Goal: Task Accomplishment & Management: Use online tool/utility

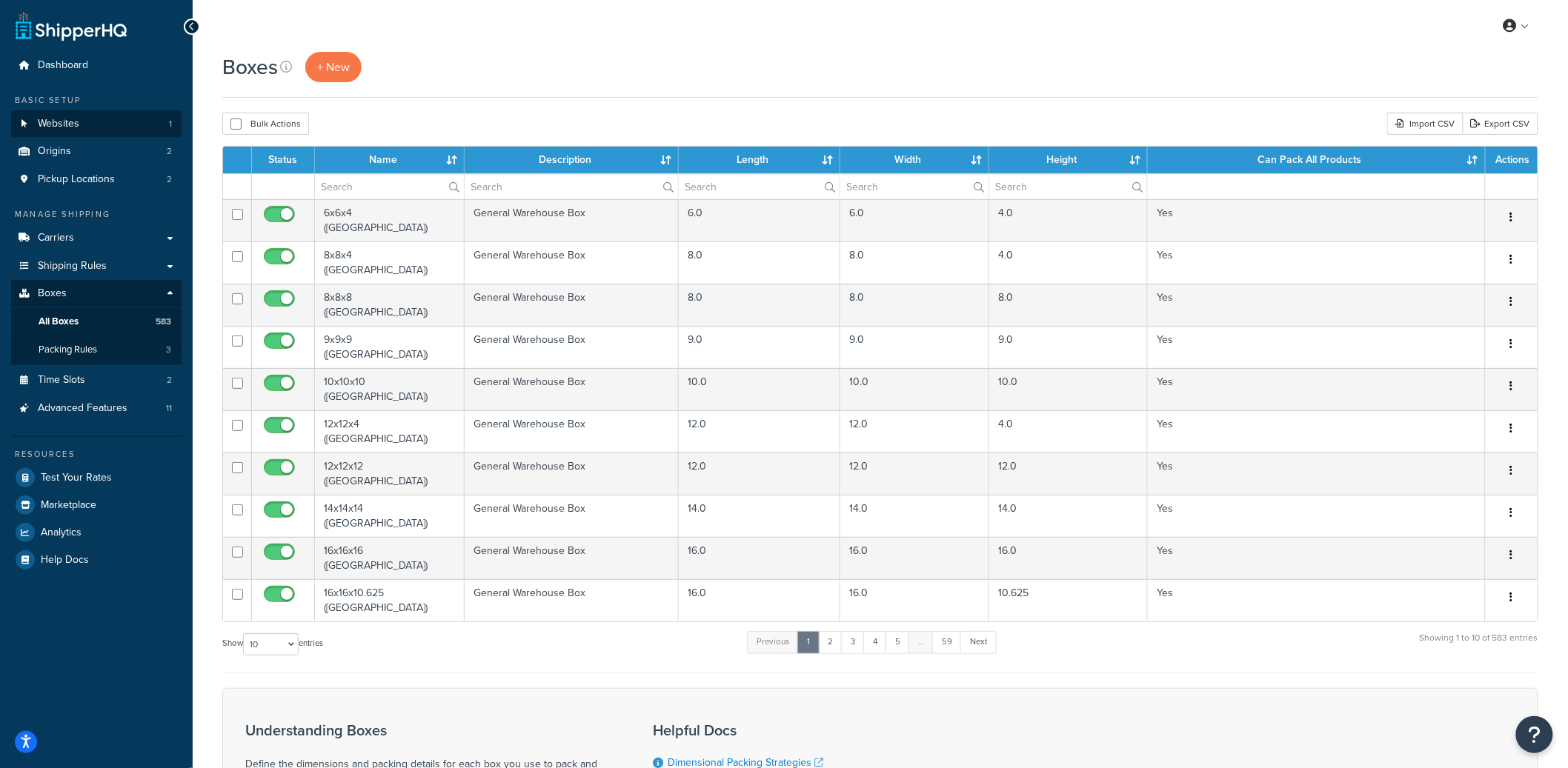
click at [109, 112] on link "Websites 1" at bounding box center [96, 124] width 171 height 27
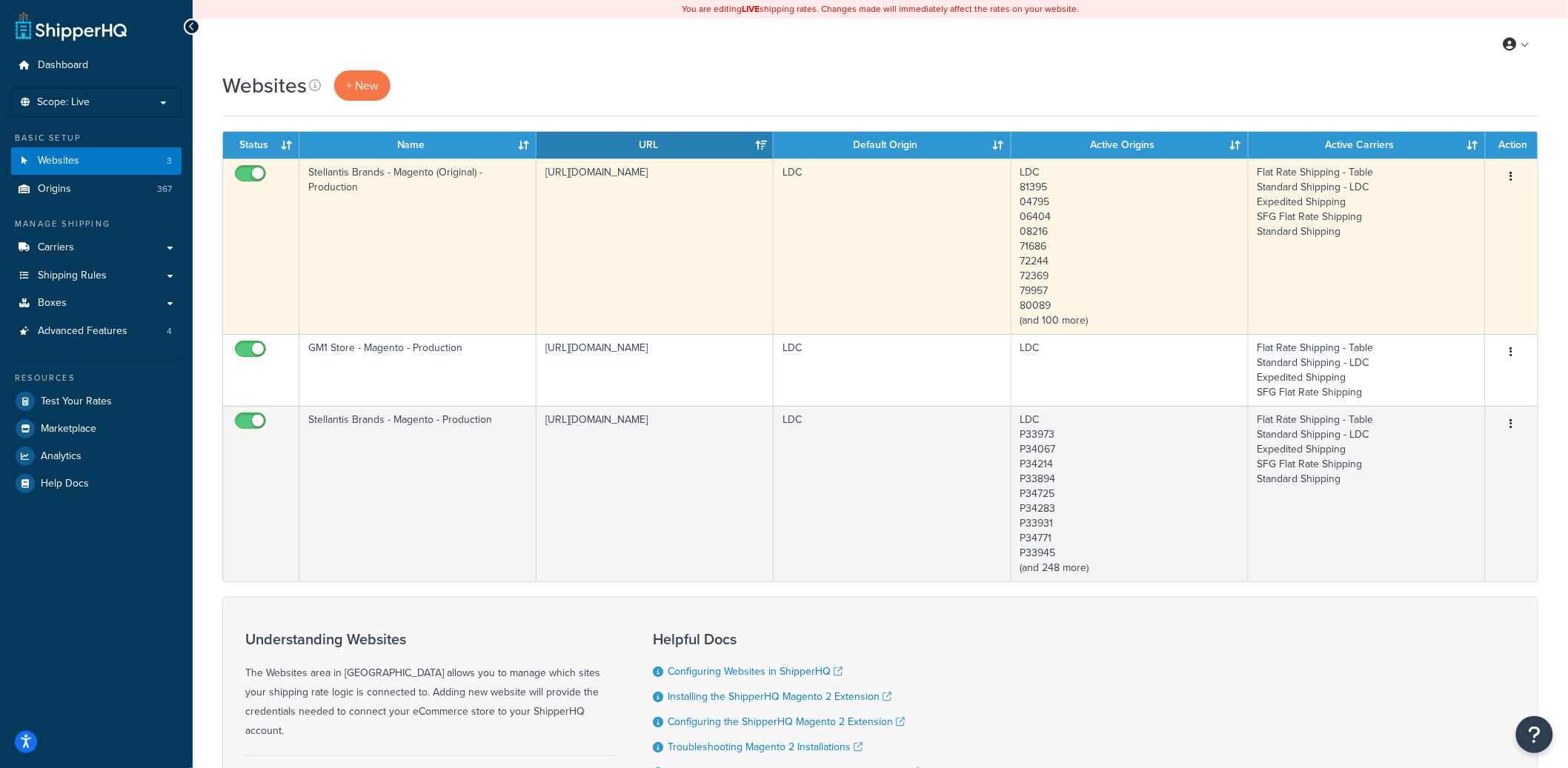
click at [470, 268] on td "Stellantis Brands - Magento (Original) - Production" at bounding box center [418, 246] width 237 height 176
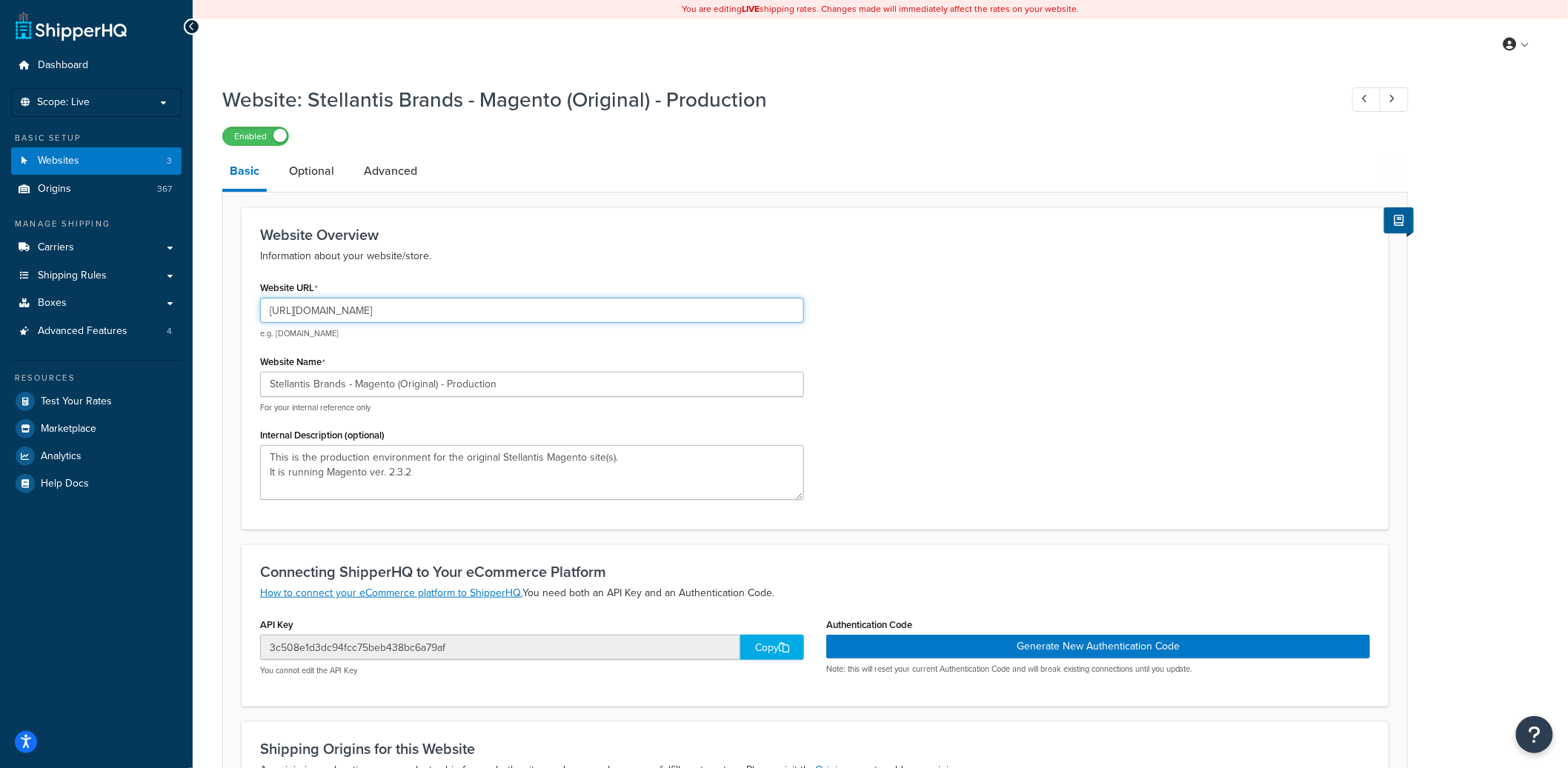
drag, startPoint x: 327, startPoint y: 311, endPoint x: 389, endPoint y: 312, distance: 62.0
click at [389, 312] on input "[URL][DOMAIN_NAME]" at bounding box center [531, 310] width 544 height 25
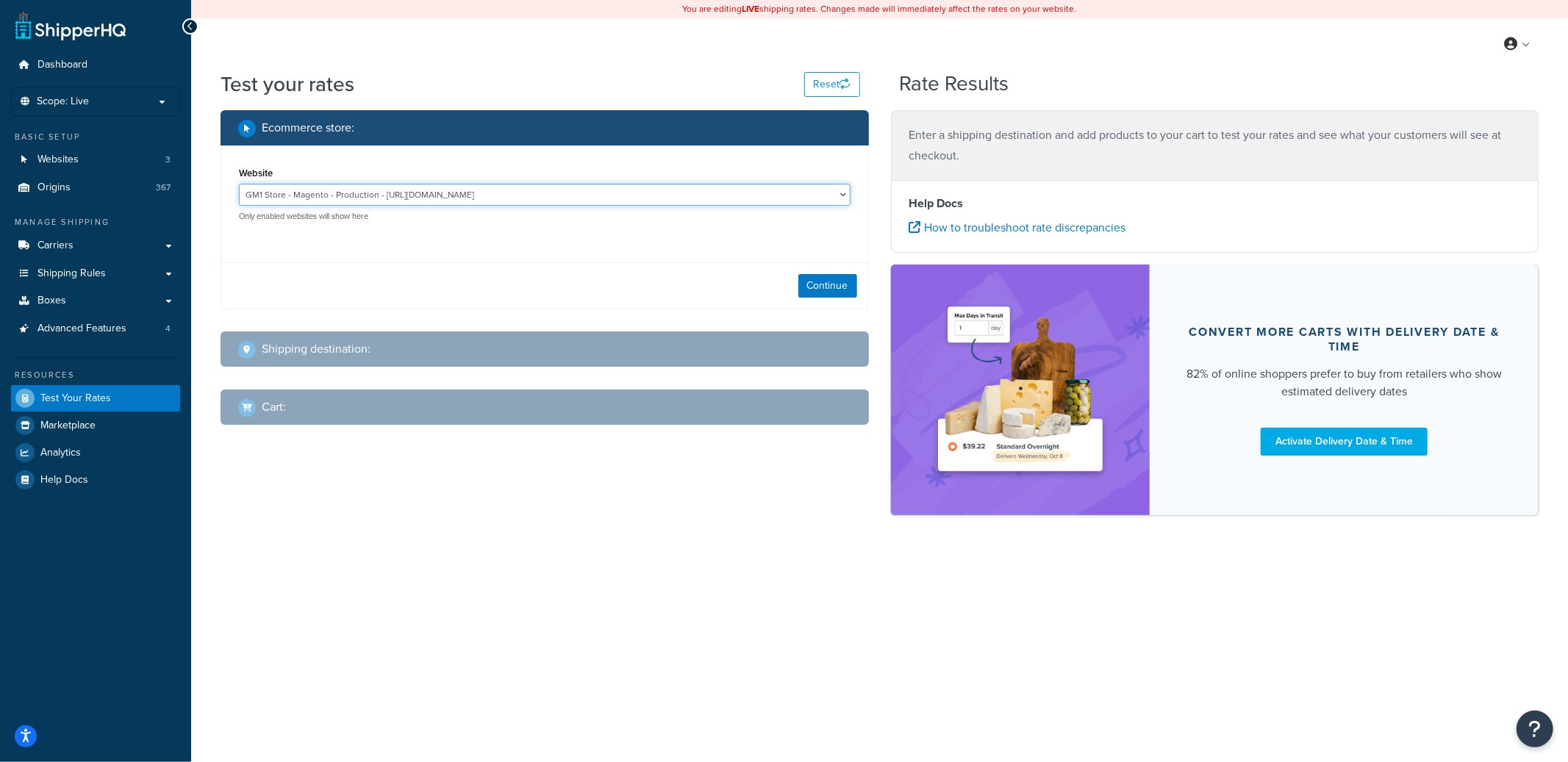
click at [446, 191] on select "GM1 Store - Magento - Production - https://gm1.helm-prod.com/ Stellantis Brands…" at bounding box center [544, 195] width 611 height 22
select select "3c508e1d3dc94fcc75beb438bc6a79af"
click at [239, 184] on select "GM1 Store - Magento - Production - https://gm1.helm-prod.com/ Stellantis Brands…" at bounding box center [544, 195] width 611 height 22
click at [817, 288] on button "Continue" at bounding box center [827, 286] width 59 height 23
select select "TX"
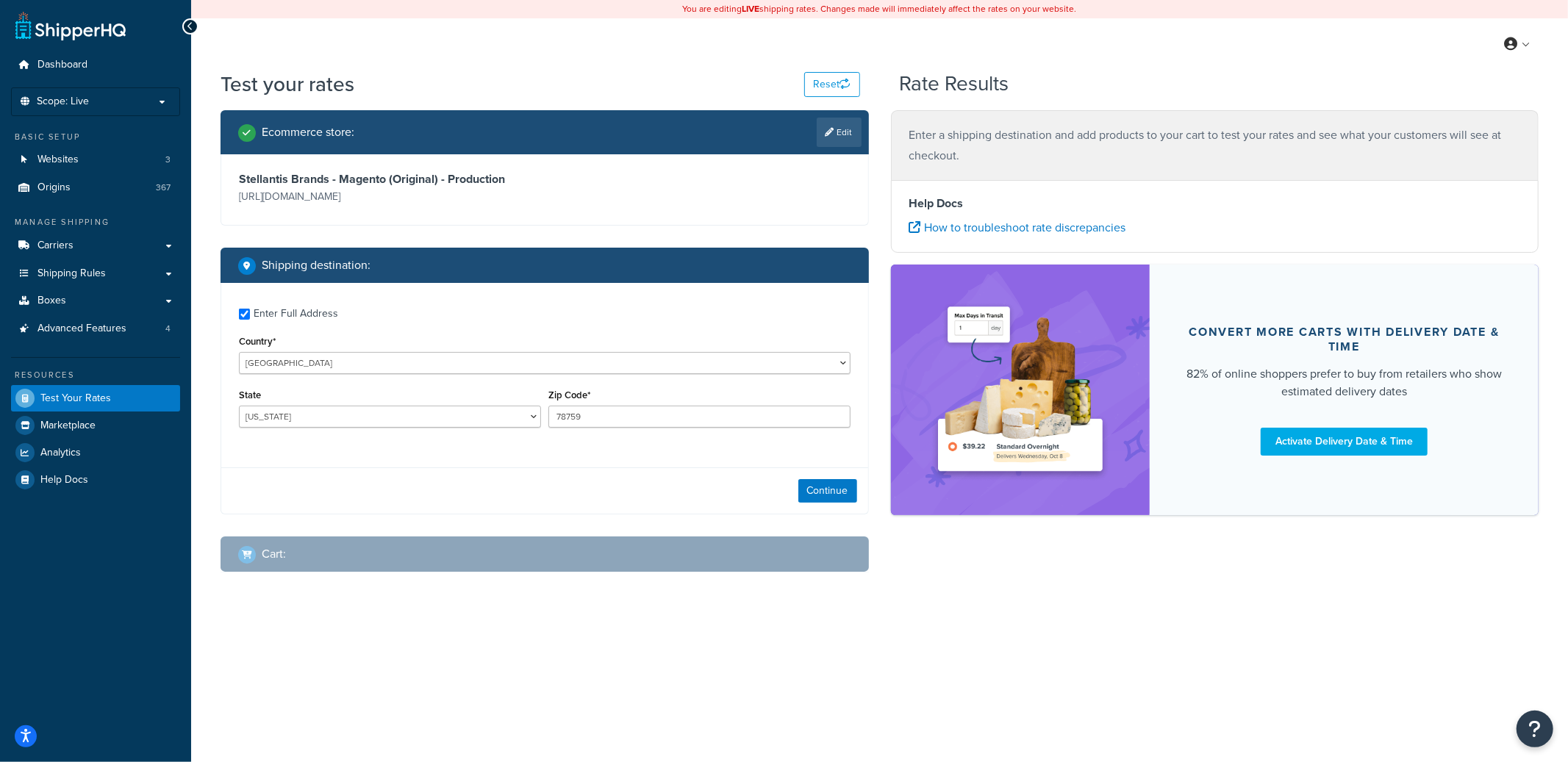
checkbox input "true"
type input "48237"
select select "MI"
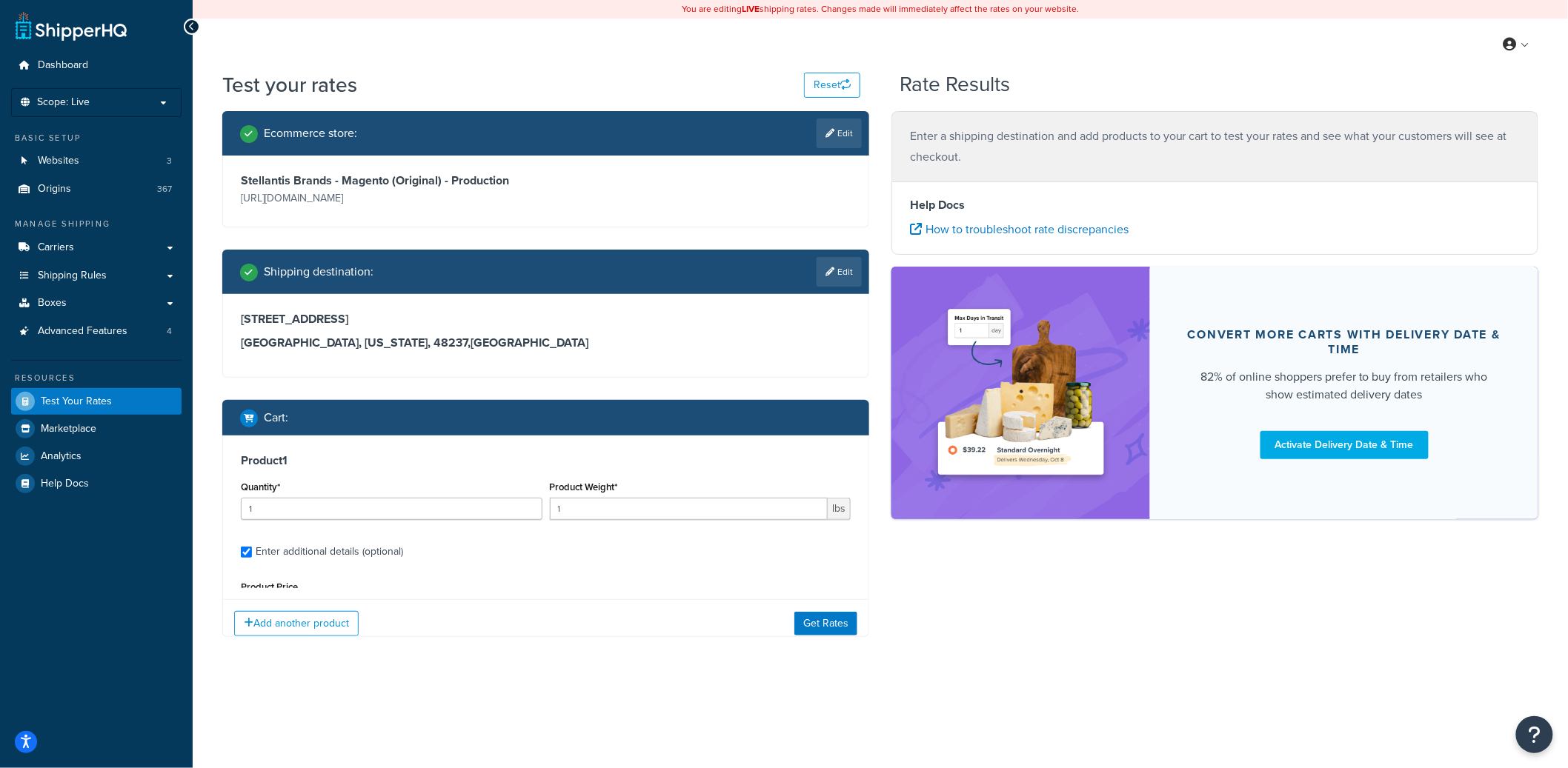
type input "0.400000"
type input "34.95"
type input "12.000000"
type input "1.000000"
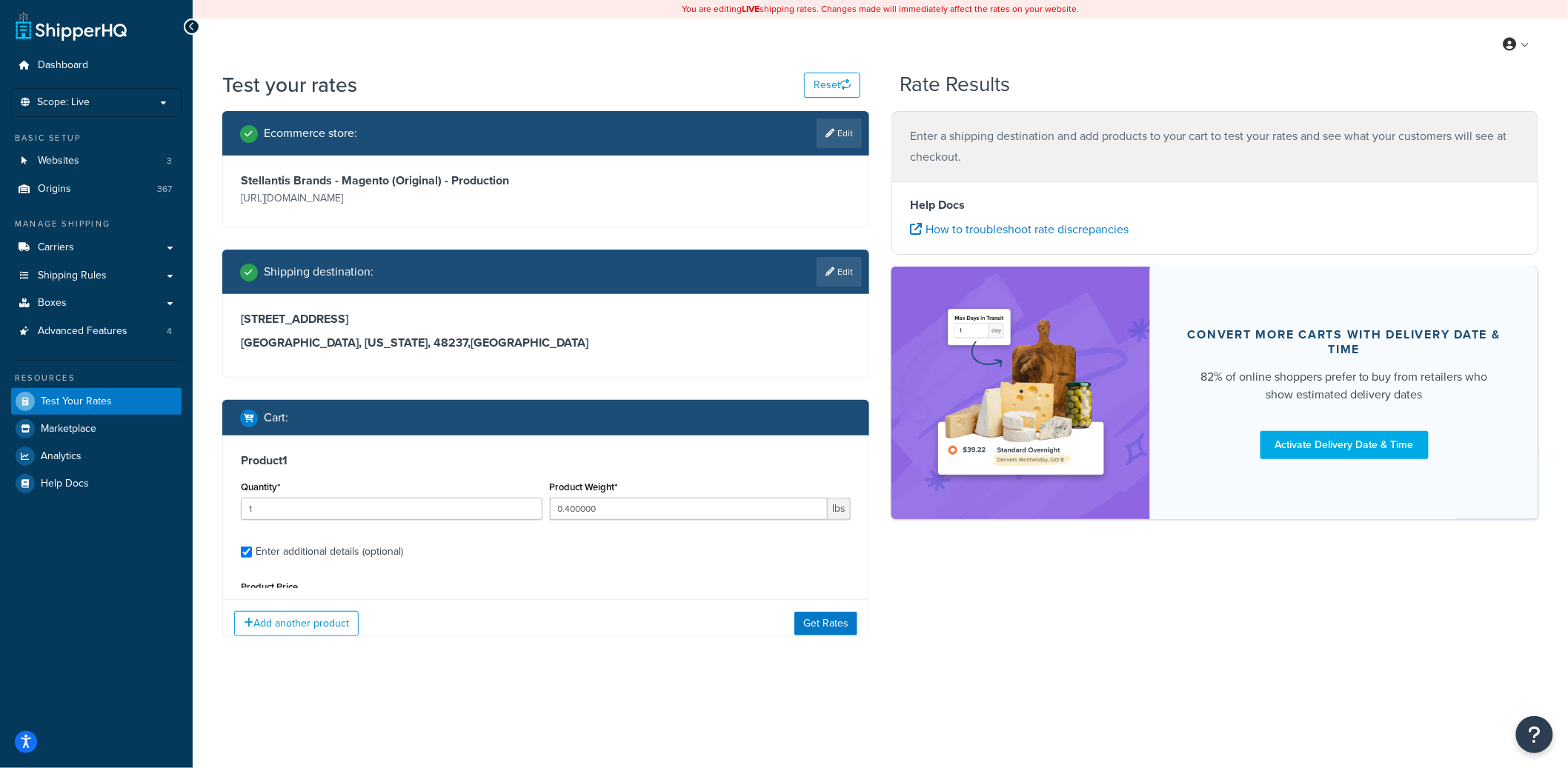
select select "24824"
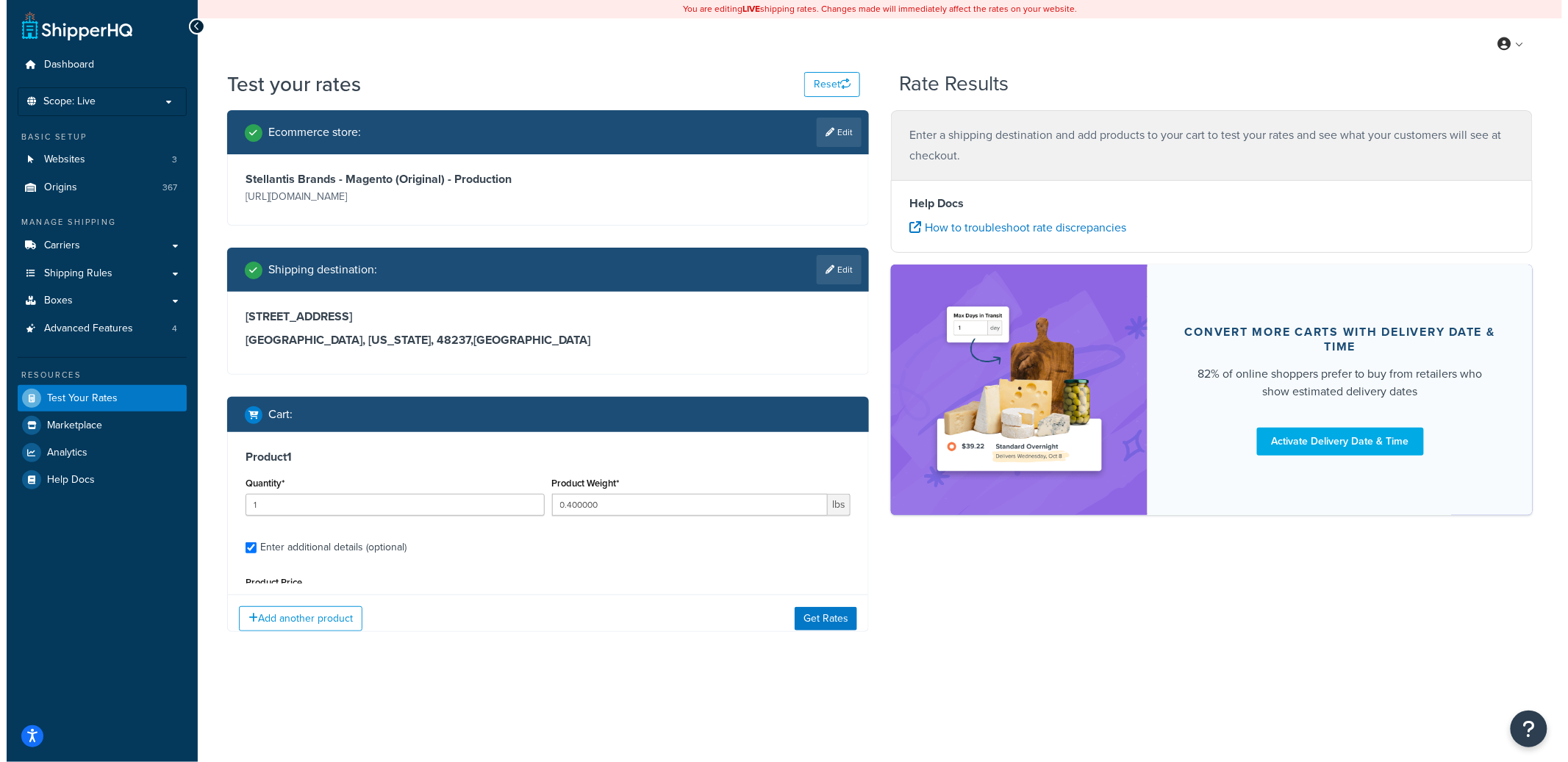
scroll to position [138, 0]
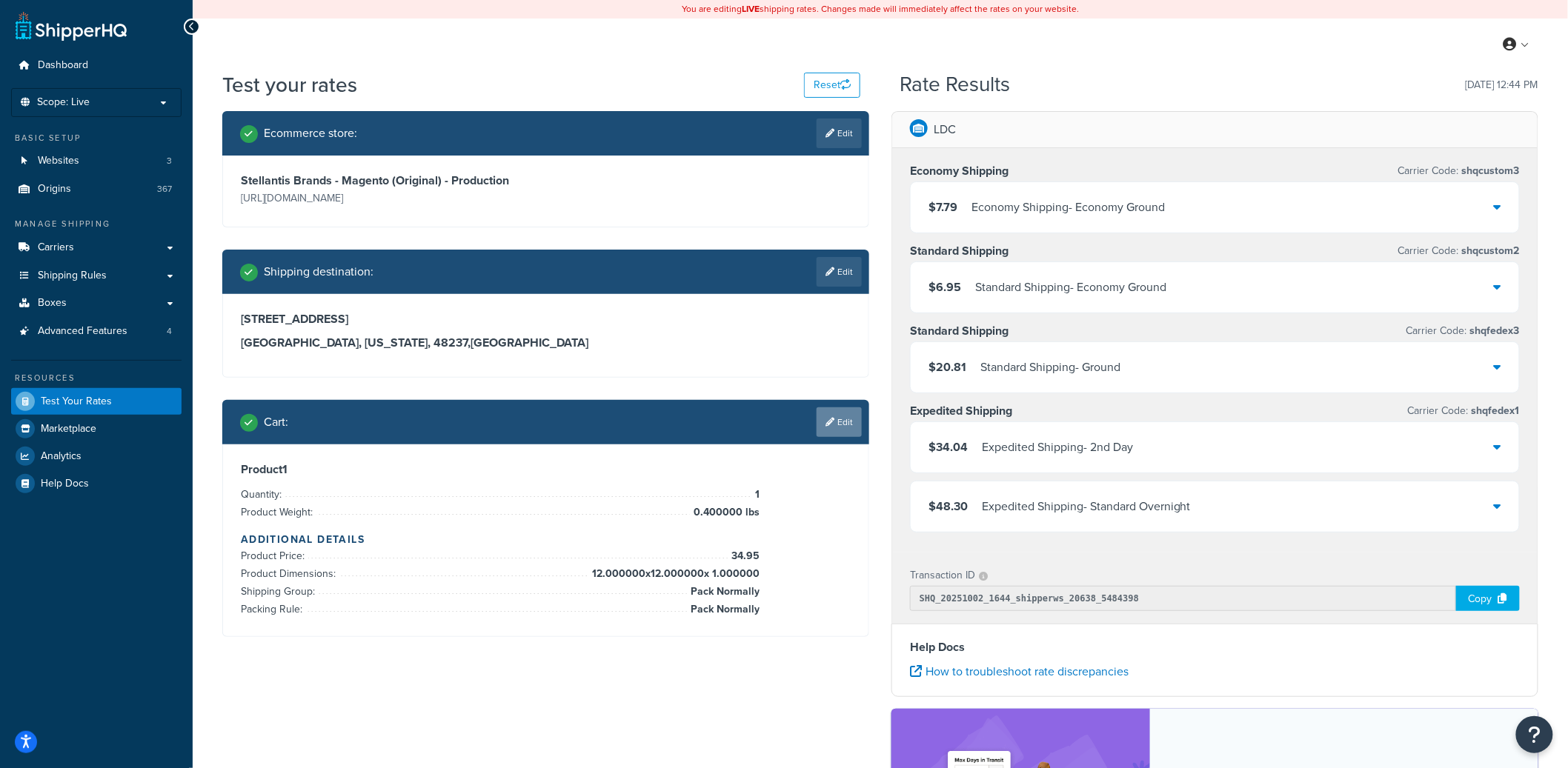
click at [843, 429] on link "Edit" at bounding box center [839, 422] width 45 height 29
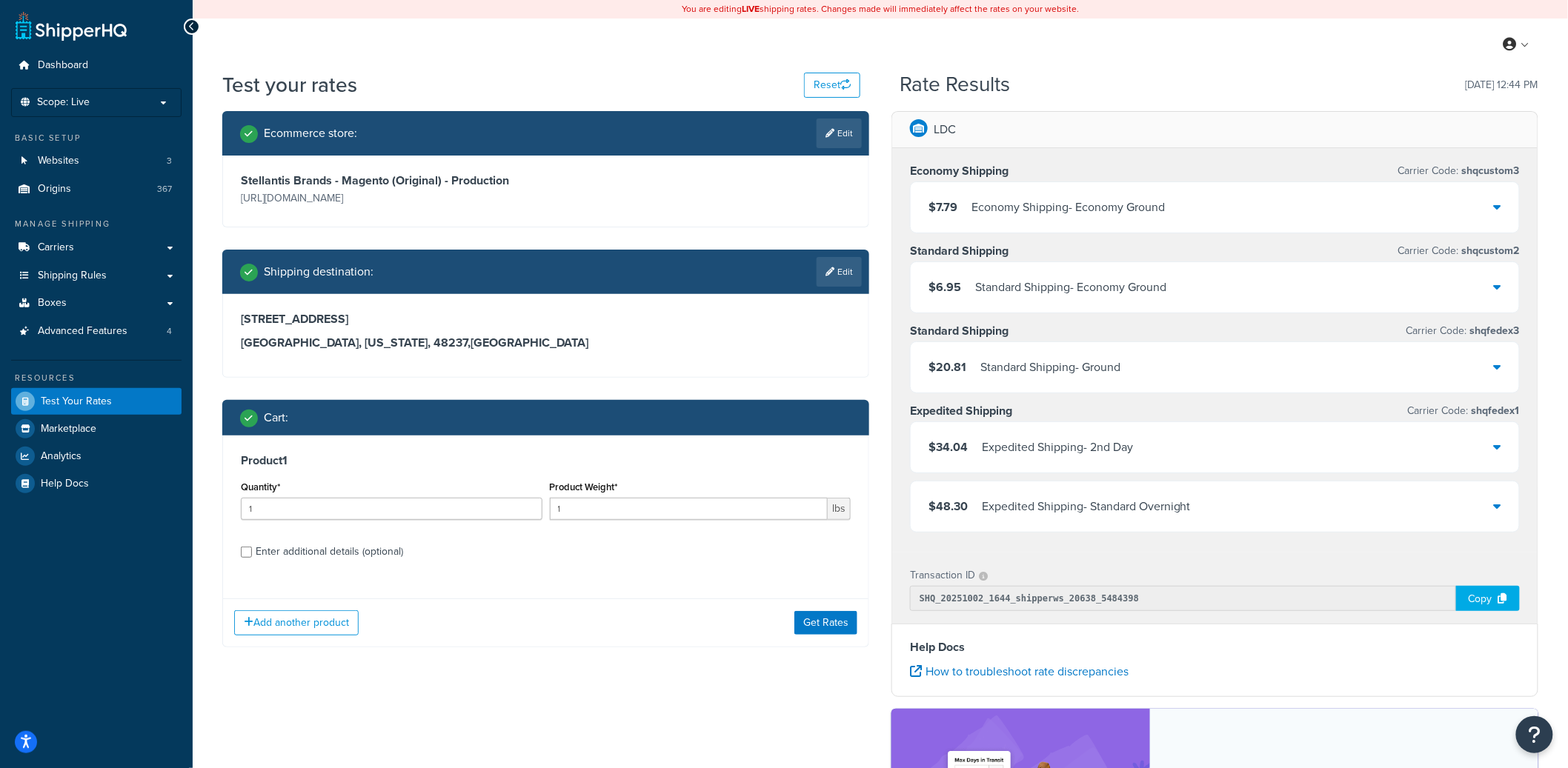
click at [288, 538] on div "Product 1 Quantity* 1 Product Weight* 1 lbs Enter additional details (optional)" at bounding box center [545, 511] width 645 height 152
click at [290, 547] on div "Enter additional details (optional)" at bounding box center [329, 551] width 147 height 20
click at [252, 547] on input "Enter additional details (optional)" at bounding box center [246, 551] width 11 height 11
checkbox input "true"
select select "24824"
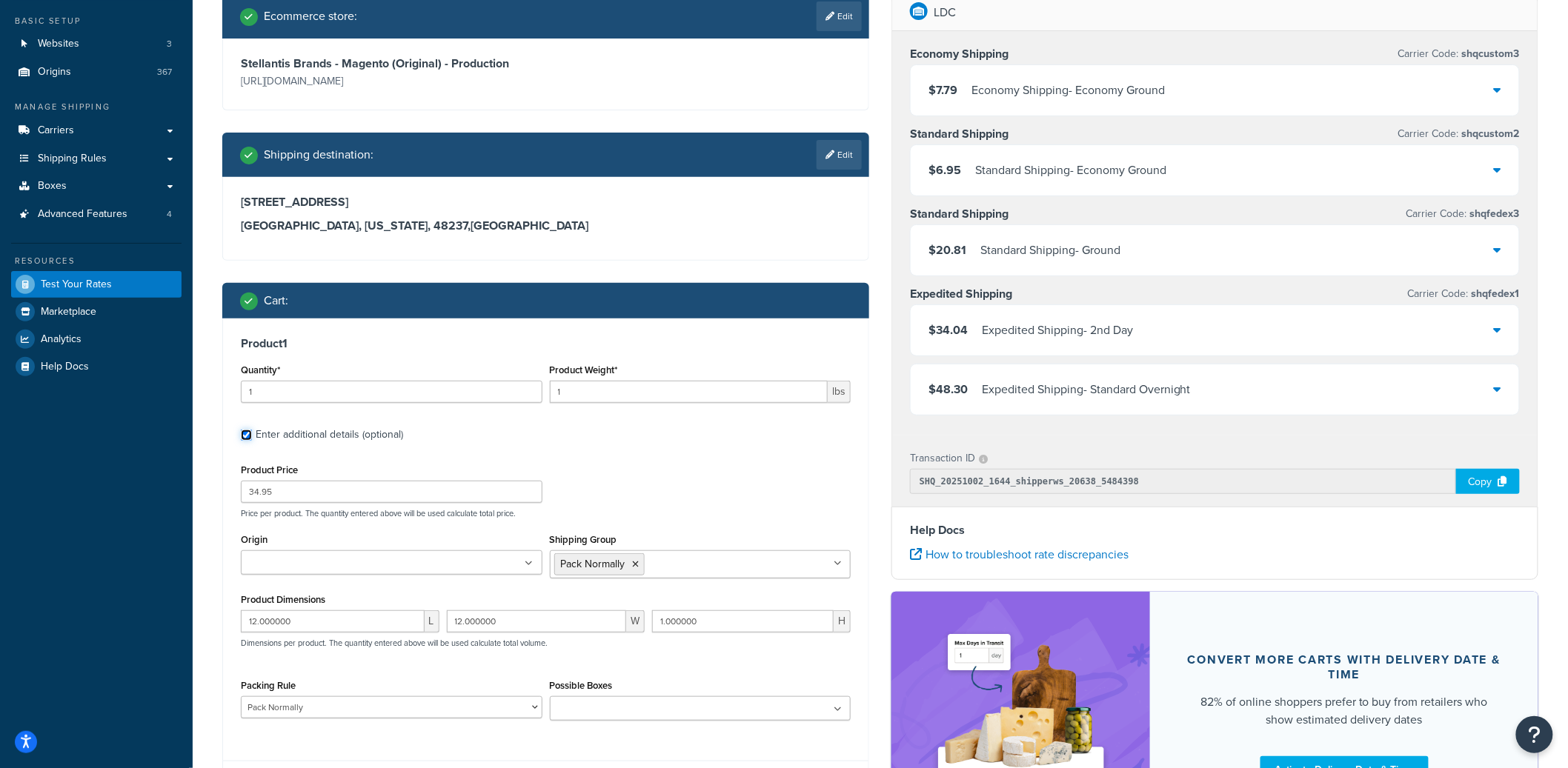
scroll to position [283, 0]
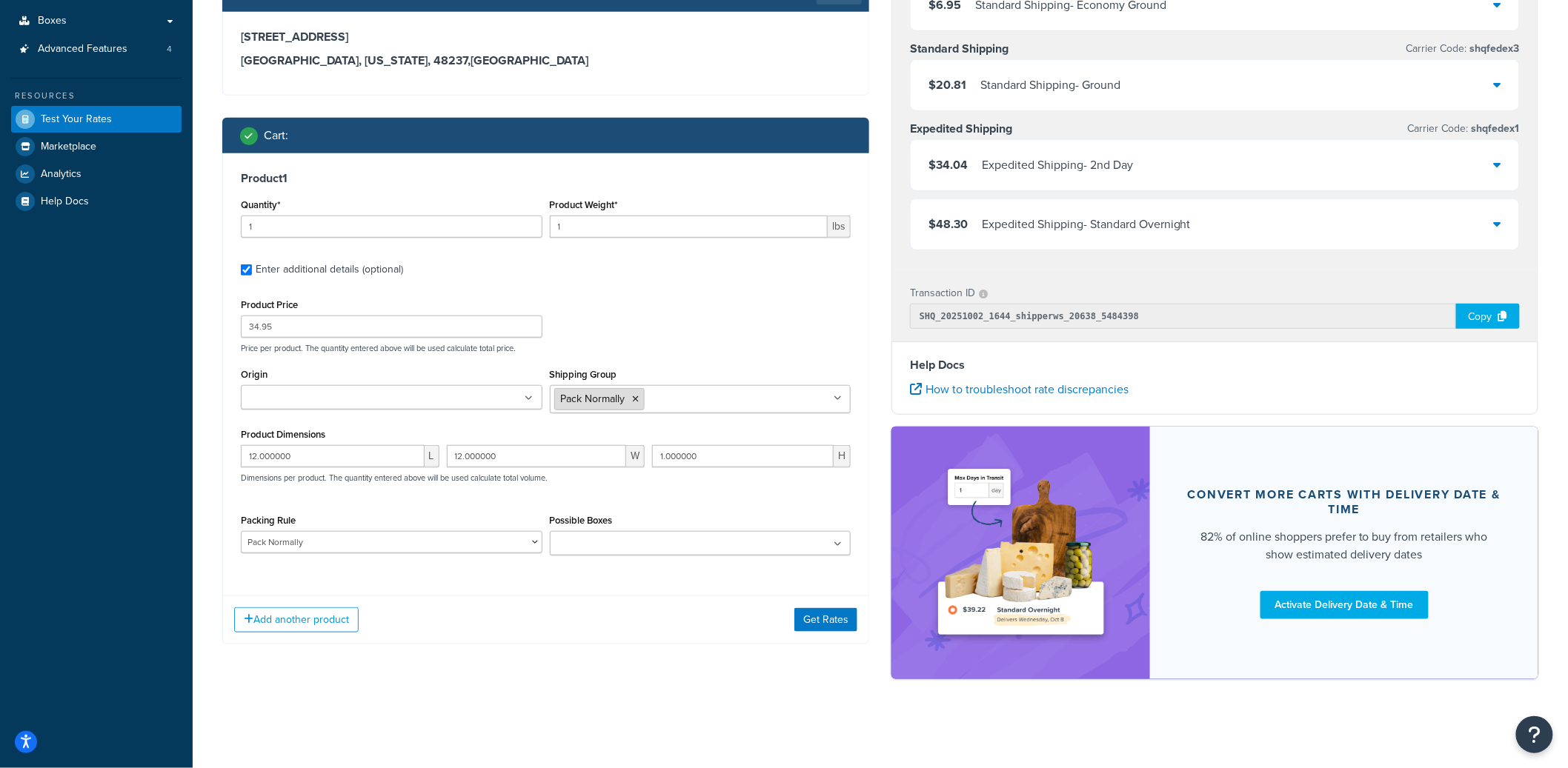
click at [639, 404] on li "Pack Normally" at bounding box center [599, 399] width 91 height 22
click at [639, 398] on icon at bounding box center [636, 398] width 7 height 9
click at [811, 613] on button "Get Rates" at bounding box center [826, 621] width 63 height 23
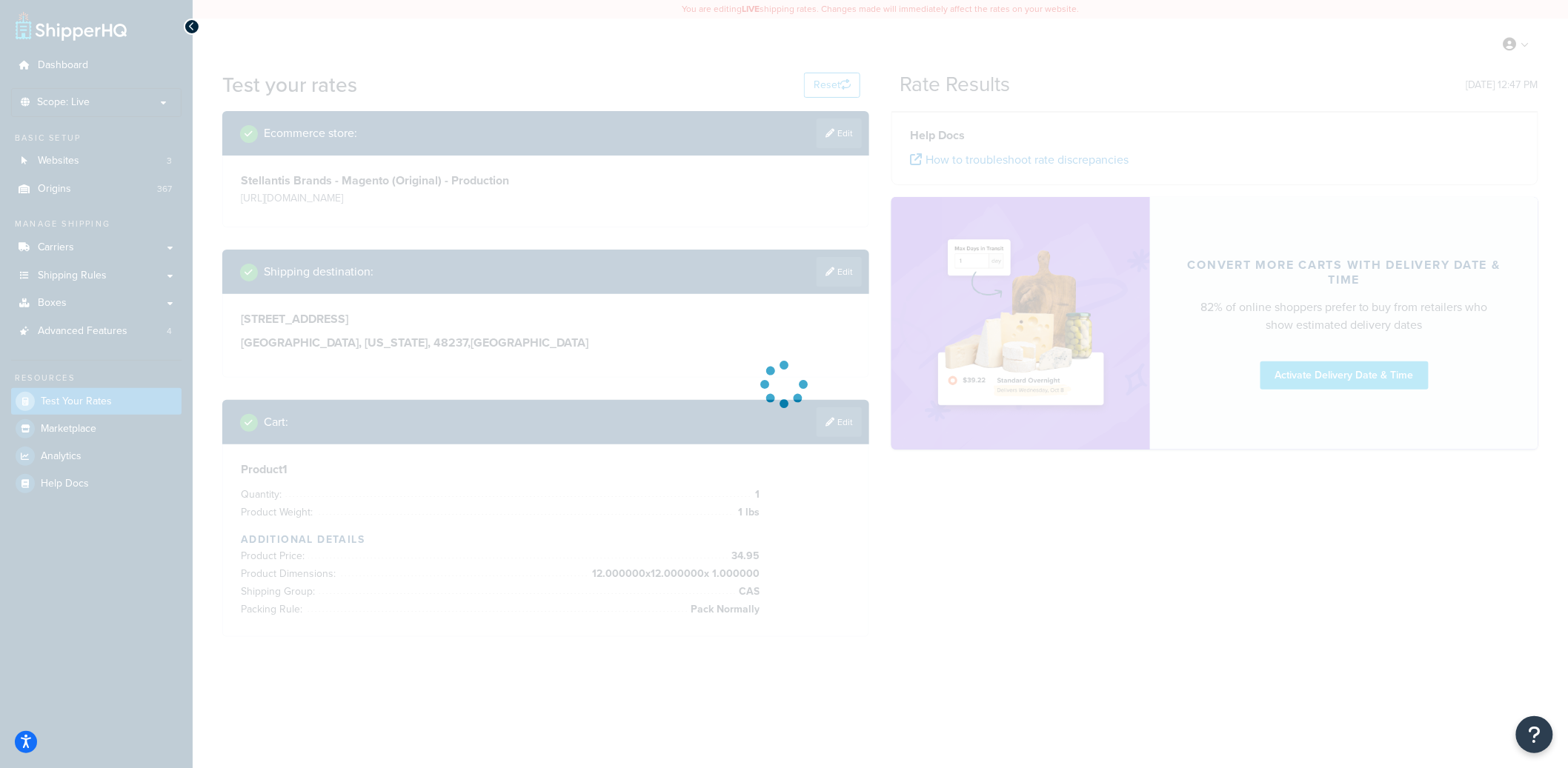
scroll to position [0, 0]
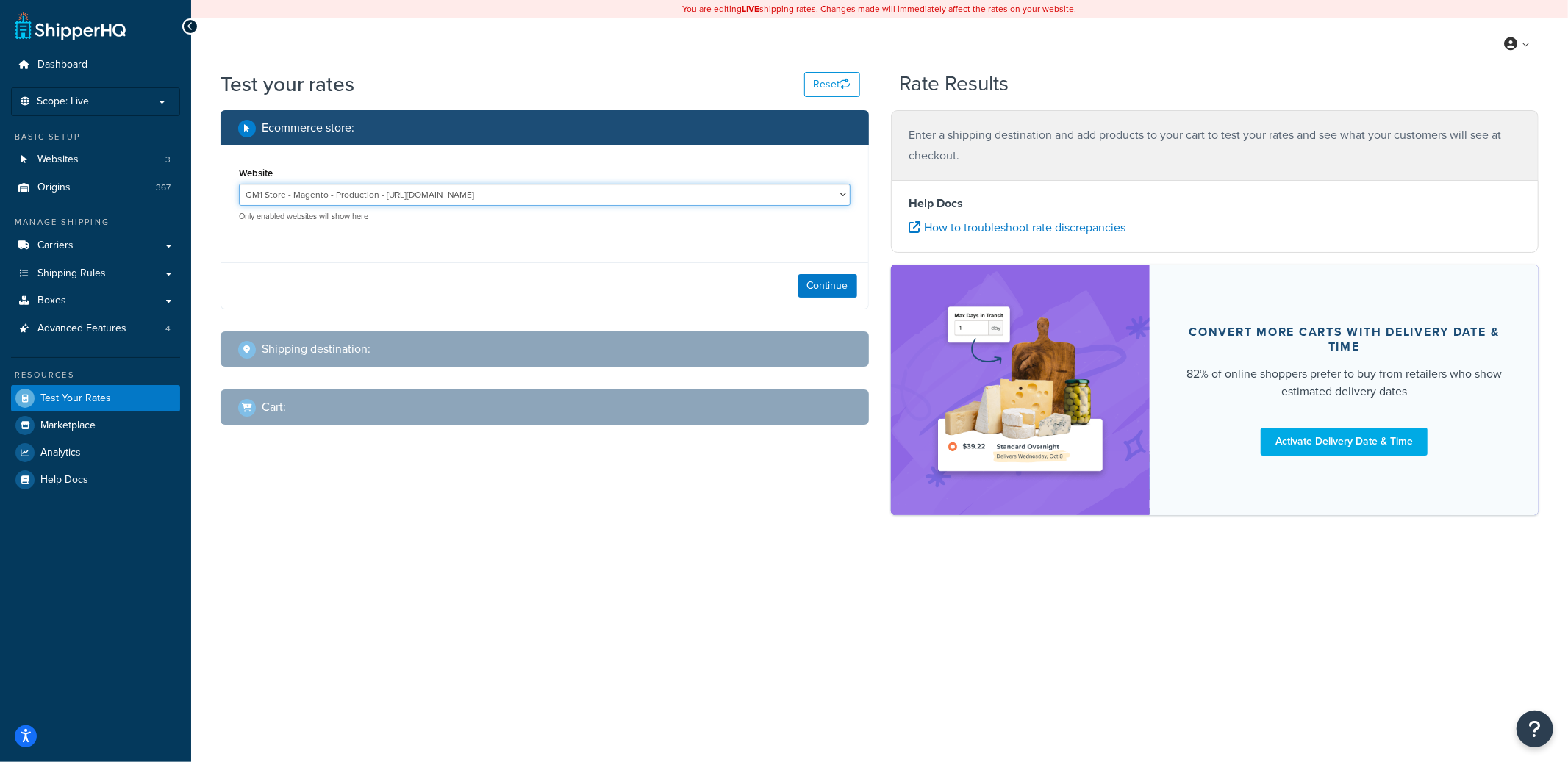
click at [495, 197] on select "GM1 Store - Magento - Production - [URL][DOMAIN_NAME] Stellantis Brands - Magen…" at bounding box center [544, 195] width 611 height 22
select select "3c508e1d3dc94fcc75beb438bc6a79af"
click at [239, 184] on select "GM1 Store - Magento - Production - [URL][DOMAIN_NAME] Stellantis Brands - Magen…" at bounding box center [544, 195] width 611 height 22
click at [826, 282] on button "Continue" at bounding box center [827, 286] width 59 height 23
select select "TX"
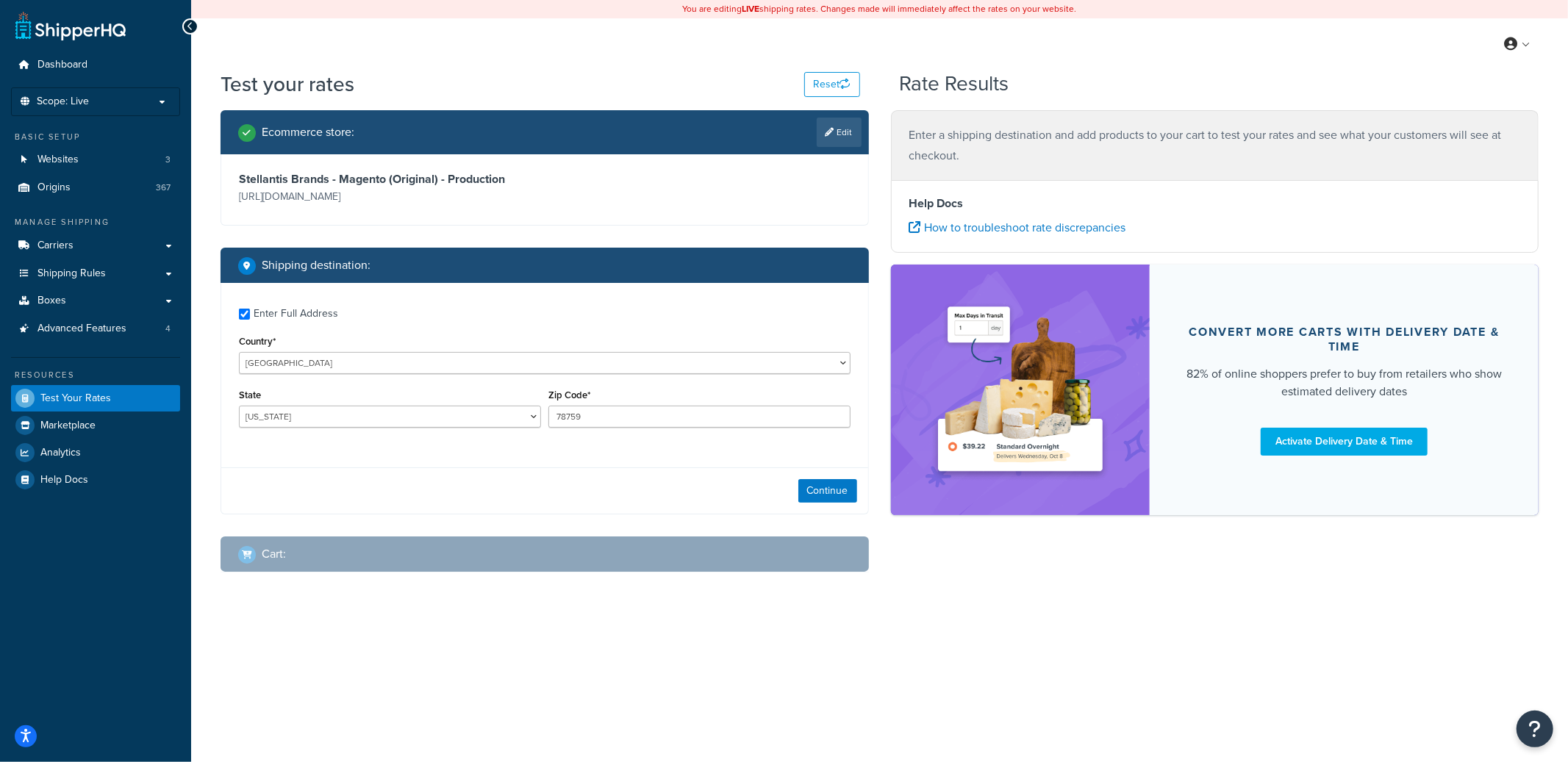
checkbox input "true"
type input "48237"
select select "MI"
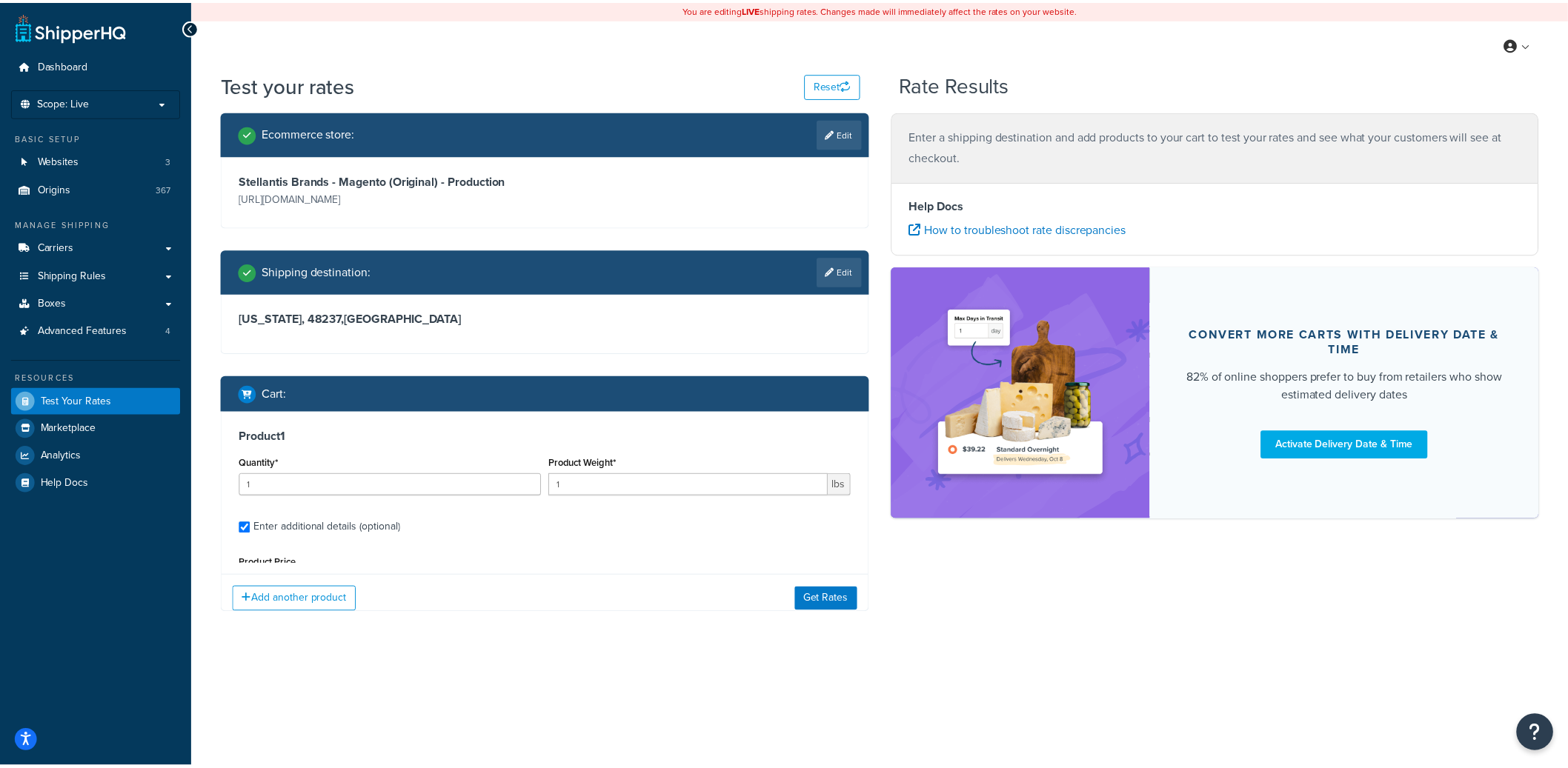
scroll to position [141, 0]
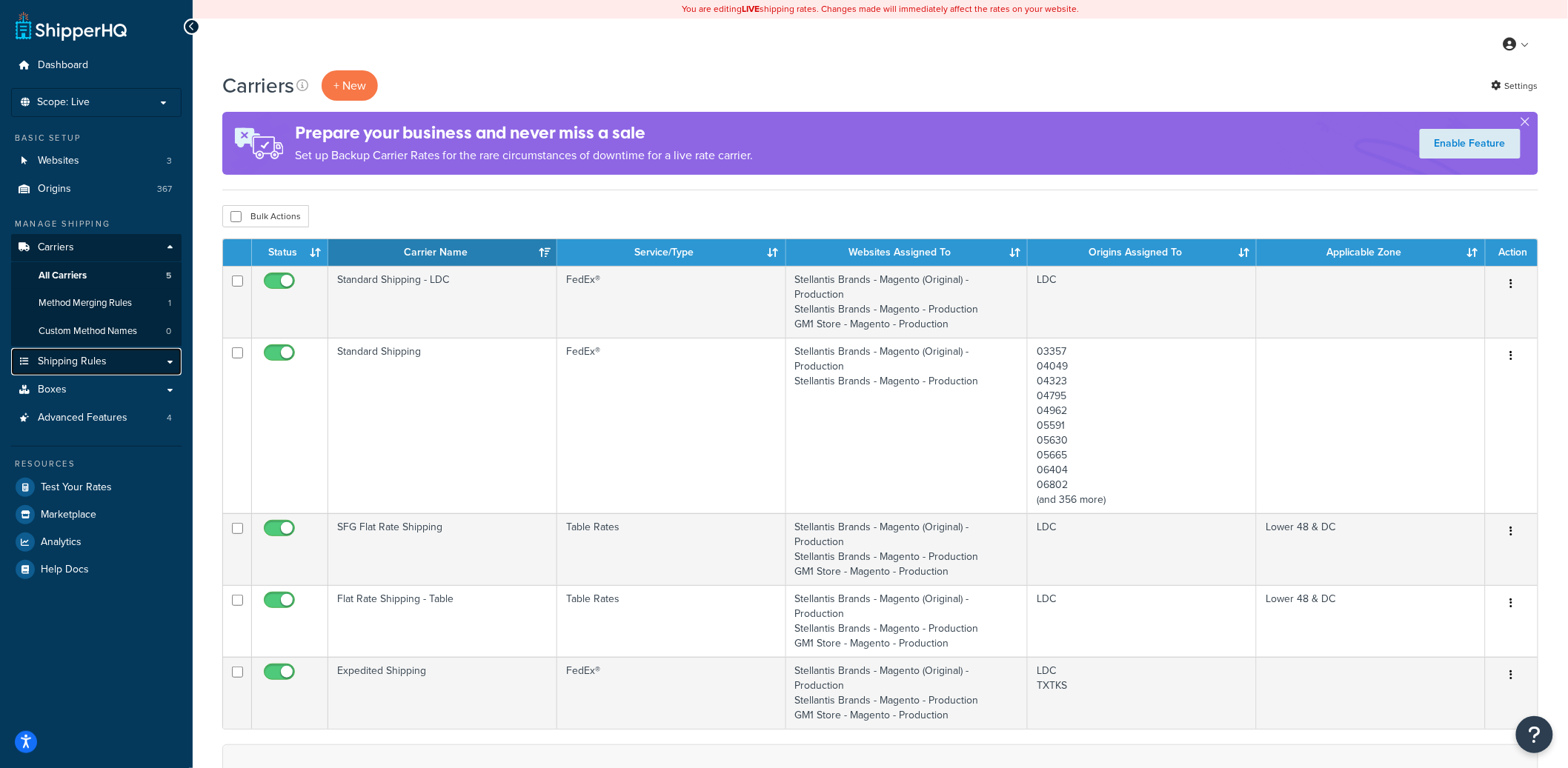
click at [94, 362] on span "Shipping Rules" at bounding box center [72, 361] width 69 height 13
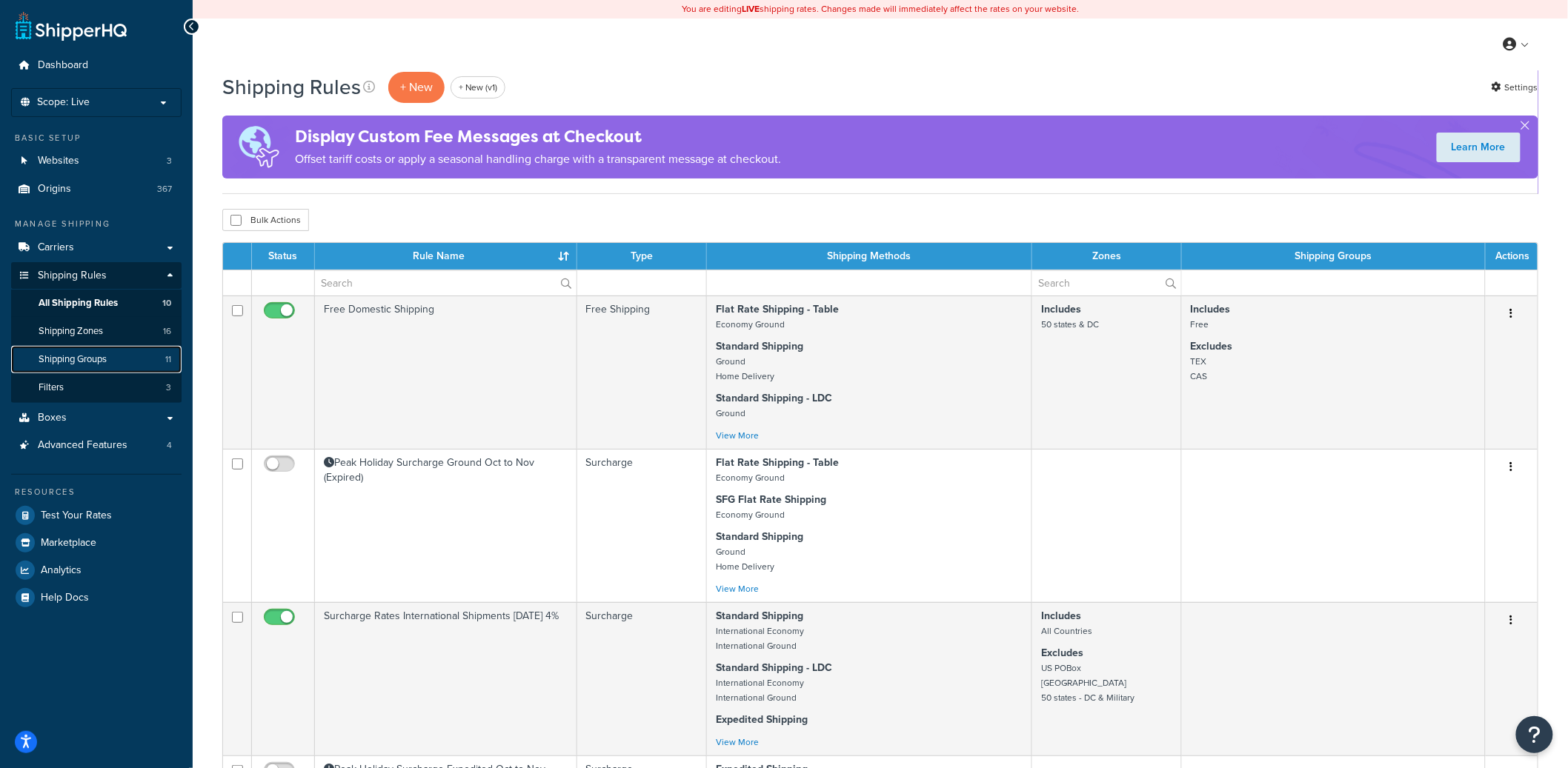
click at [92, 355] on span "Shipping Groups" at bounding box center [72, 359] width 68 height 13
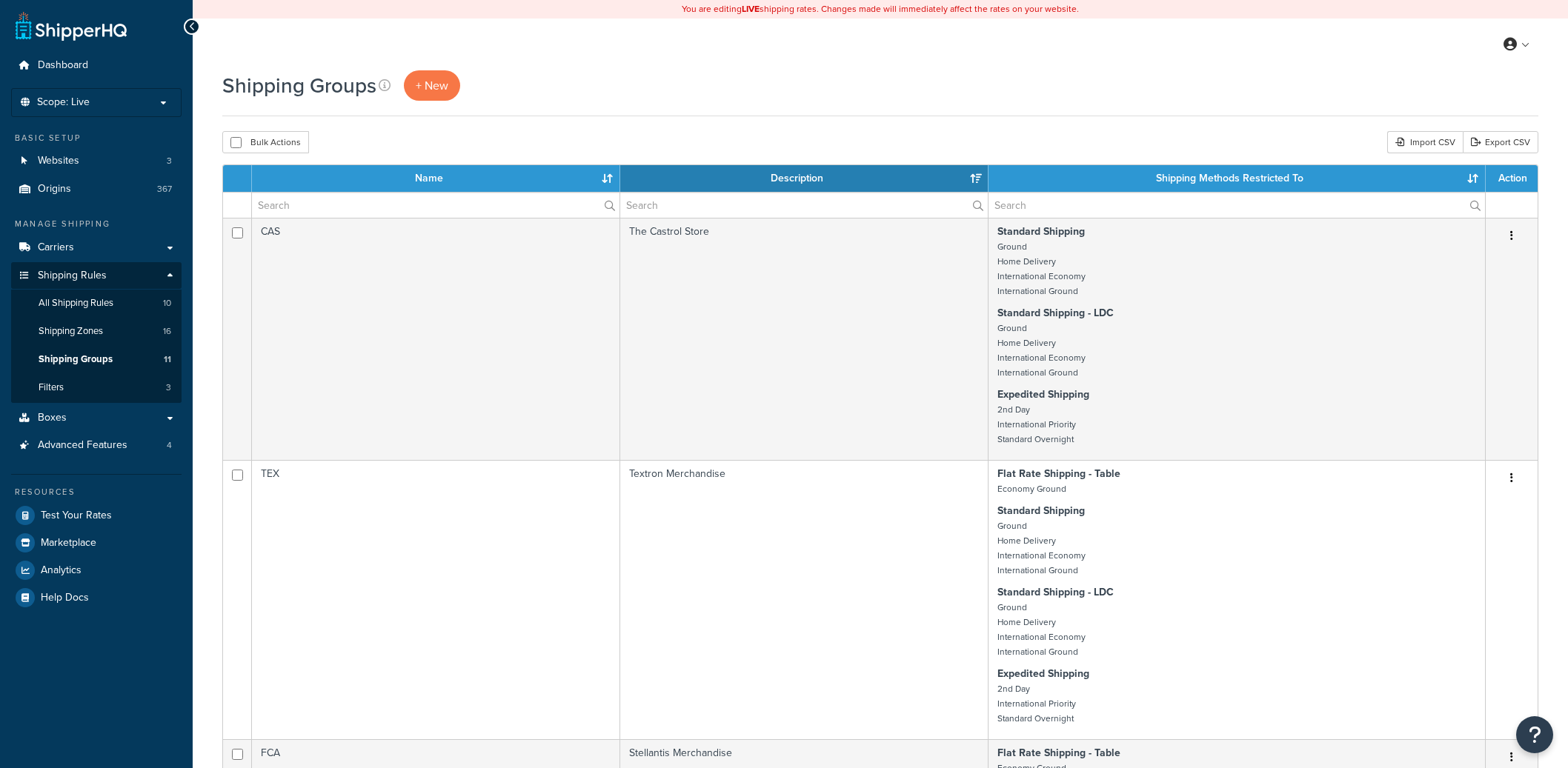
select select "15"
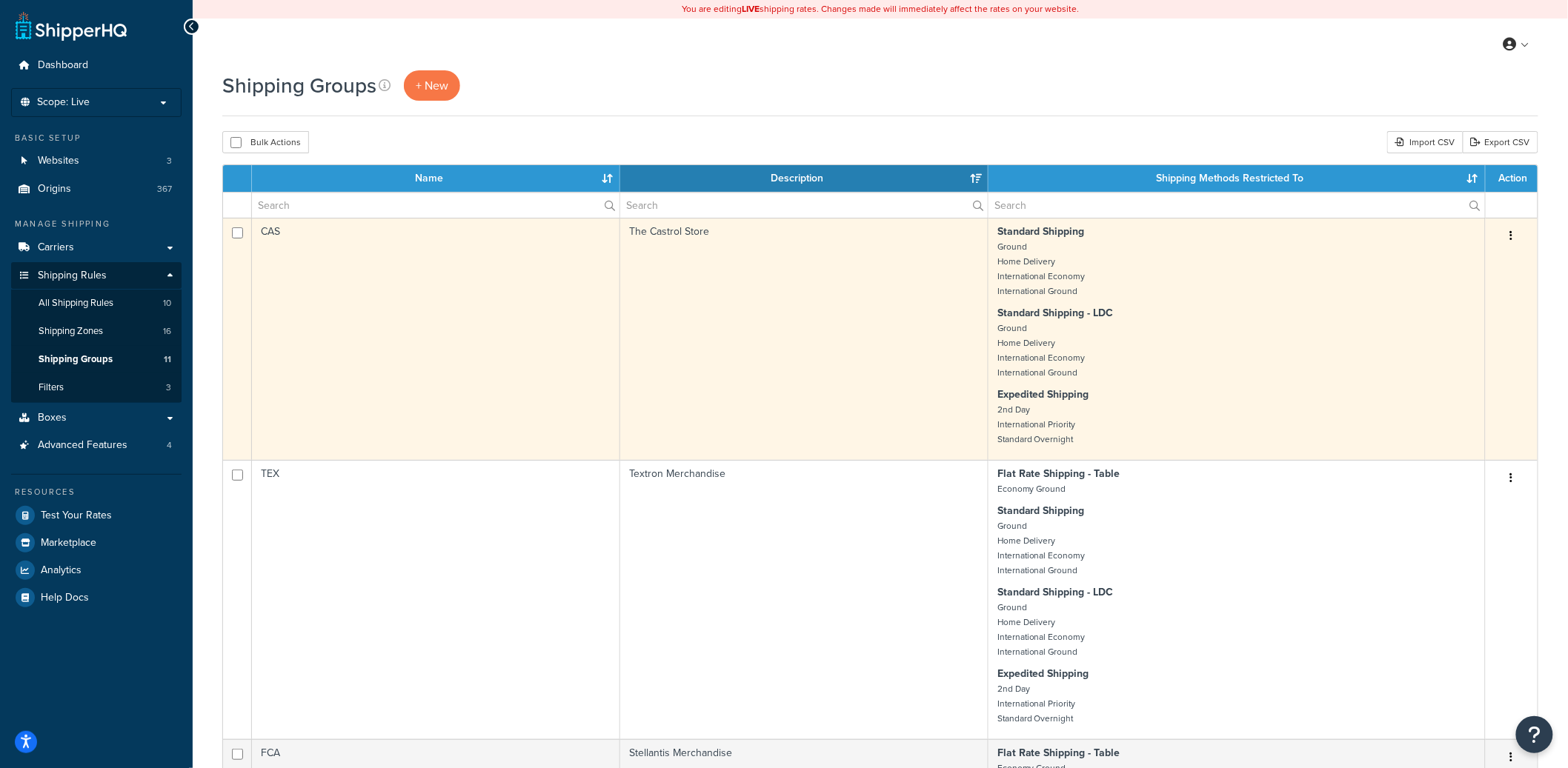
click at [1507, 233] on button "button" at bounding box center [1510, 236] width 21 height 23
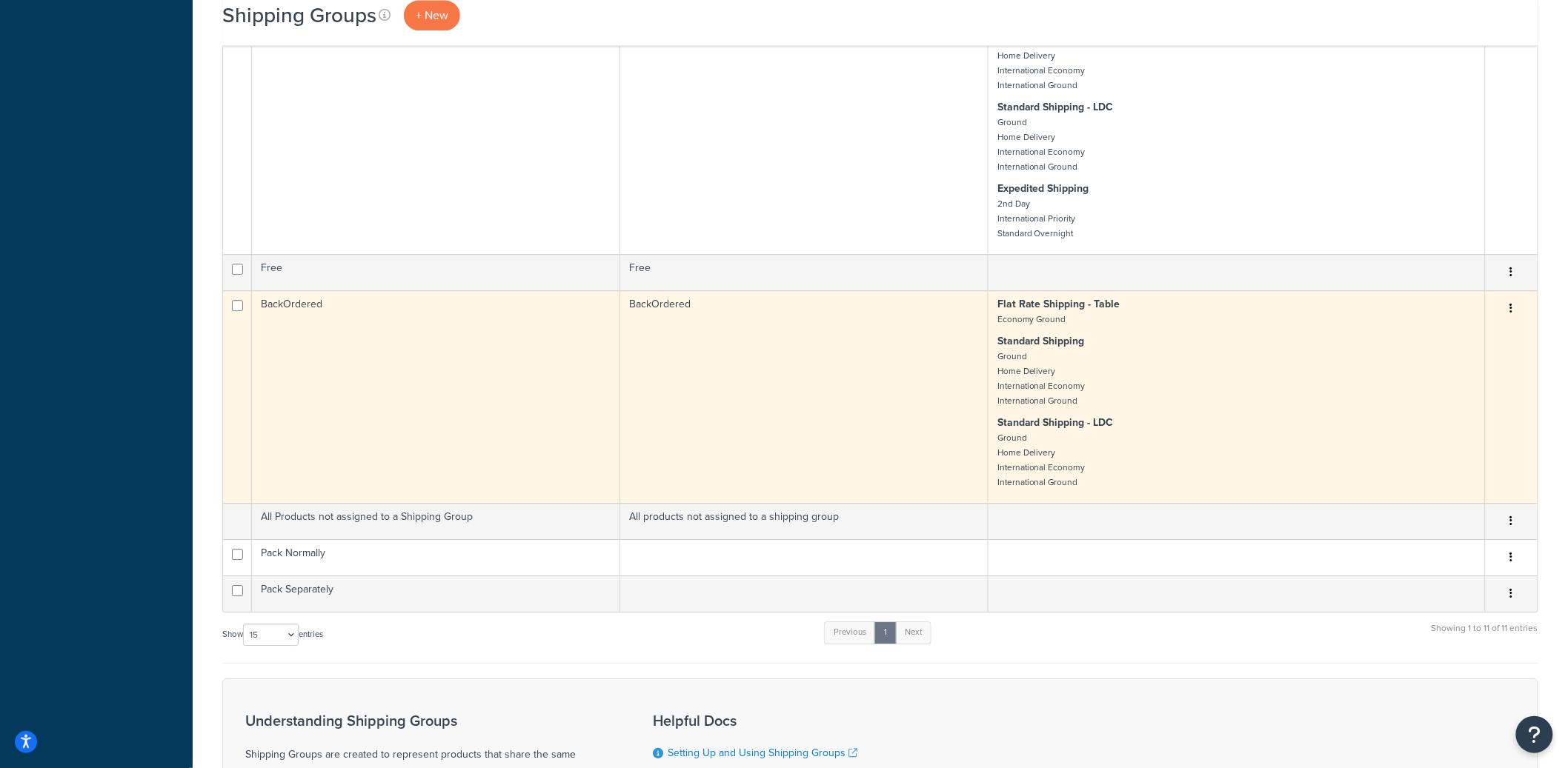
scroll to position [1581, 0]
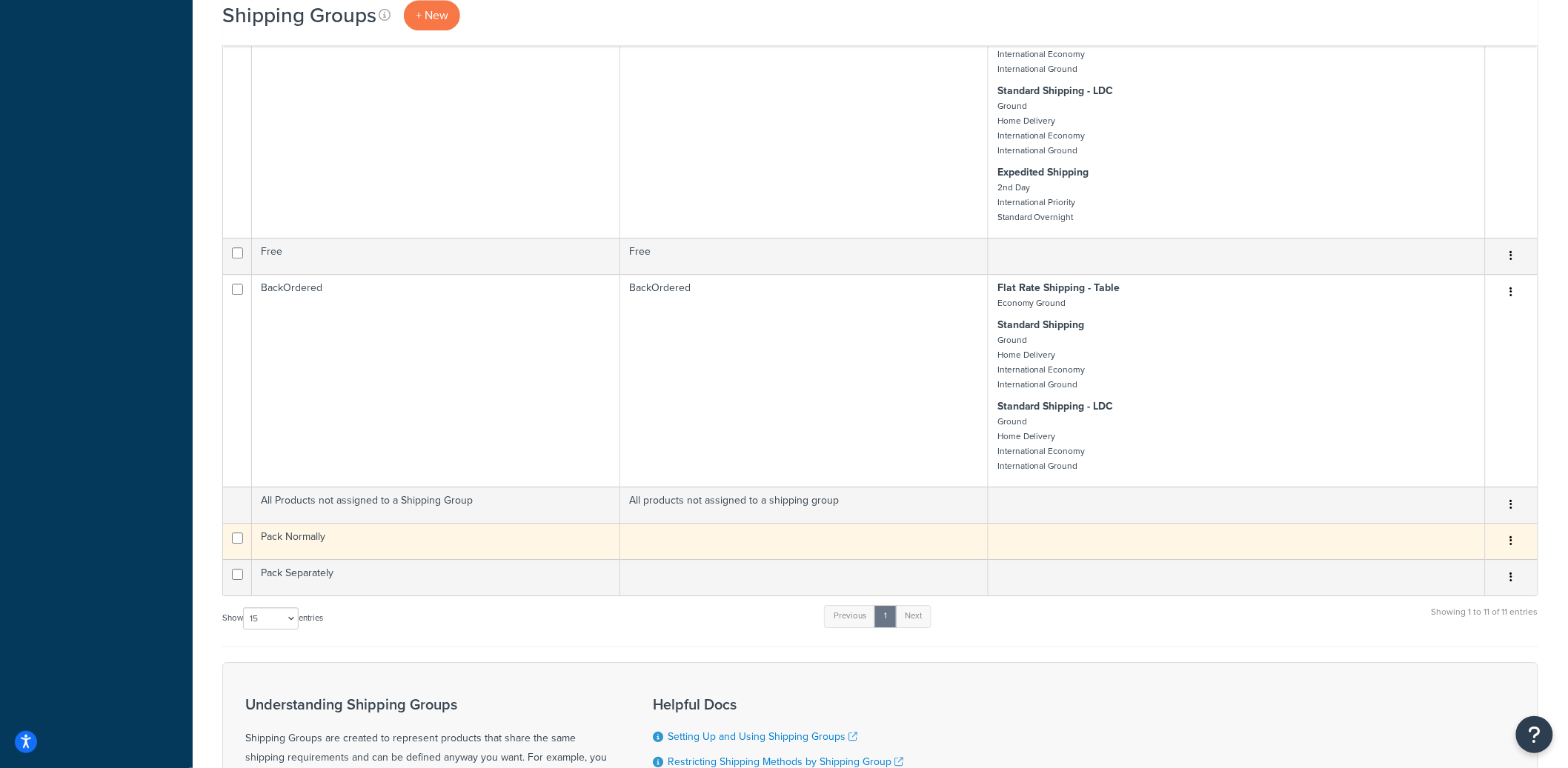
click at [538, 559] on td "Pack Normally" at bounding box center [435, 541] width 368 height 36
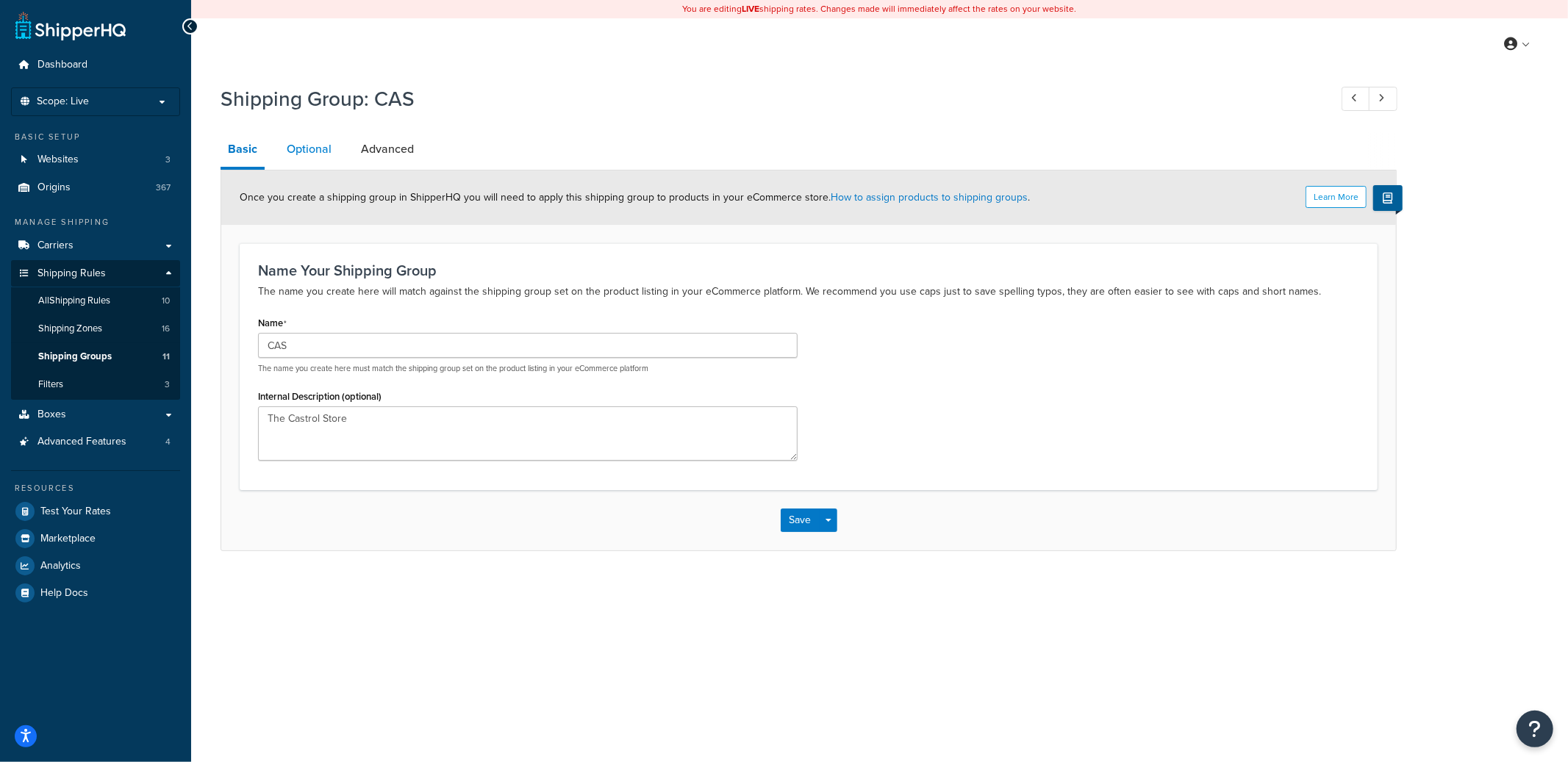
click at [327, 155] on link "Optional" at bounding box center [308, 149] width 59 height 35
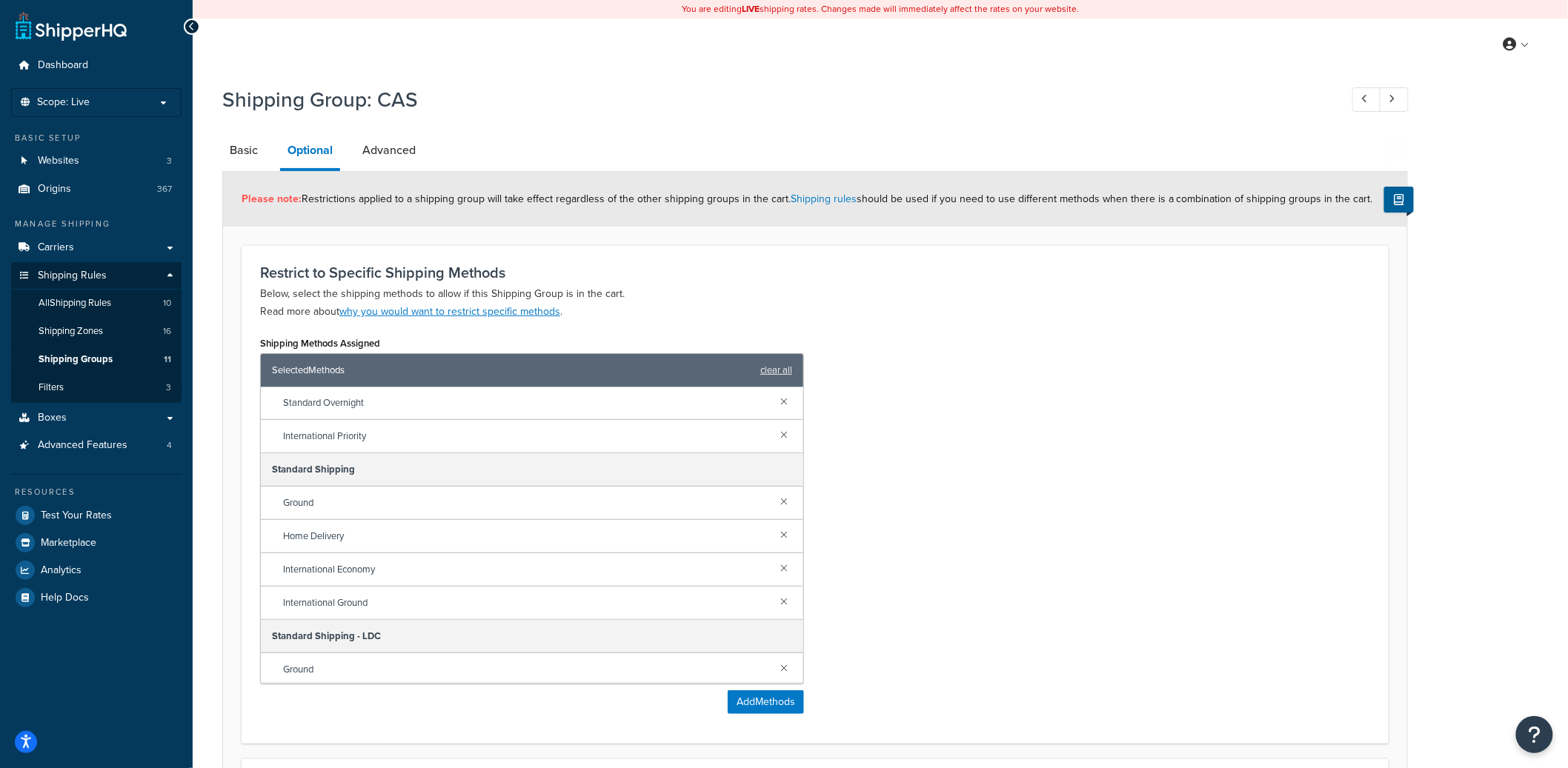
scroll to position [171, 0]
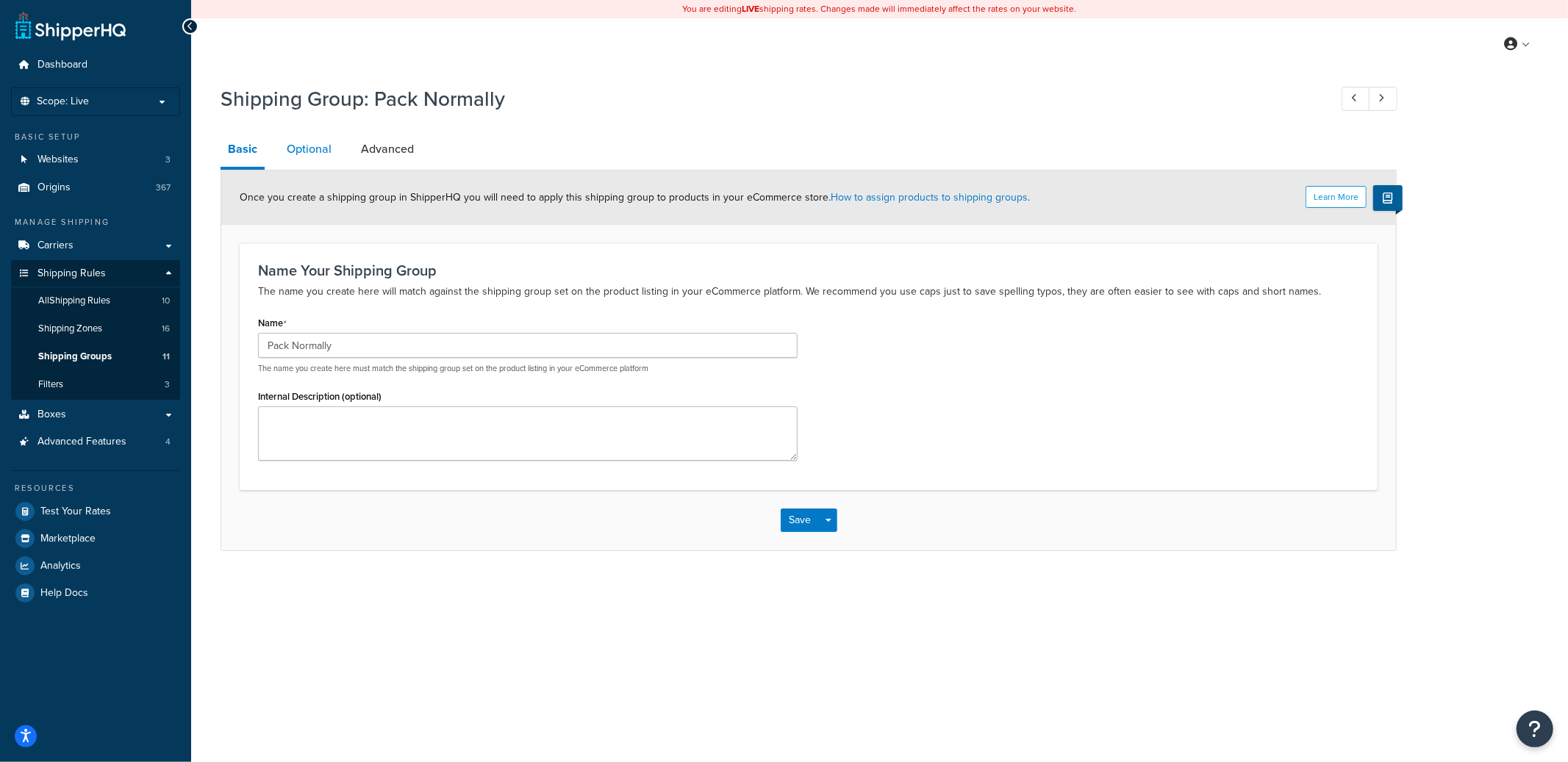
click at [315, 157] on link "Optional" at bounding box center [308, 149] width 59 height 35
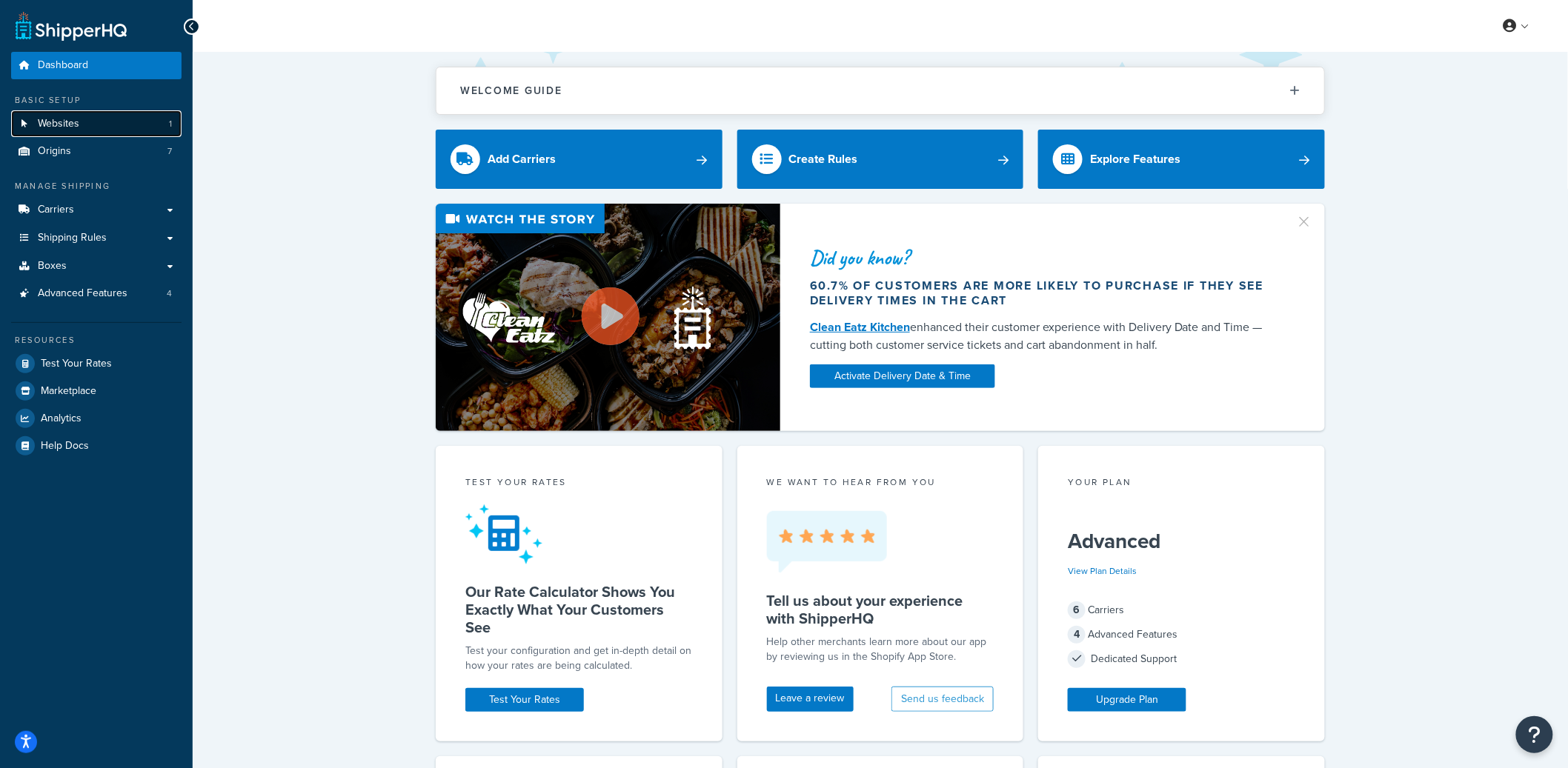
click at [115, 128] on link "Websites 1" at bounding box center [96, 124] width 171 height 27
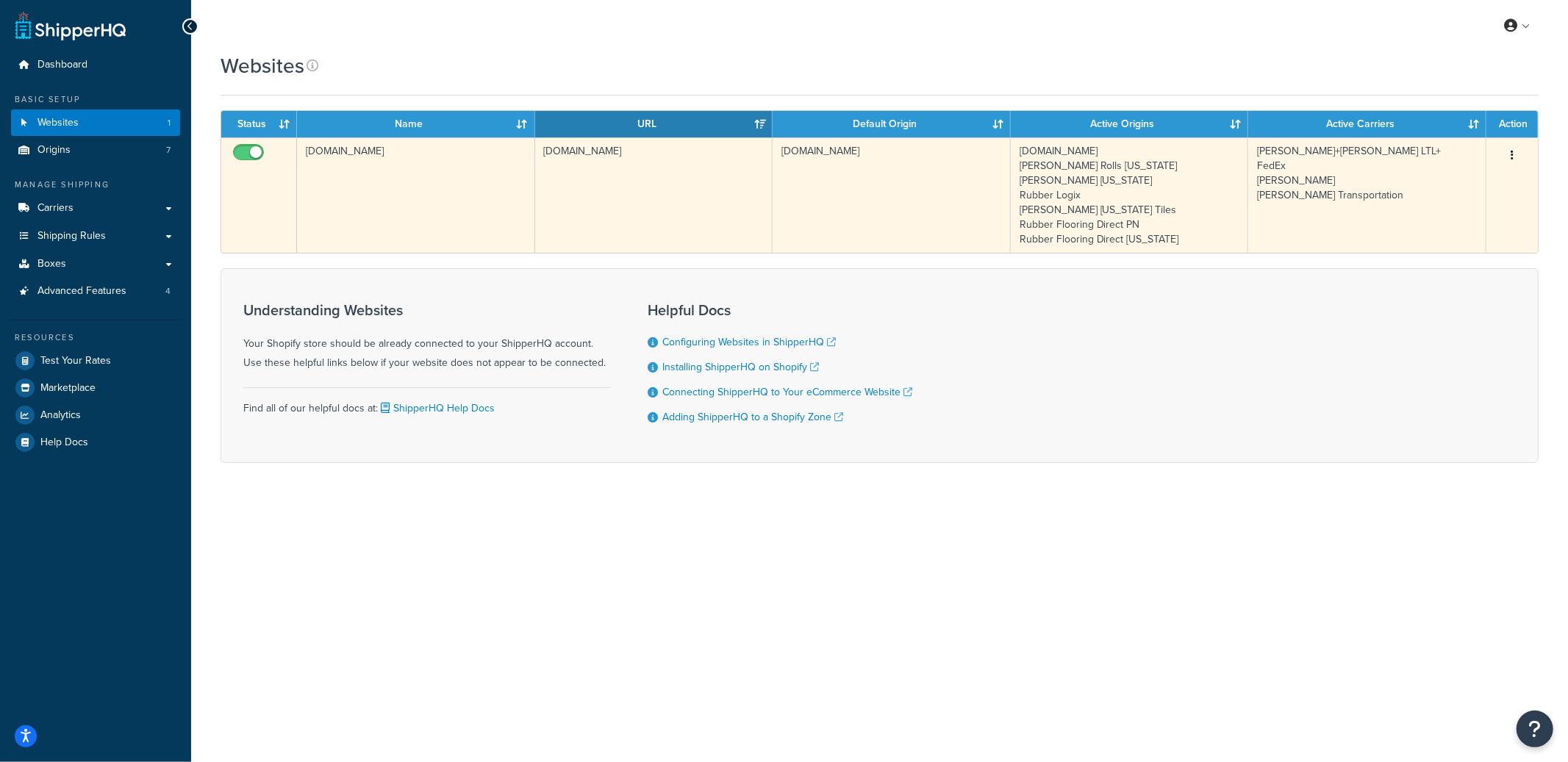
click at [419, 197] on td "livingfitstore123.myshopify.com" at bounding box center [416, 195] width 238 height 115
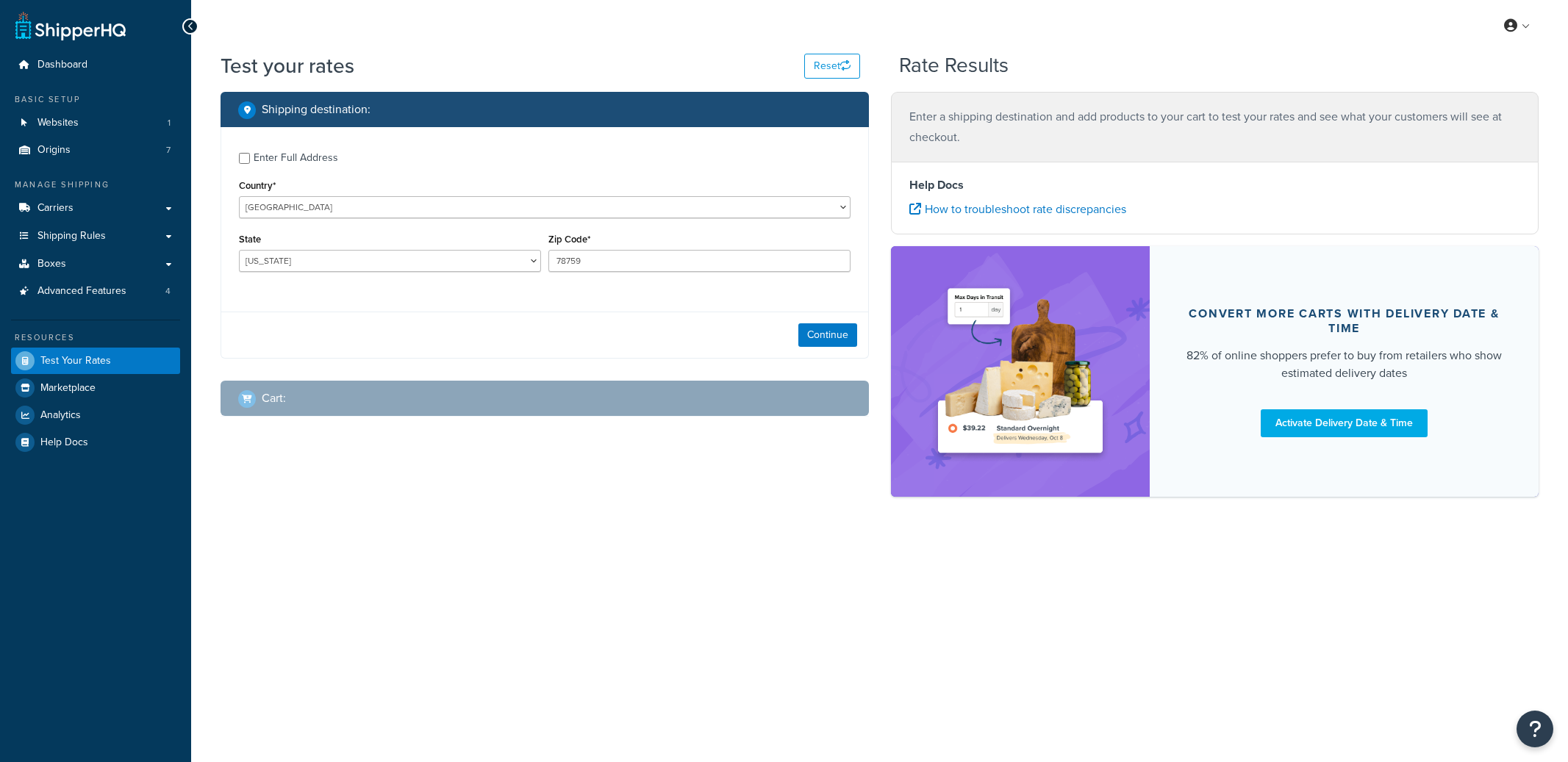
select select "[GEOGRAPHIC_DATA]"
checkbox input "true"
select select "87042"
select select "60"
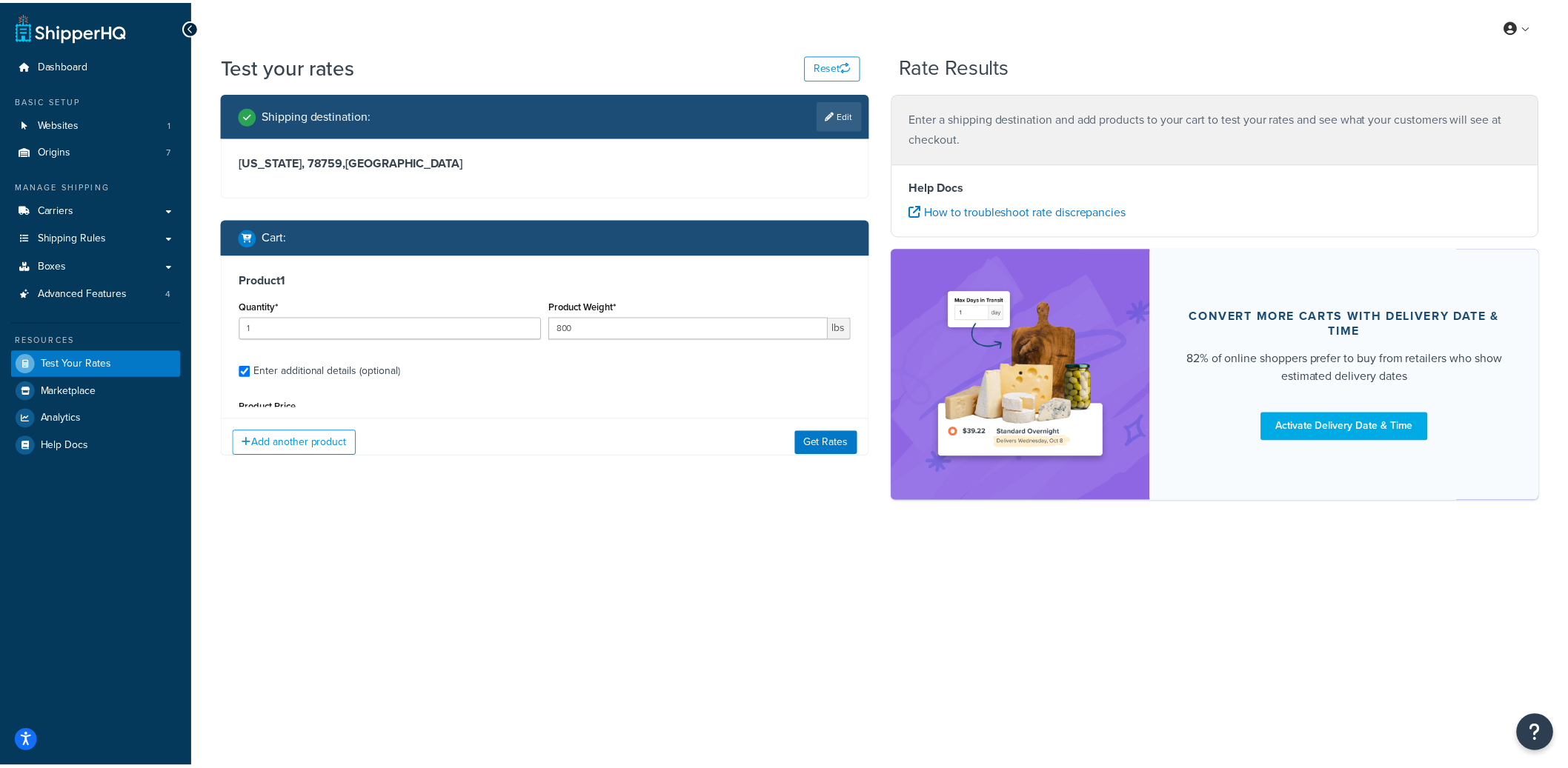
scroll to position [141, 0]
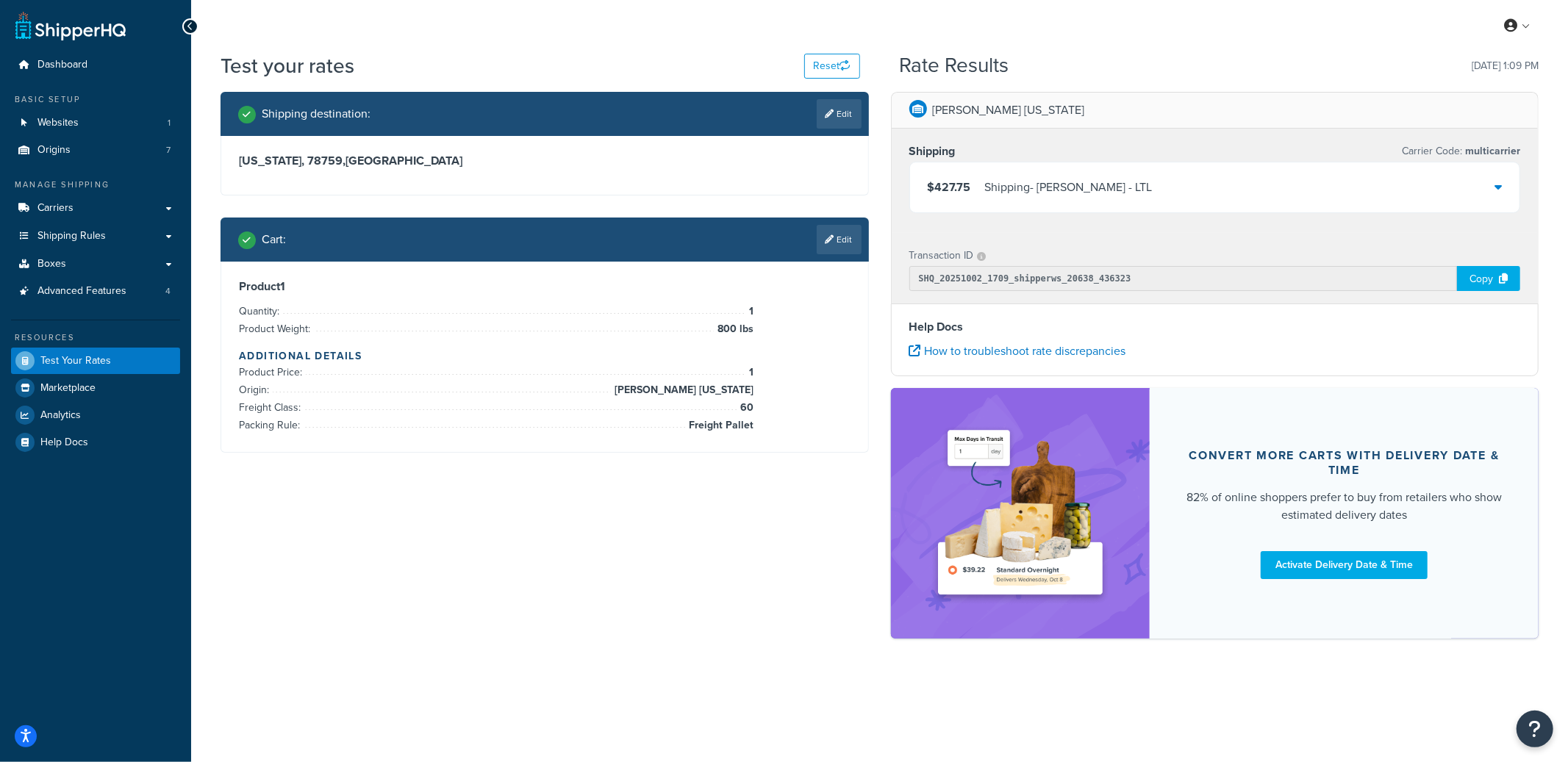
click at [1074, 199] on div "$427.75 Shipping - Estes - LTL" at bounding box center [1214, 188] width 610 height 50
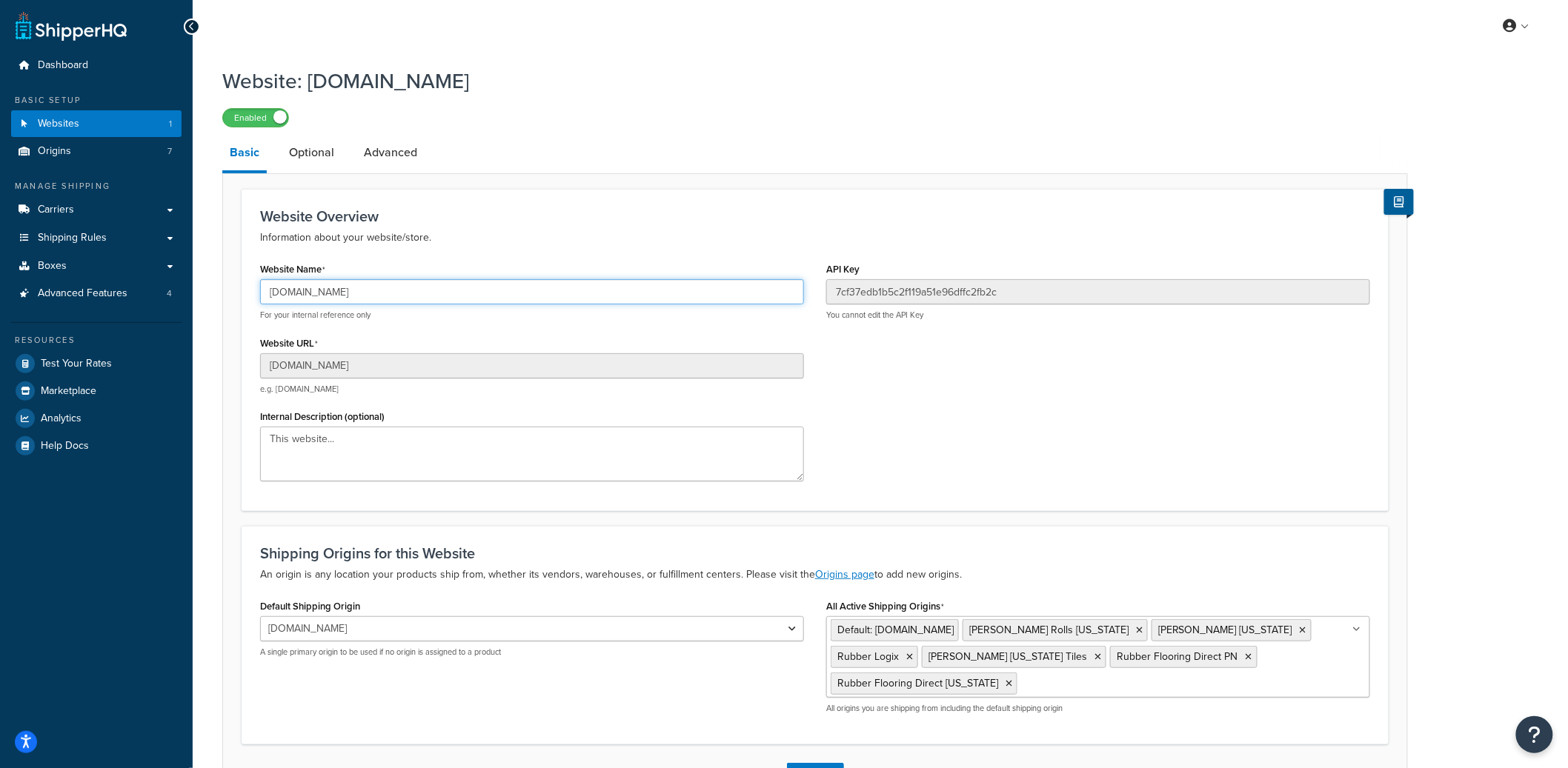
click at [348, 294] on input "[DOMAIN_NAME]" at bounding box center [531, 292] width 544 height 25
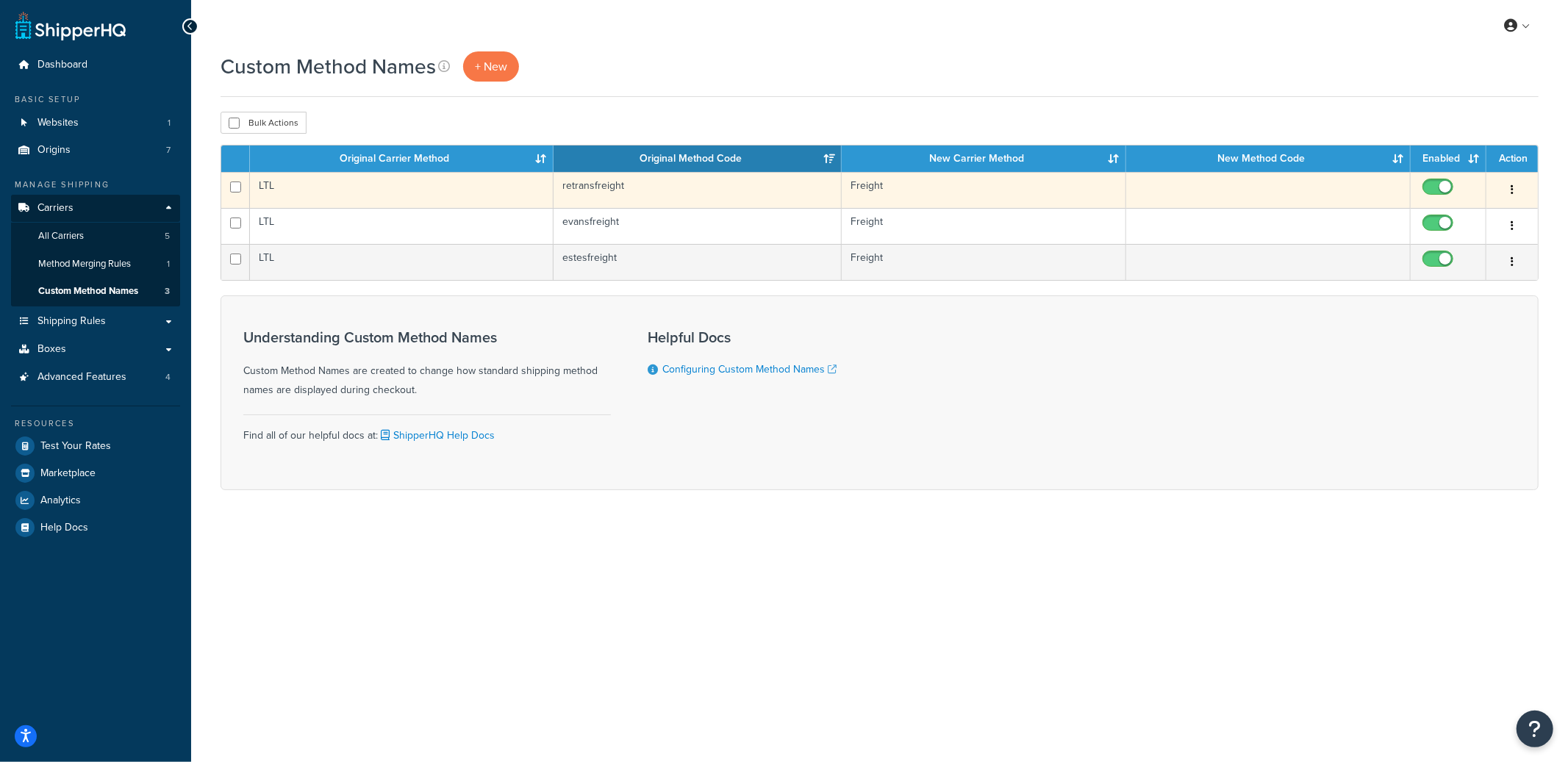
click at [748, 185] on td "retransfreight" at bounding box center [696, 190] width 288 height 36
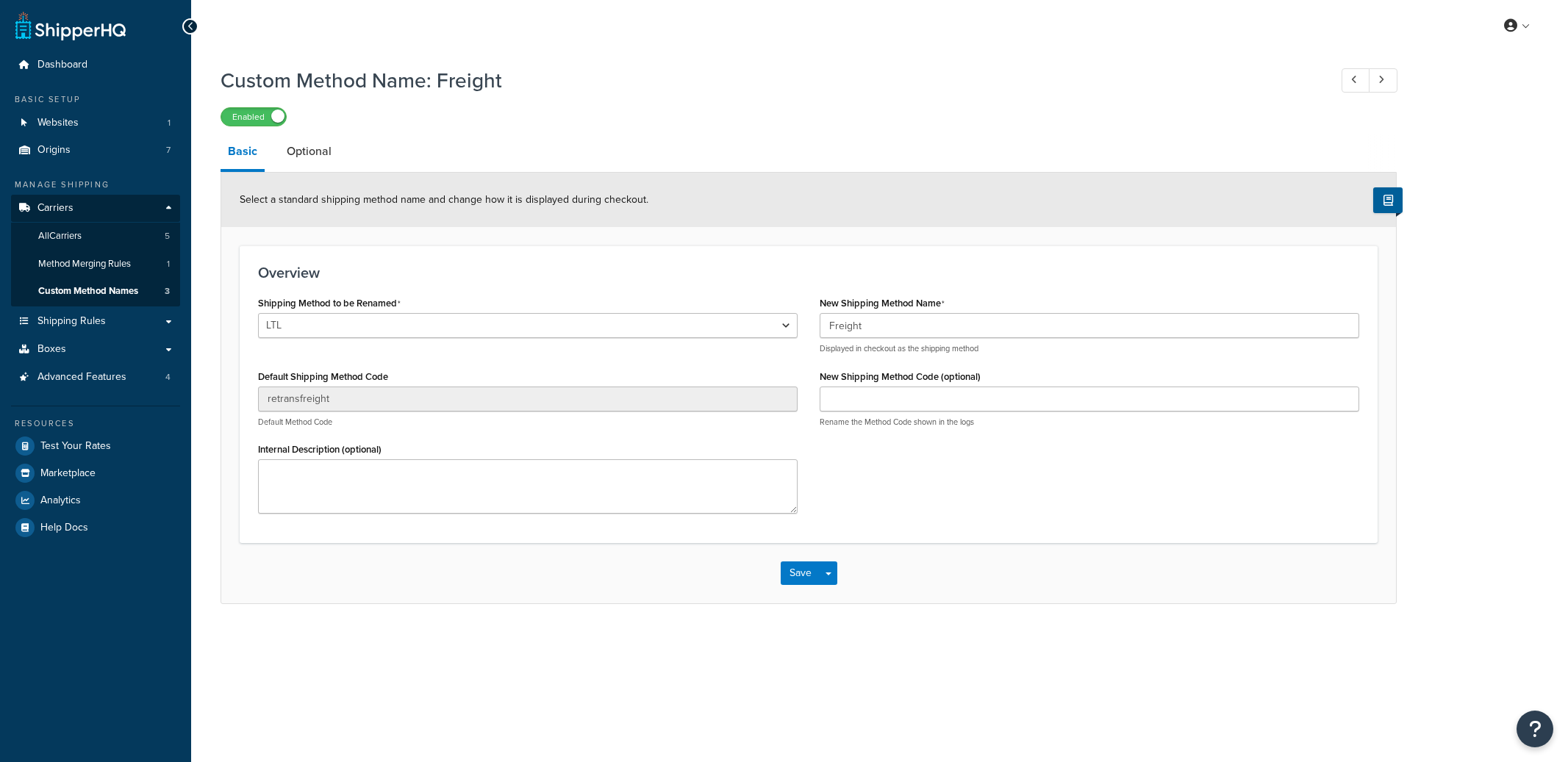
select select "702416"
click at [146, 230] on link "All Carriers 5" at bounding box center [95, 236] width 169 height 27
click at [137, 288] on span "Custom Method Names" at bounding box center [87, 290] width 100 height 13
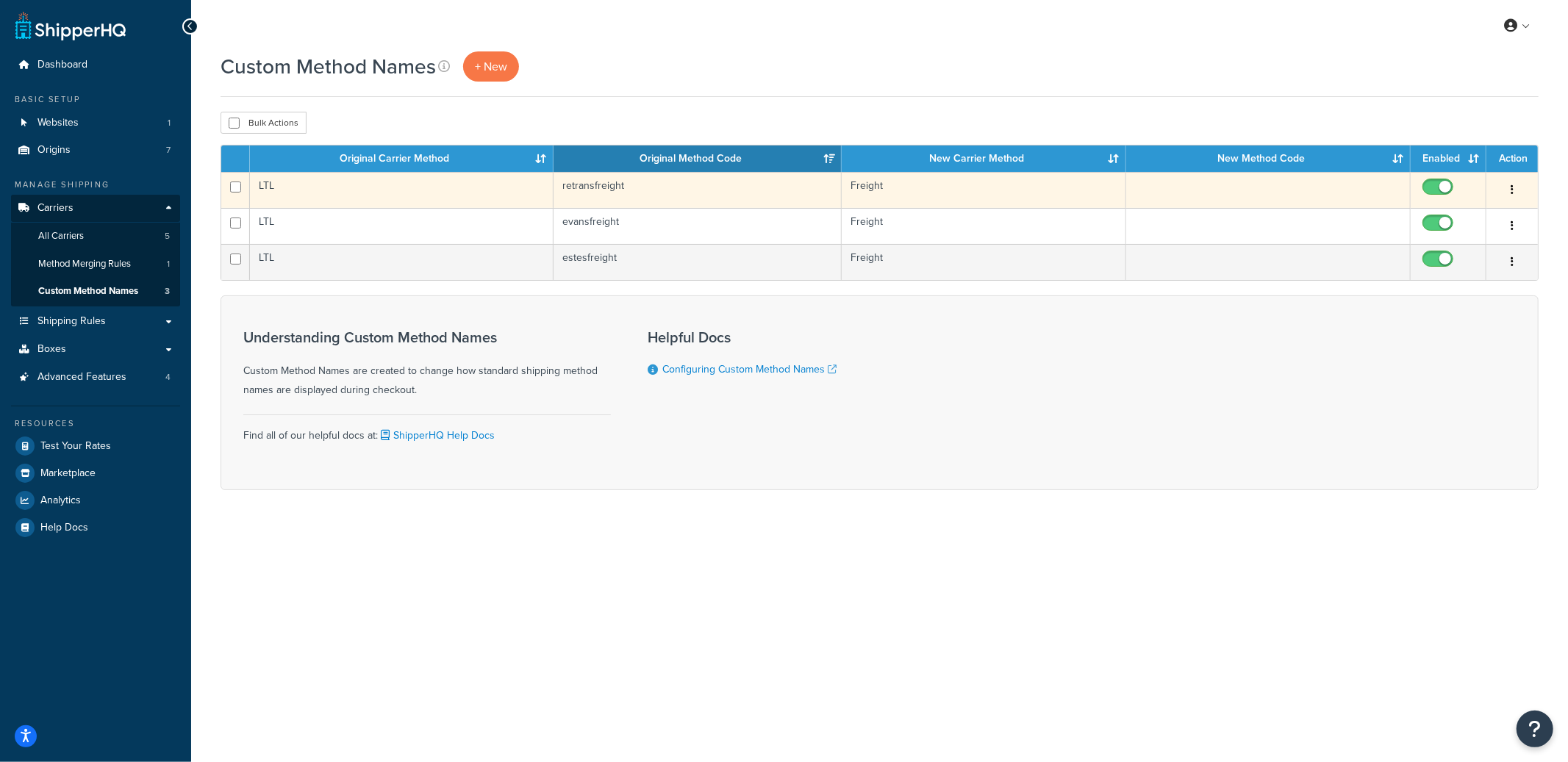
click at [1511, 194] on icon "button" at bounding box center [1511, 189] width 3 height 11
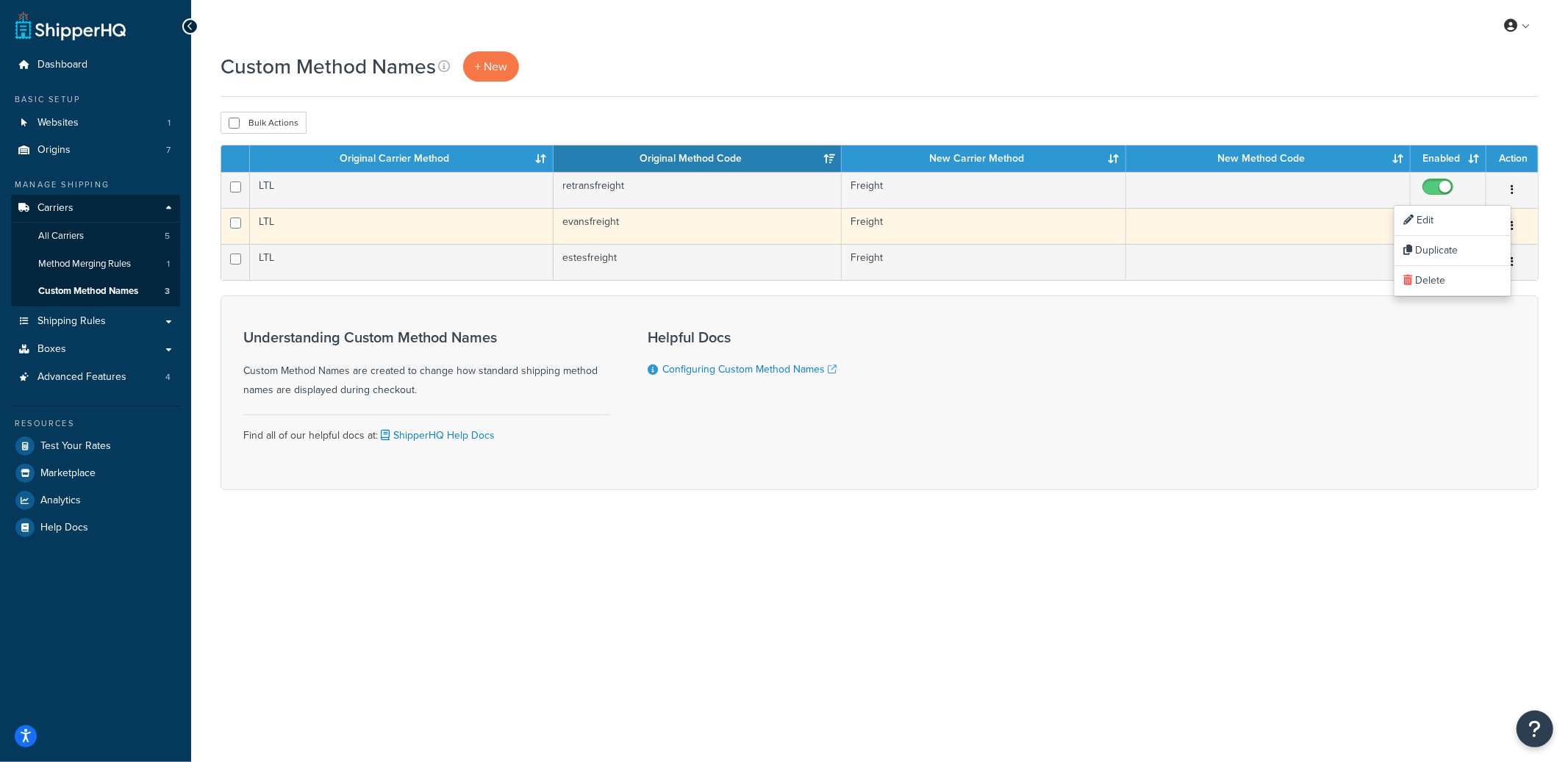
click at [1517, 229] on button "button" at bounding box center [1511, 227] width 20 height 23
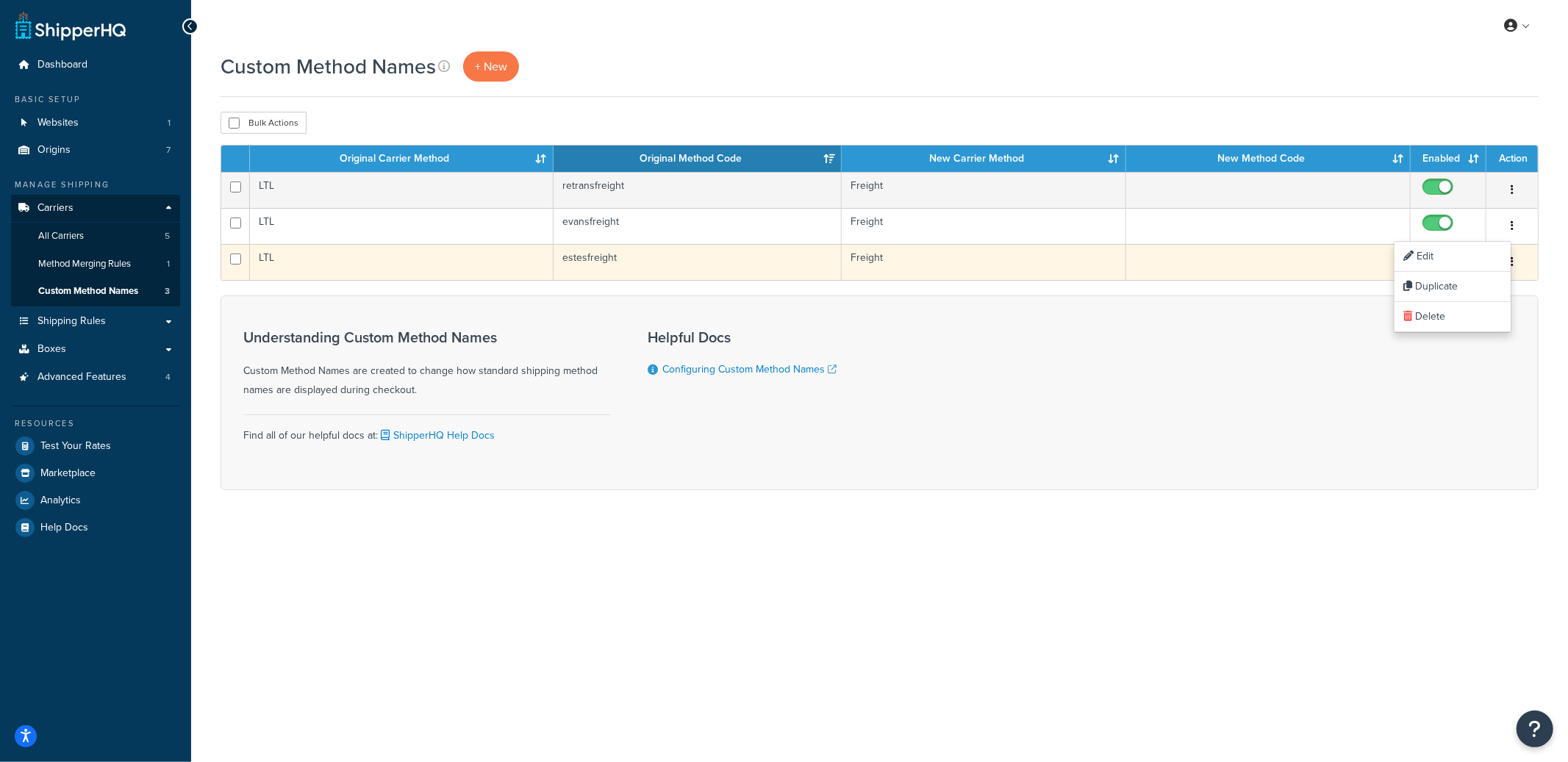
click at [1517, 263] on button "button" at bounding box center [1511, 262] width 20 height 23
click at [1476, 285] on link "Edit" at bounding box center [1453, 292] width 116 height 30
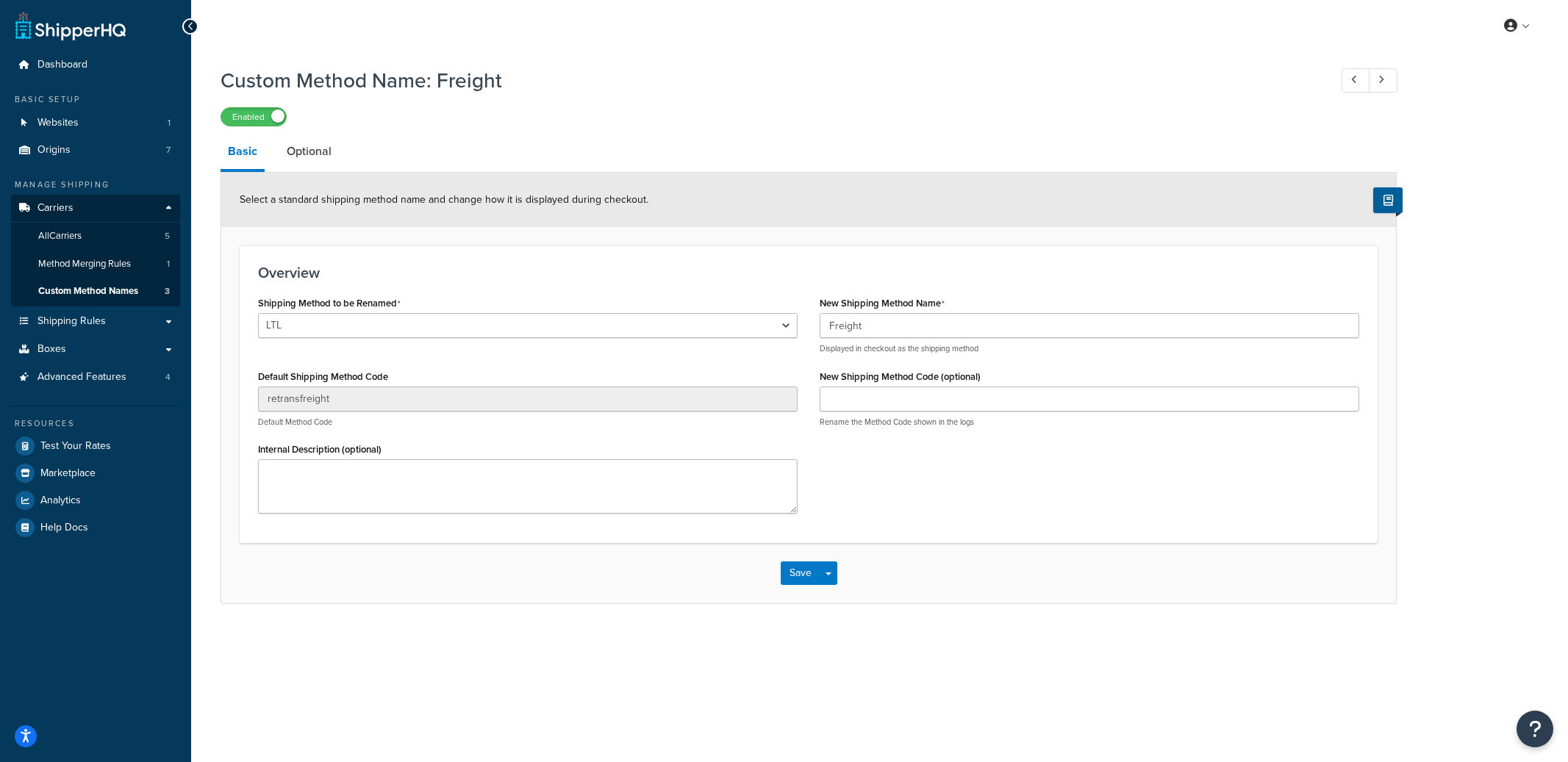
select select "702416"
click at [926, 319] on input "Freight" at bounding box center [1089, 325] width 539 height 25
type input "Freight2"
click at [835, 566] on button "Save Dropdown" at bounding box center [828, 573] width 17 height 23
click at [836, 594] on button "Save and Edit" at bounding box center [851, 600] width 141 height 31
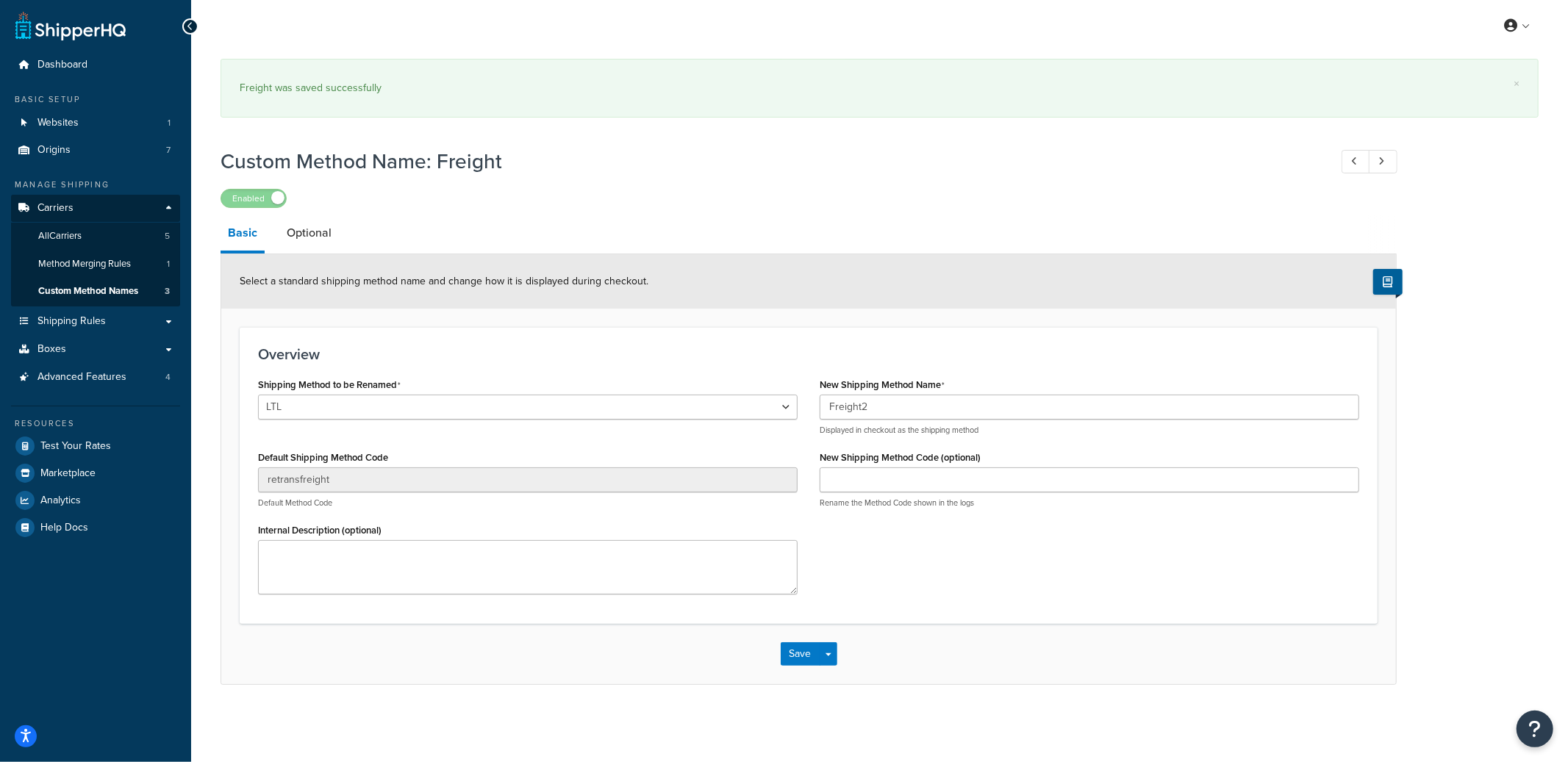
select select "702416"
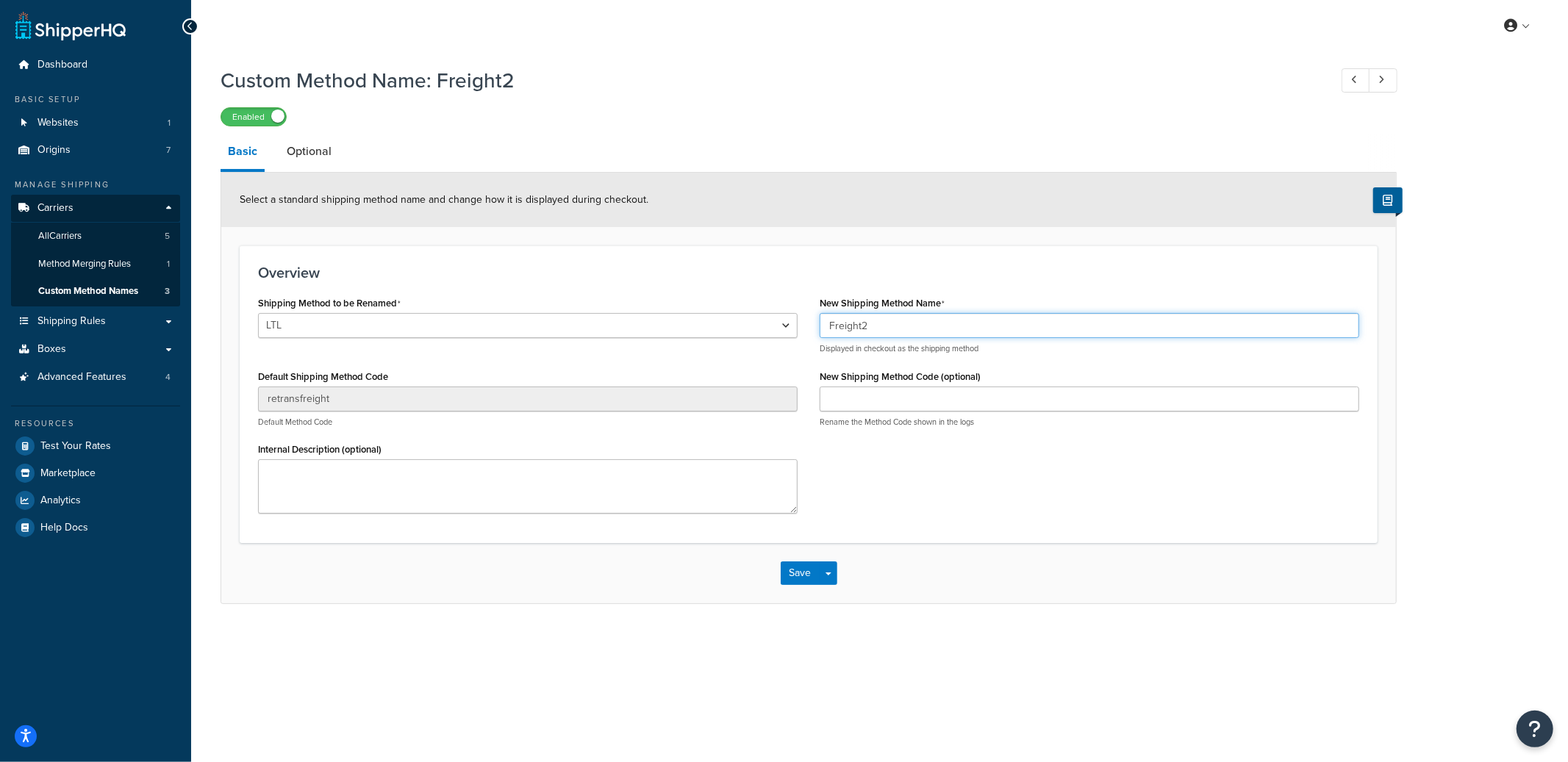
click at [899, 324] on input "Freight2" at bounding box center [1089, 325] width 539 height 25
type input "Freight"
click at [831, 574] on button "Save Dropdown" at bounding box center [828, 573] width 17 height 23
click at [846, 599] on button "Save and Edit" at bounding box center [851, 600] width 141 height 31
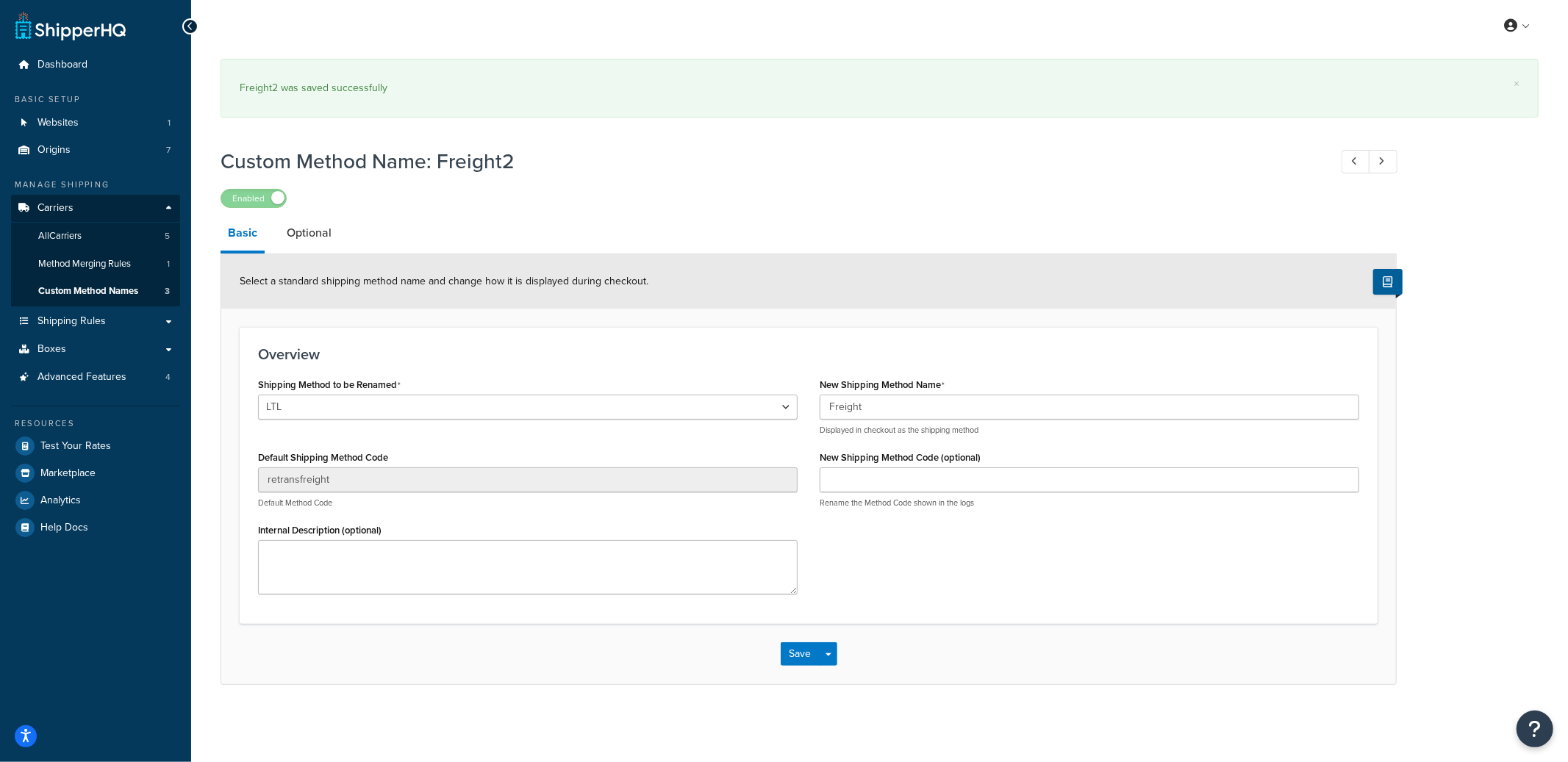
select select "702416"
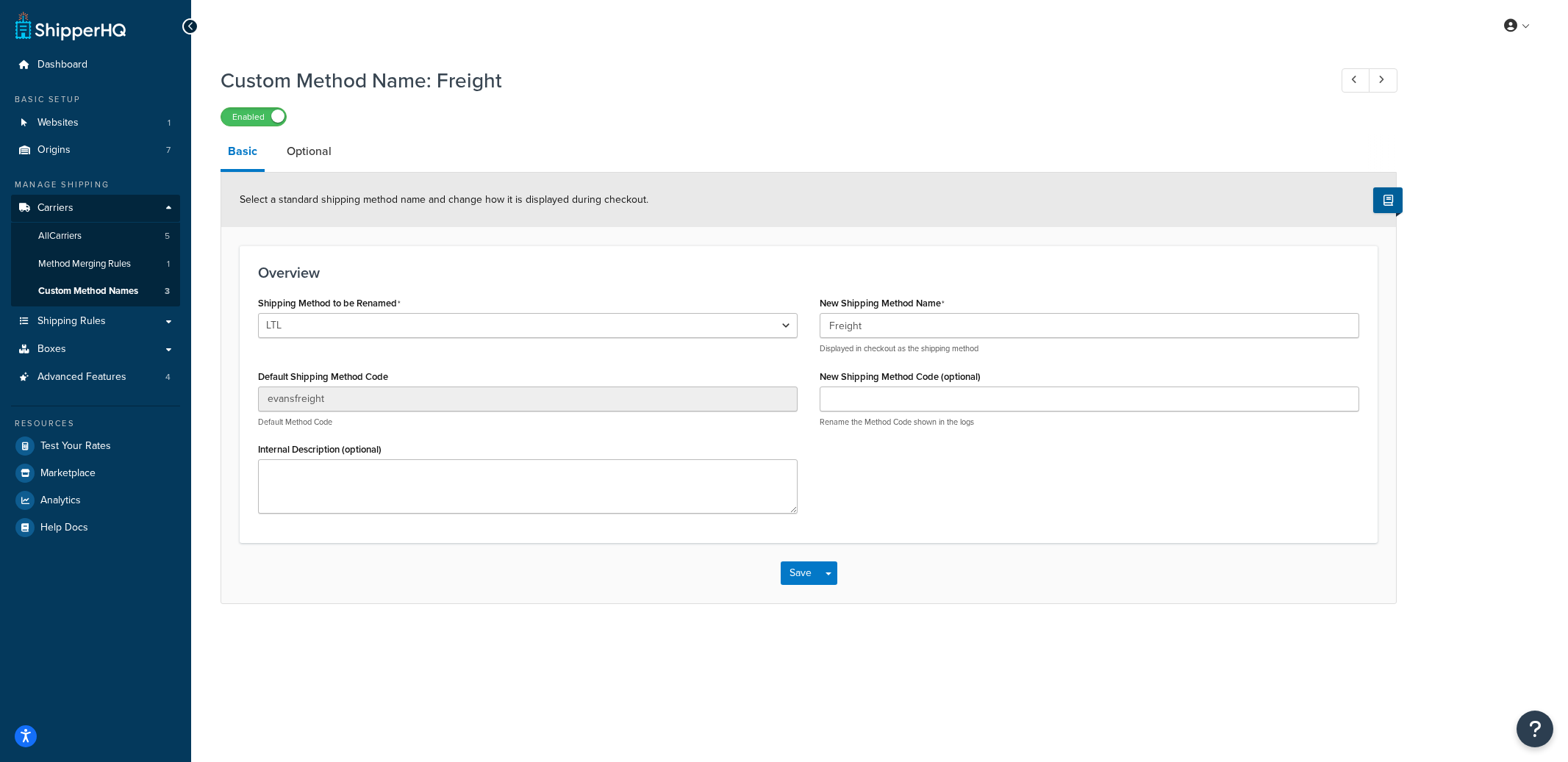
select select "709090"
click at [968, 316] on input "Freight" at bounding box center [1089, 325] width 539 height 25
click at [964, 327] on input "Freight" at bounding box center [1089, 325] width 539 height 25
type input "Freight3"
click at [833, 570] on button "Save Dropdown" at bounding box center [828, 573] width 17 height 23
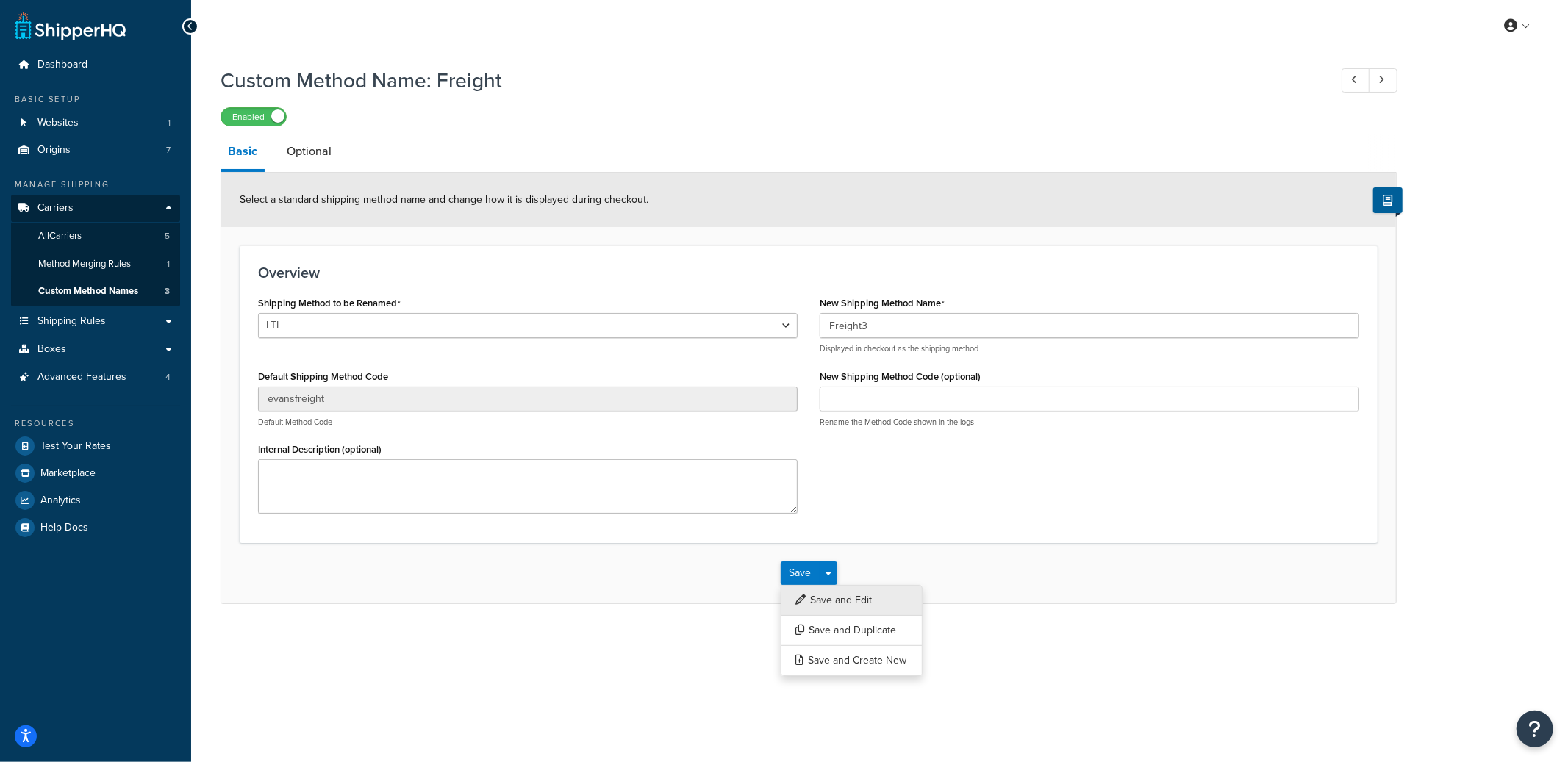
click at [832, 594] on button "Save and Edit" at bounding box center [851, 600] width 141 height 31
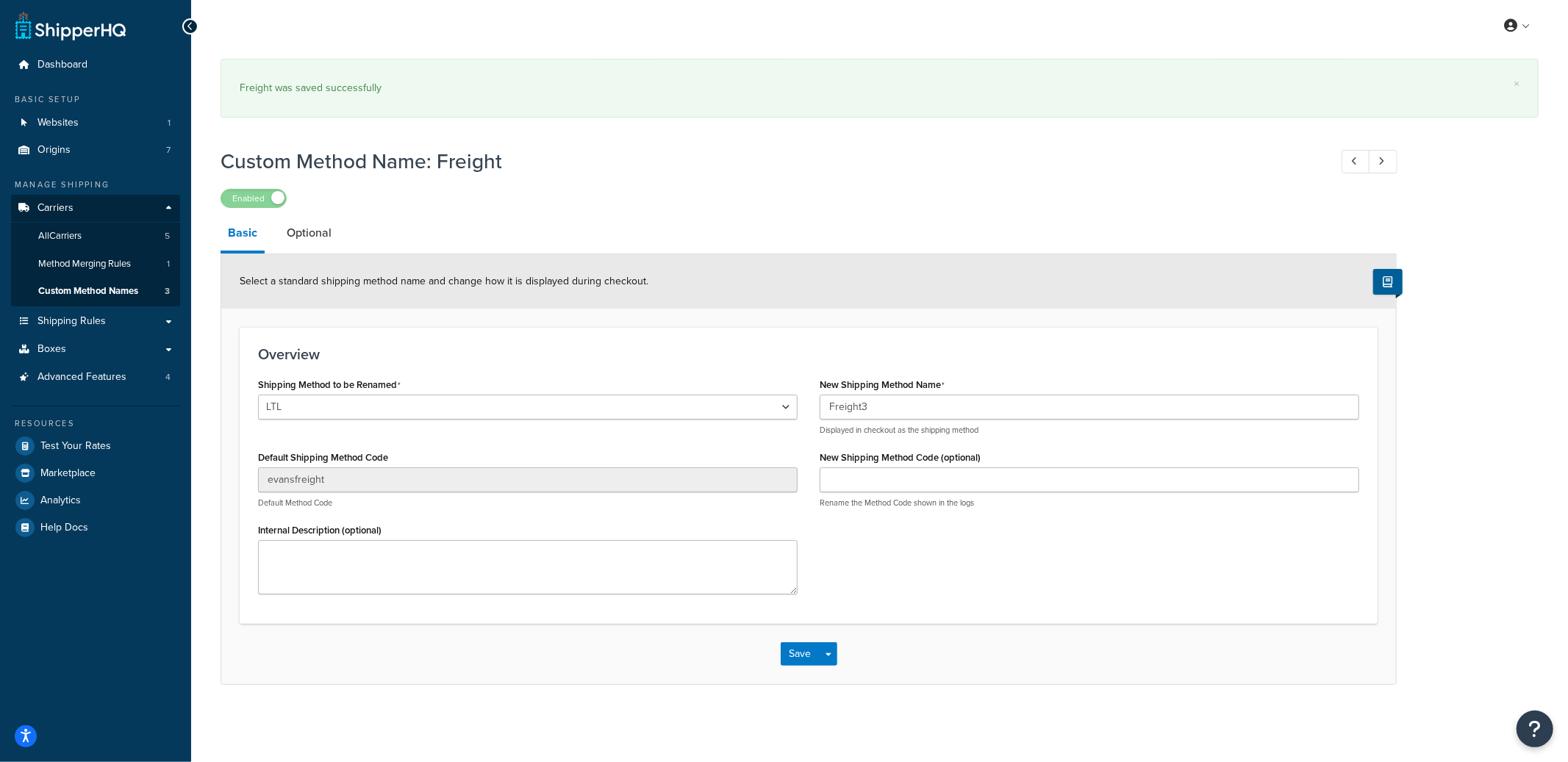
select select "709090"
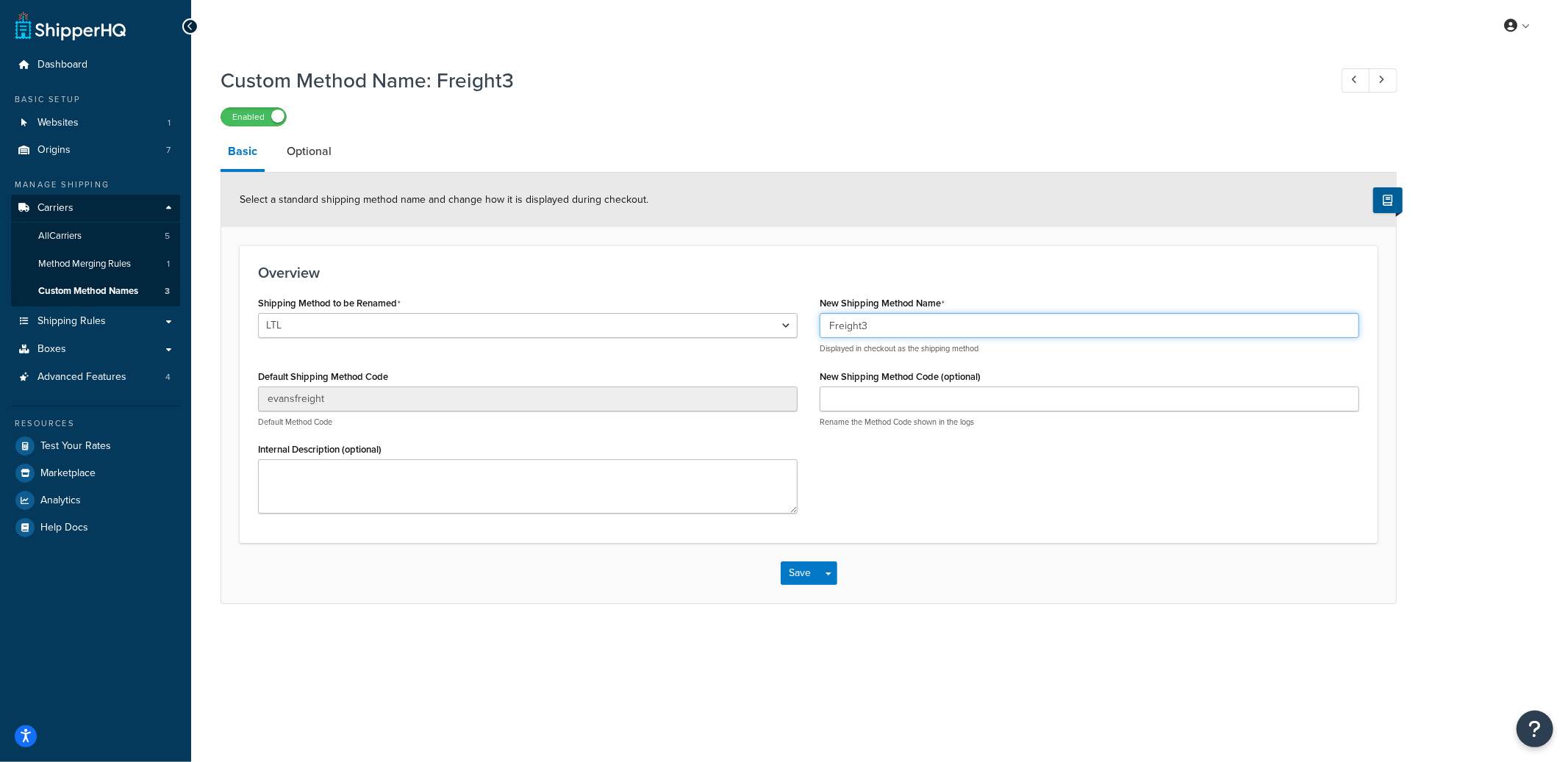
click at [878, 323] on input "Freight3" at bounding box center [1089, 325] width 539 height 25
type input "Freight"
click at [831, 568] on button "Save Dropdown" at bounding box center [828, 573] width 17 height 23
click at [846, 594] on button "Save and Edit" at bounding box center [851, 600] width 141 height 31
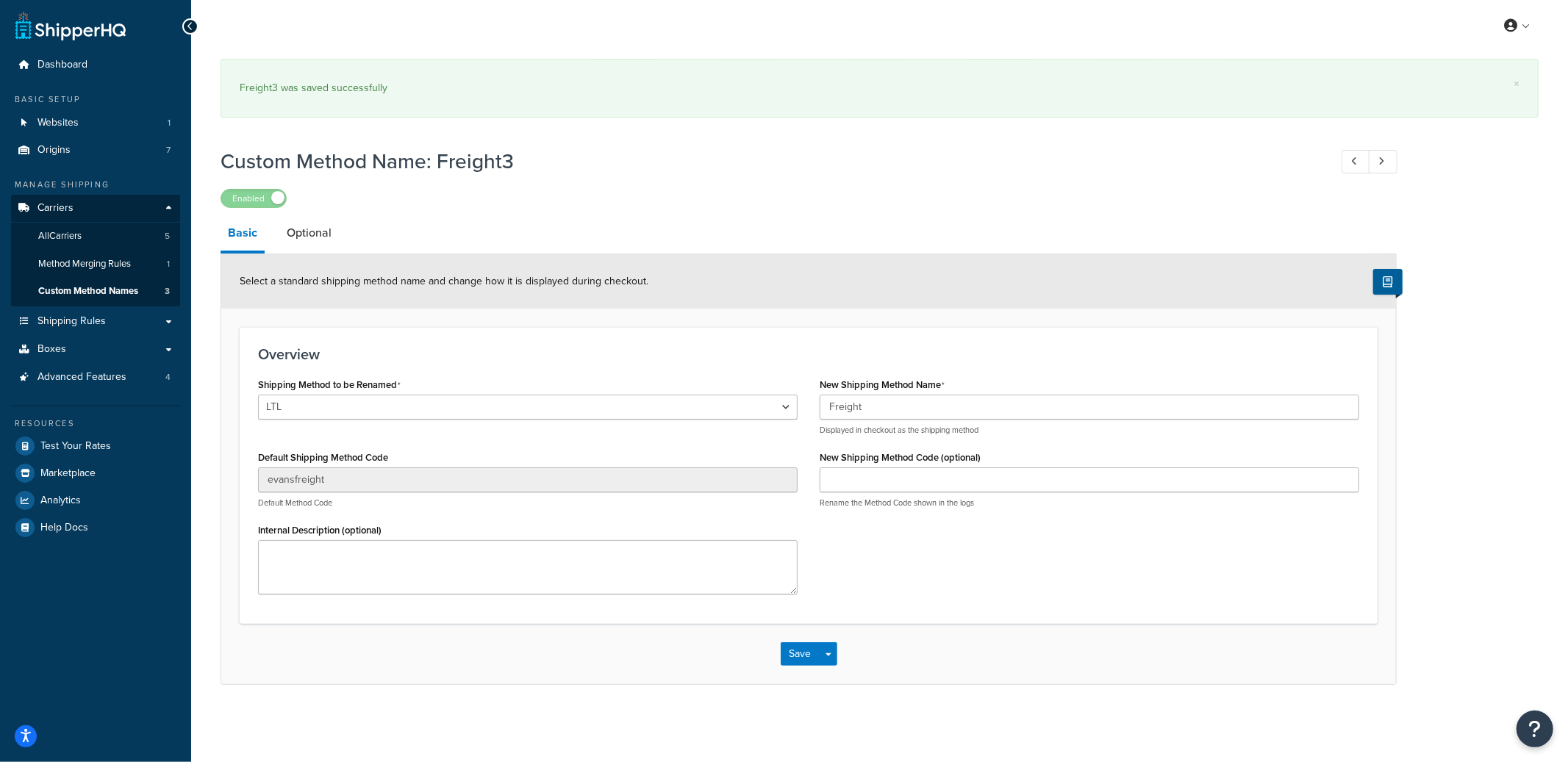
select select "709090"
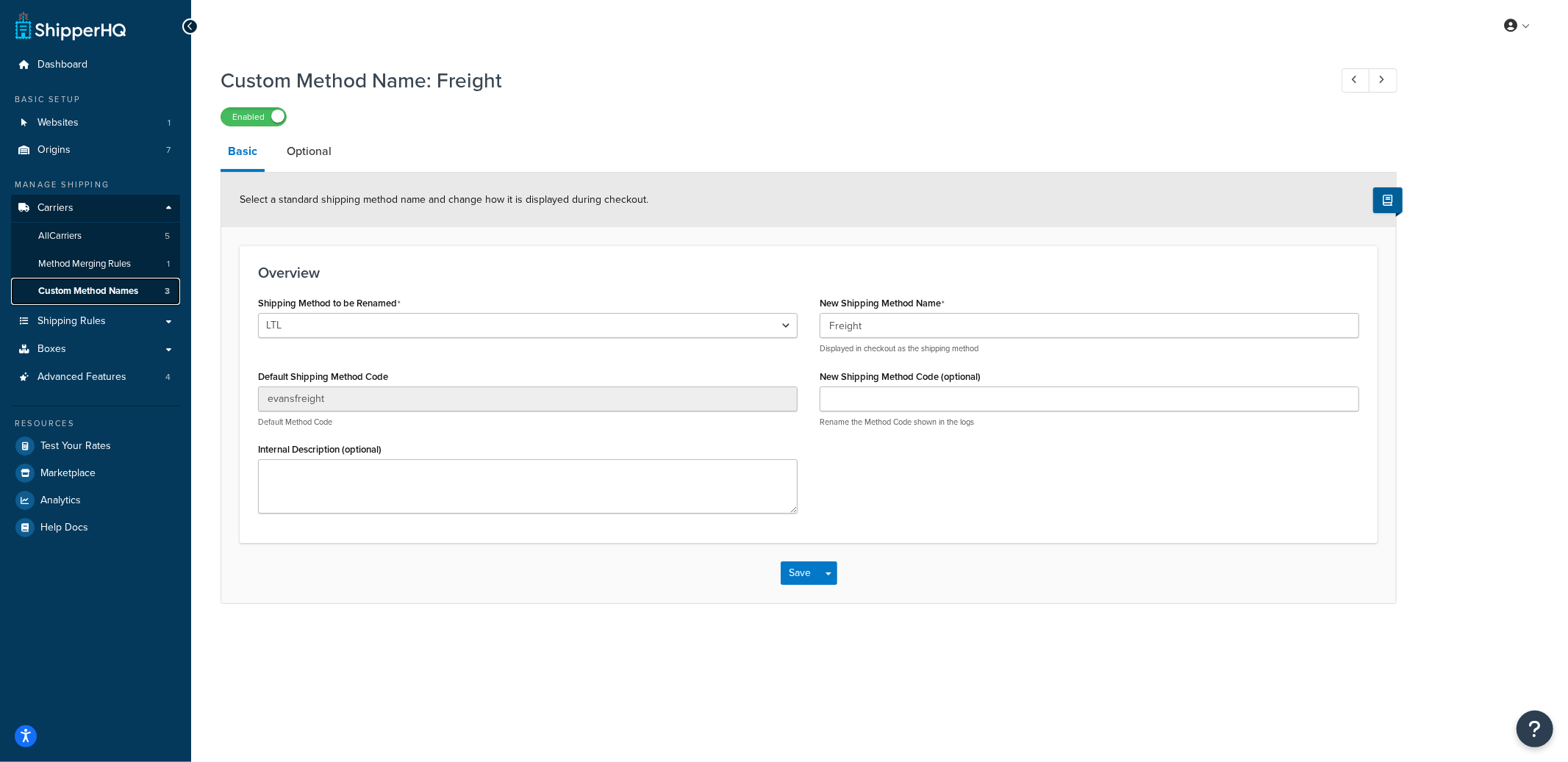
click at [137, 296] on span "Custom Method Names" at bounding box center [87, 290] width 100 height 13
click at [900, 319] on input "Freight" at bounding box center [1089, 325] width 539 height 25
type input "Freight1"
click at [834, 568] on button "Save Dropdown" at bounding box center [828, 573] width 17 height 23
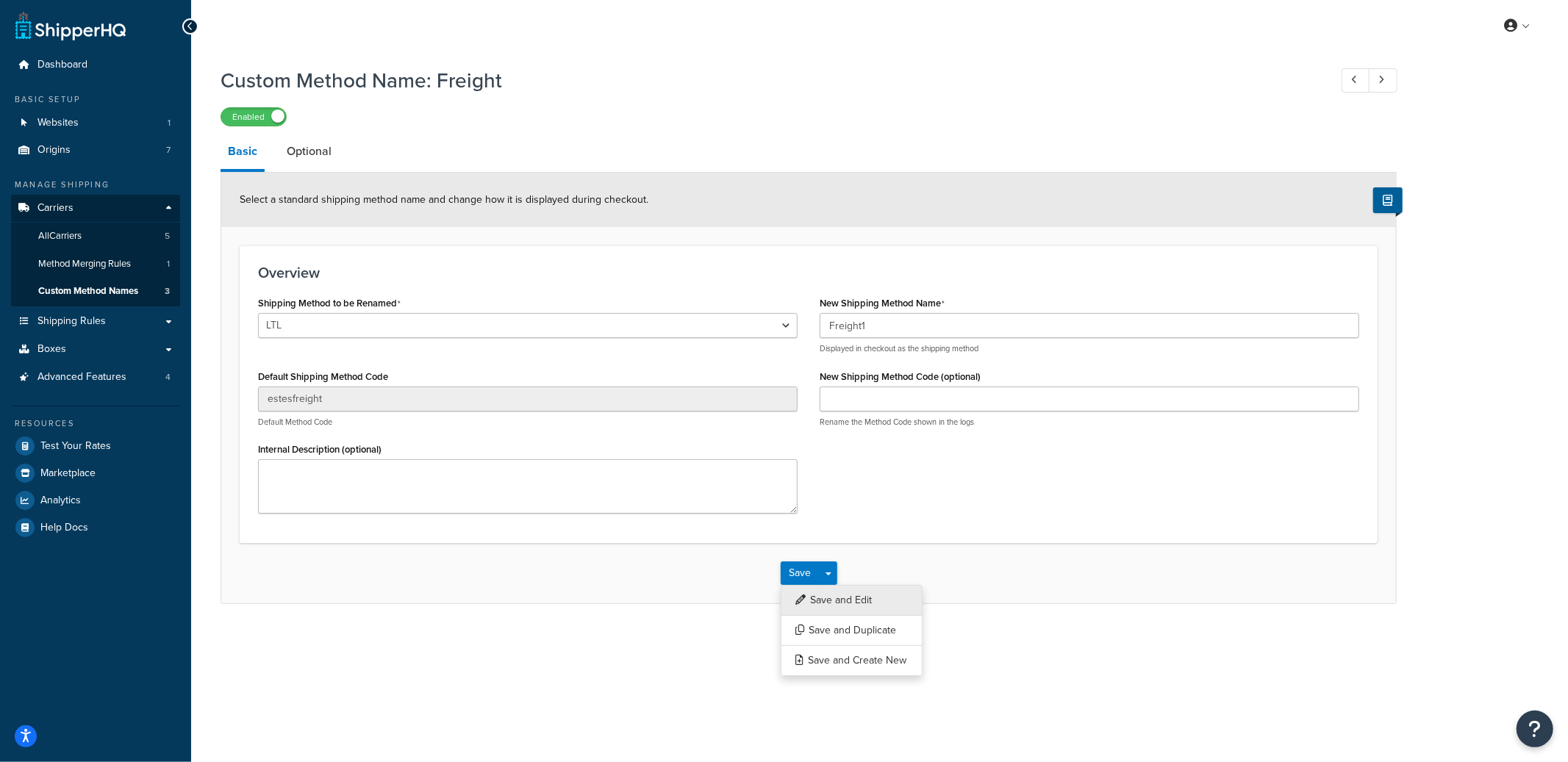
click at [834, 592] on button "Save and Edit" at bounding box center [851, 600] width 141 height 31
click at [877, 325] on input "Freight1" at bounding box center [1089, 325] width 539 height 25
type input "Freight"
click at [833, 567] on button "Save Dropdown" at bounding box center [828, 573] width 17 height 23
click at [836, 588] on button "Save and Edit" at bounding box center [851, 600] width 141 height 31
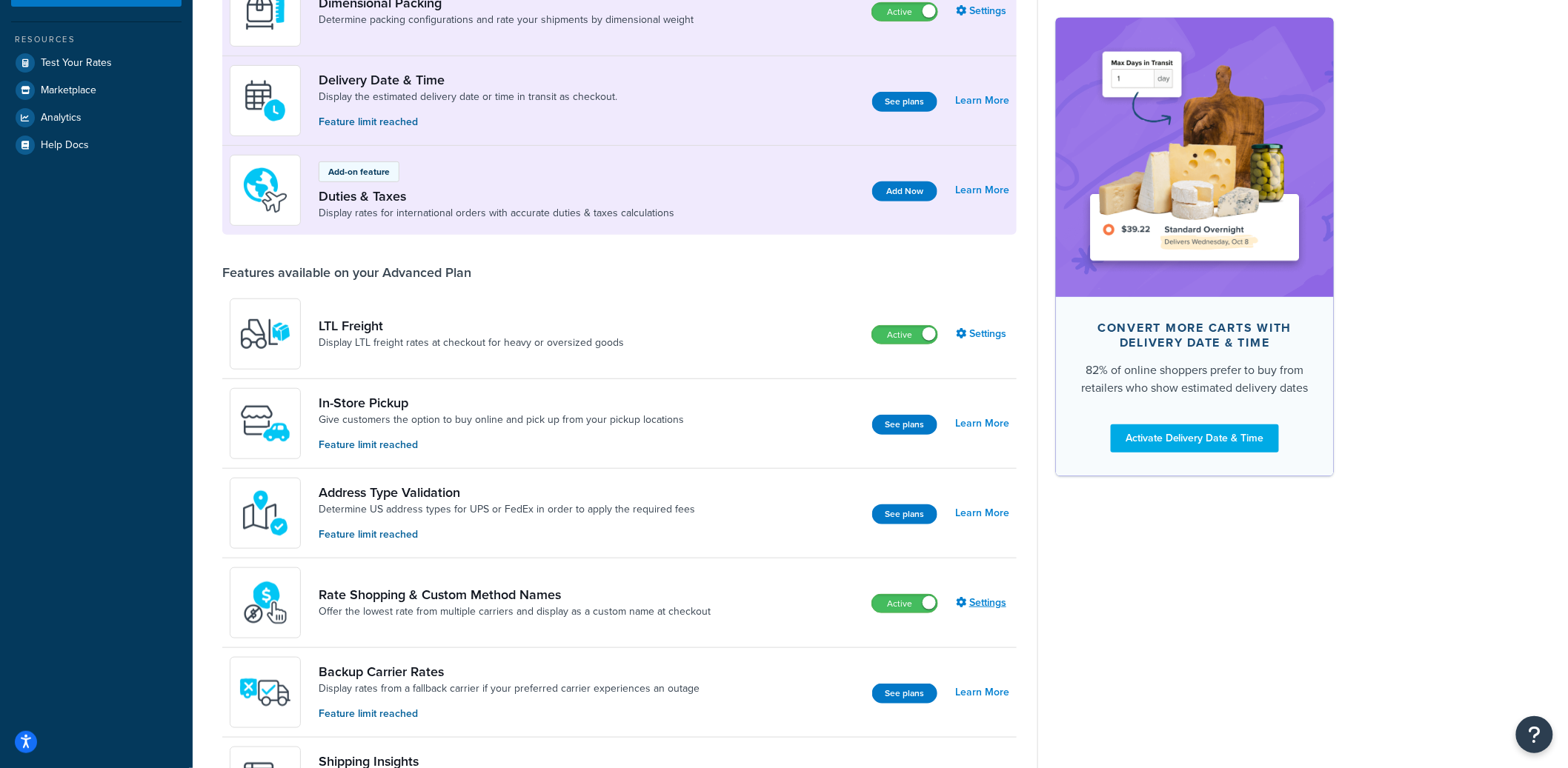
scroll to position [308, 0]
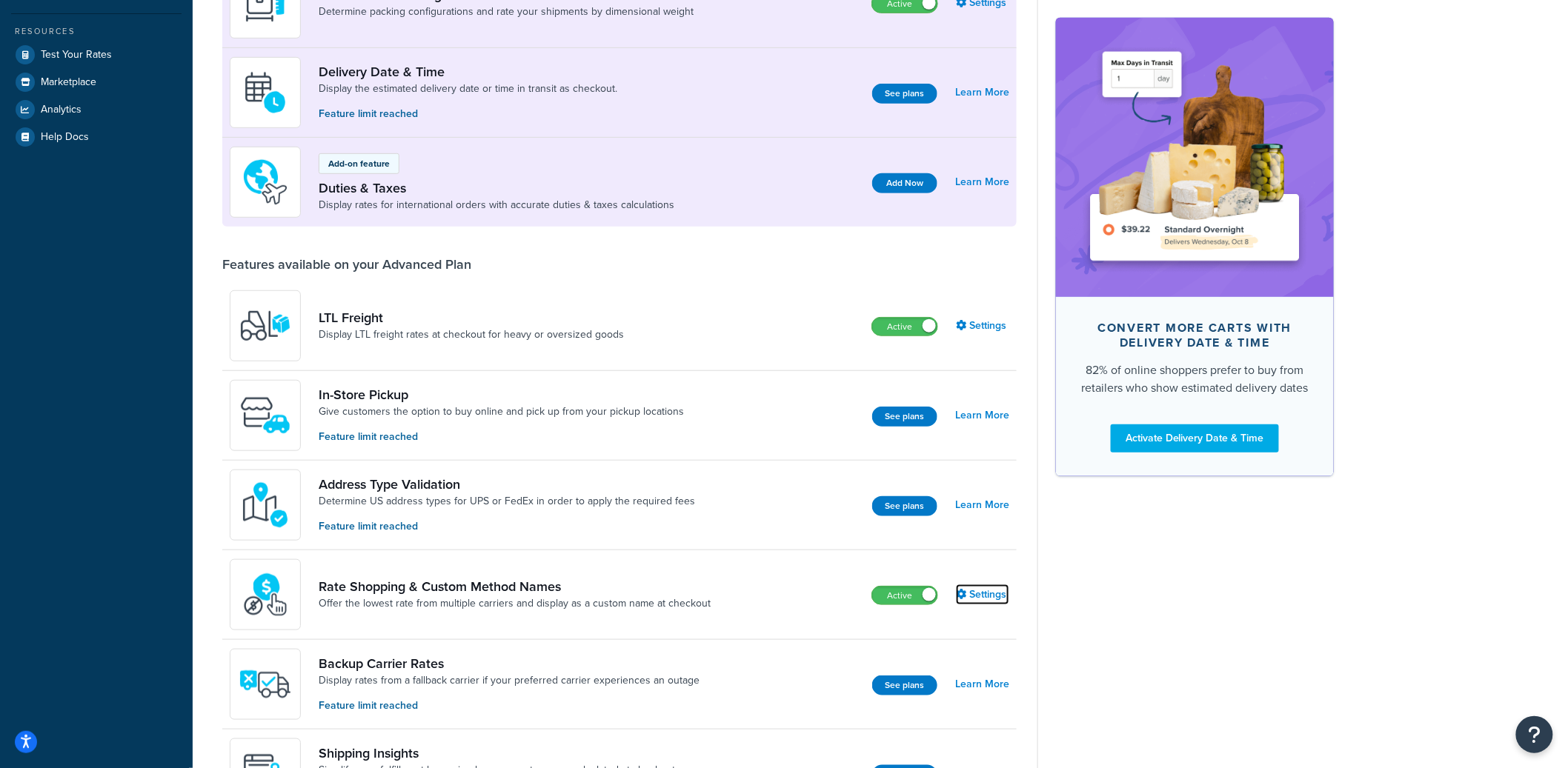
click at [975, 590] on link "Settings" at bounding box center [982, 594] width 54 height 20
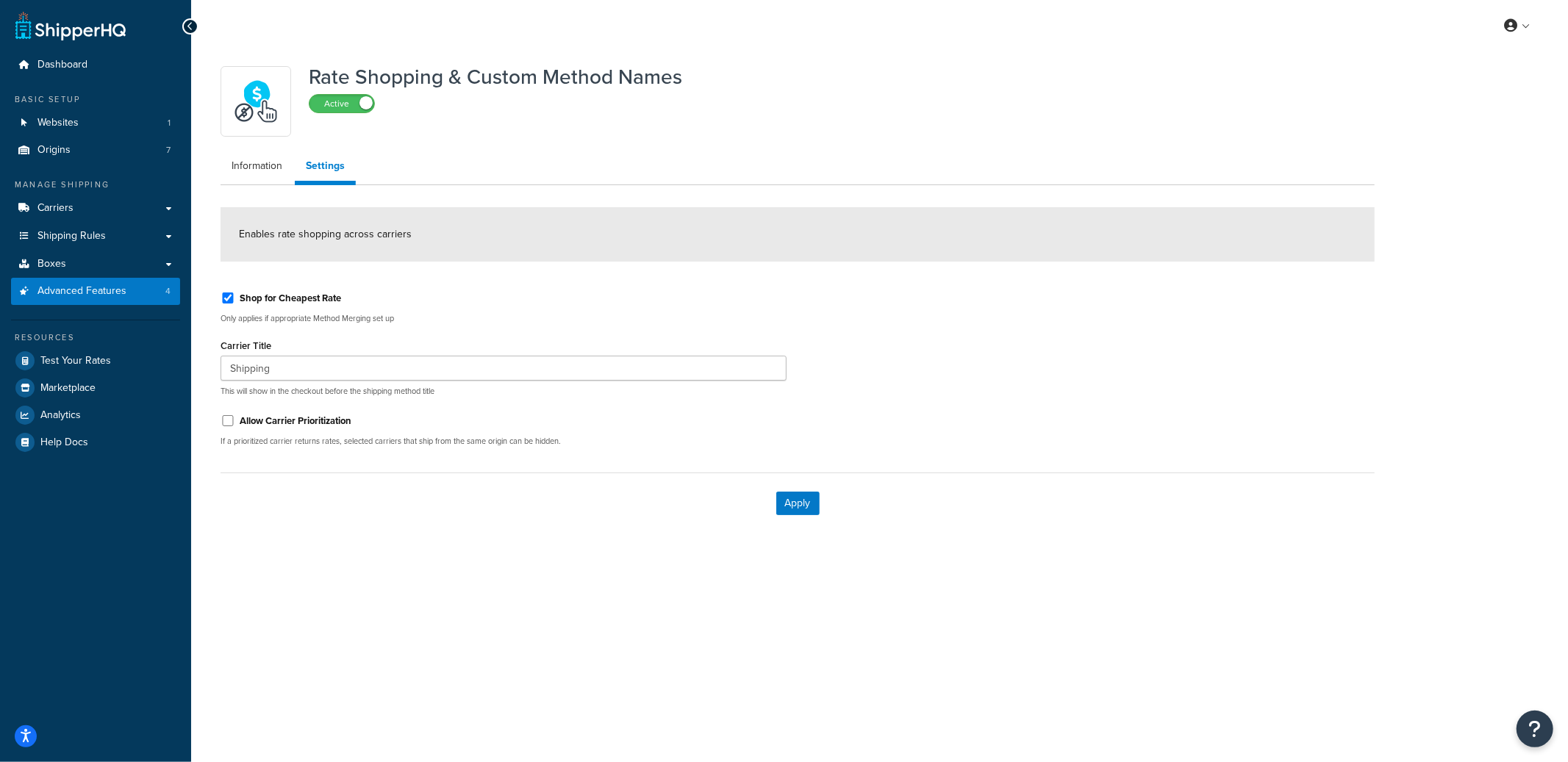
click at [290, 303] on label "Shop for Cheapest Rate" at bounding box center [290, 298] width 102 height 14
click at [235, 303] on input "Shop for Cheapest Rate" at bounding box center [228, 297] width 15 height 11
checkbox input "false"
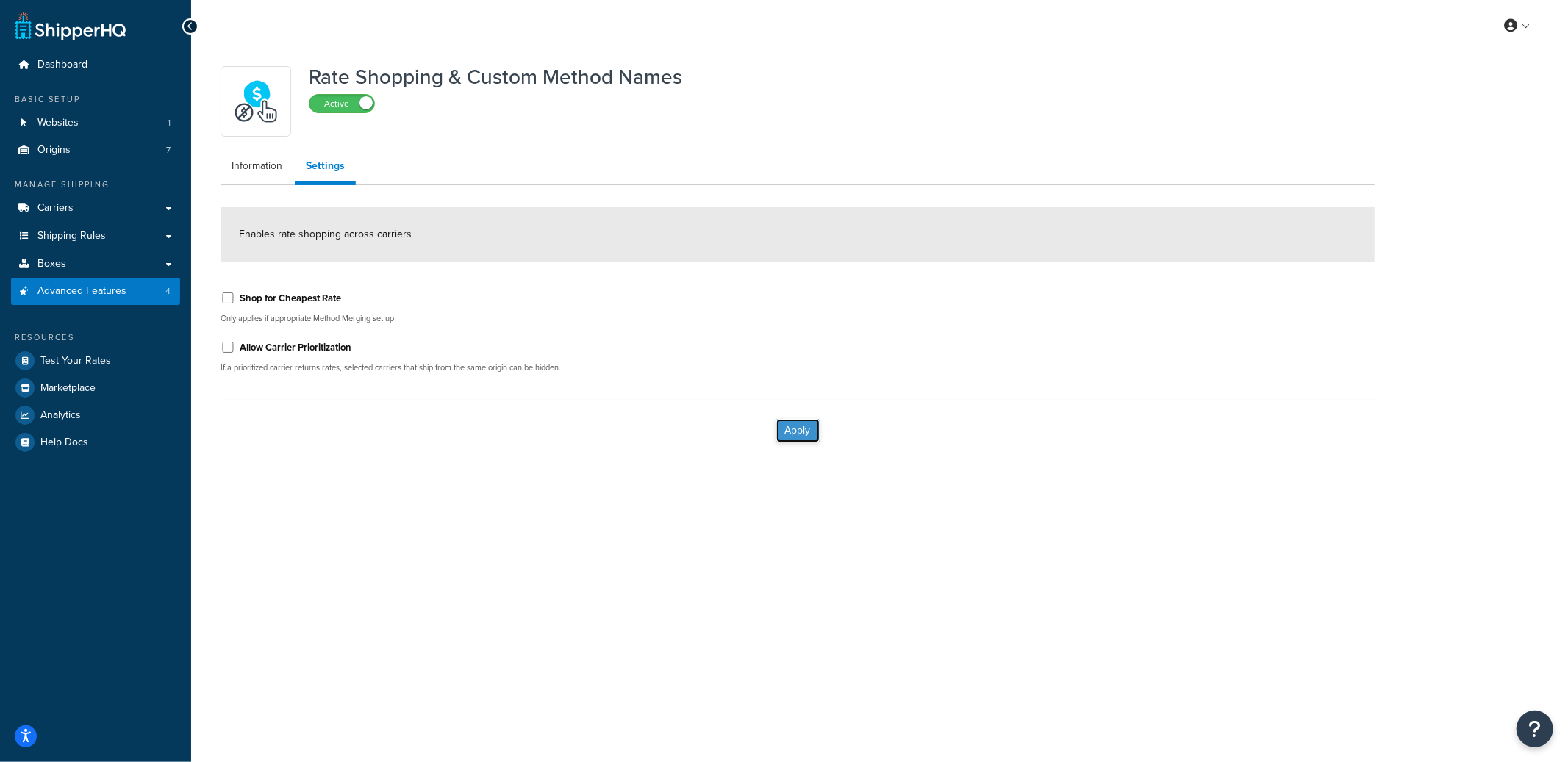
click at [805, 433] on button "Apply" at bounding box center [797, 431] width 44 height 23
click at [267, 169] on link "Information" at bounding box center [257, 166] width 73 height 29
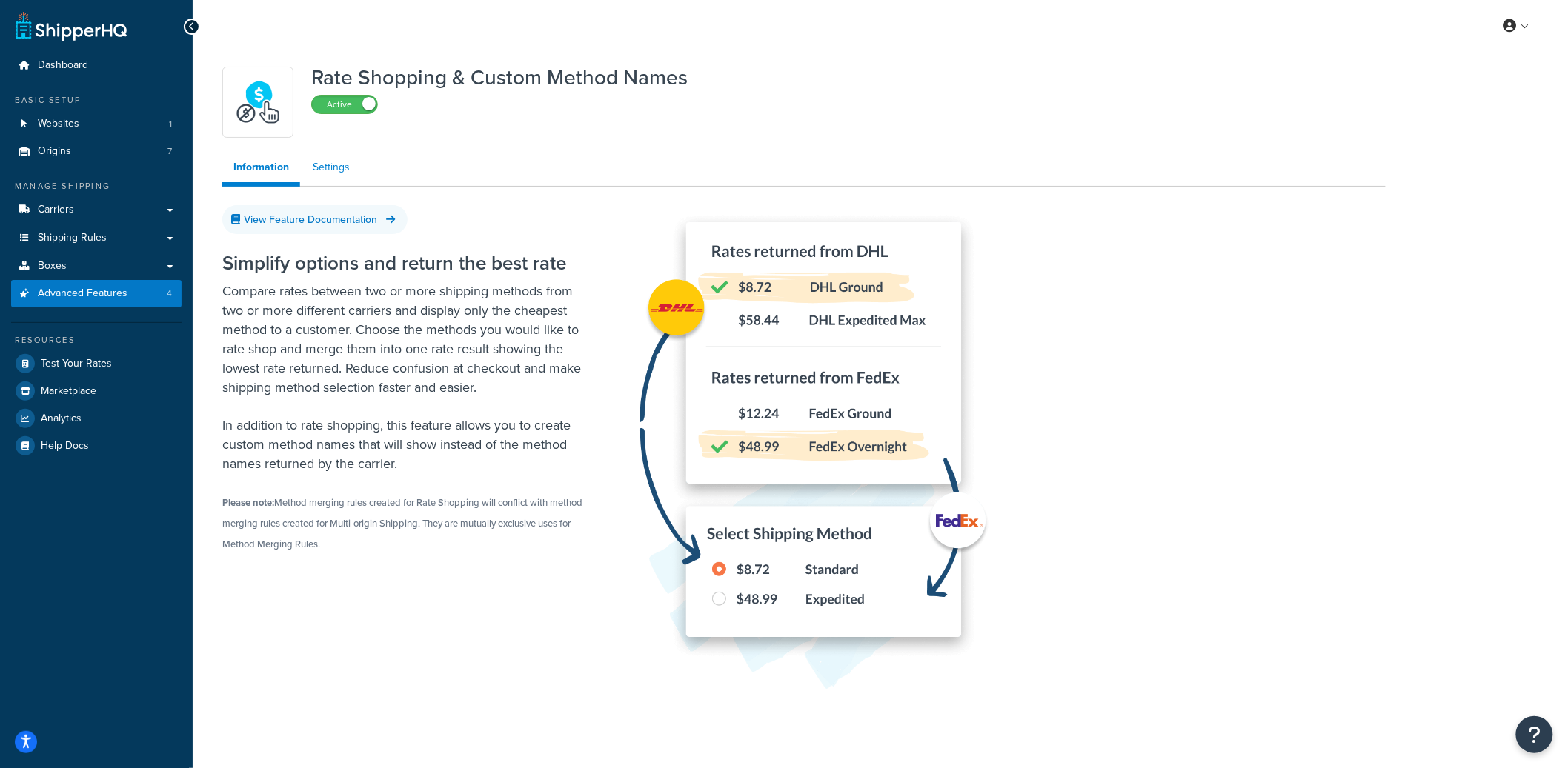
click at [340, 171] on link "Settings" at bounding box center [331, 167] width 60 height 29
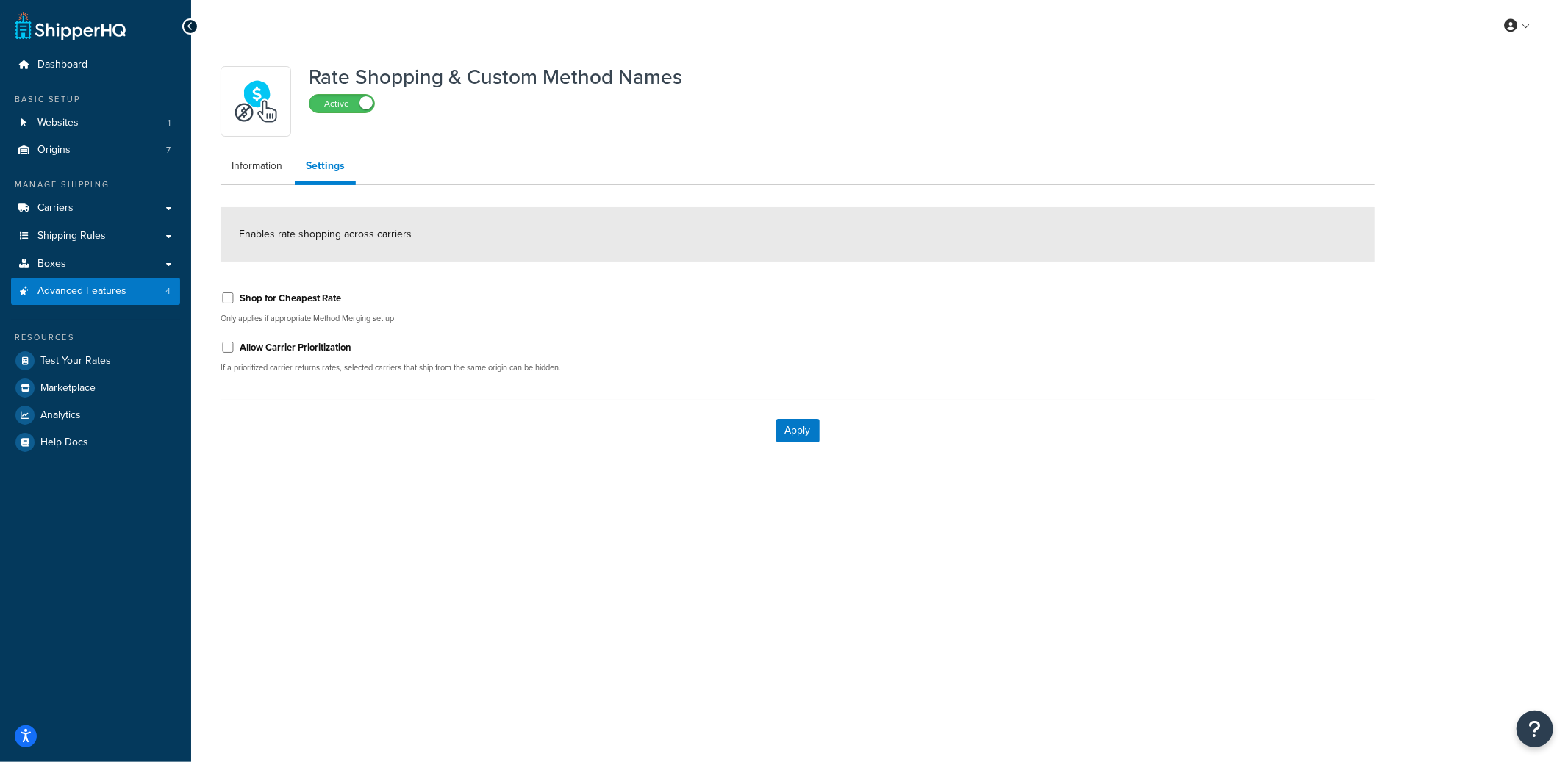
click at [245, 297] on label "Shop for Cheapest Rate" at bounding box center [290, 298] width 102 height 14
click at [235, 297] on input "Shop for Cheapest Rate" at bounding box center [228, 297] width 15 height 11
checkbox input "true"
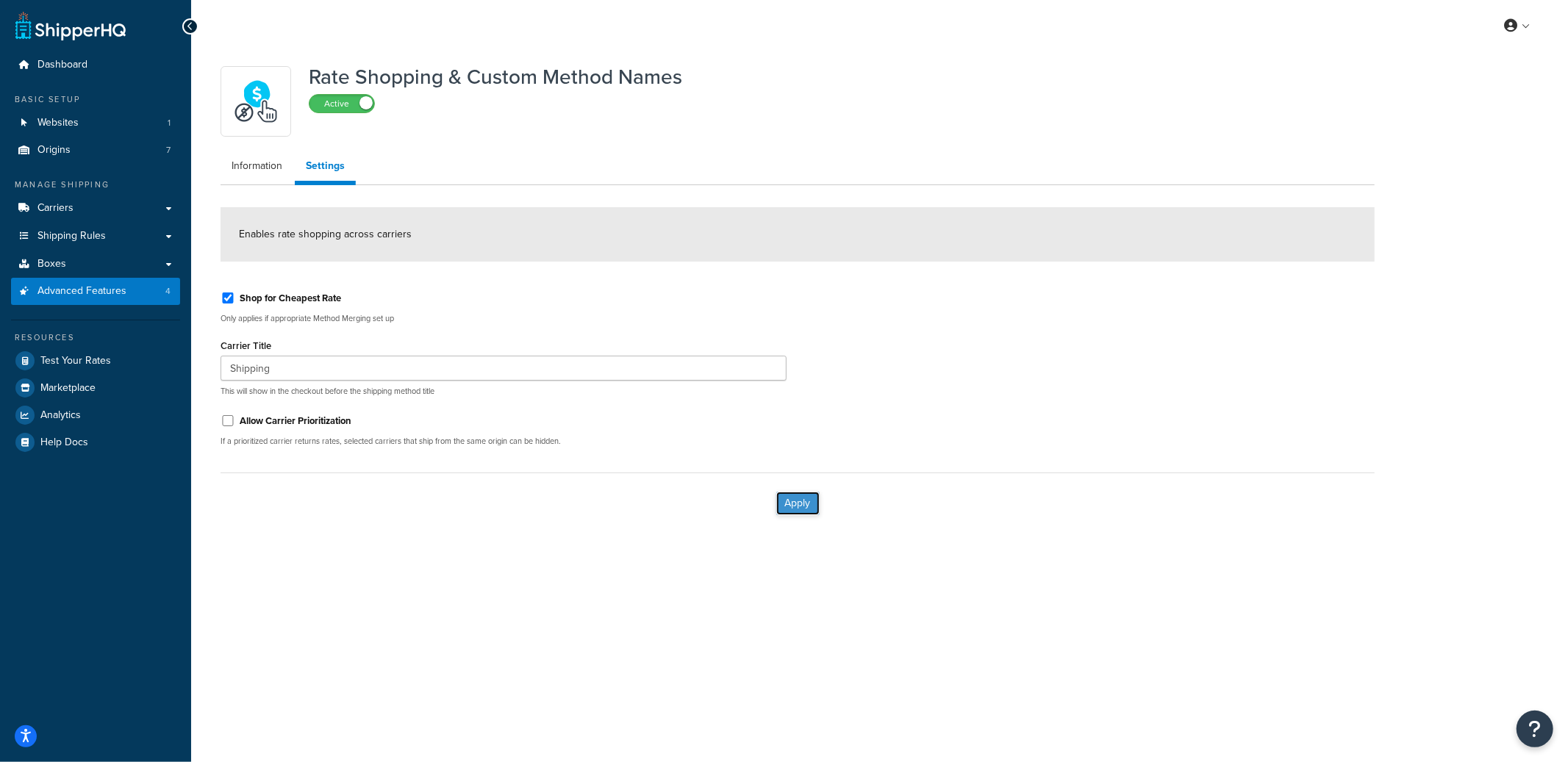
click at [810, 511] on button "Apply" at bounding box center [797, 503] width 44 height 23
click at [811, 508] on button "Apply" at bounding box center [797, 503] width 44 height 23
click at [293, 298] on label "Shop for Cheapest Rate" at bounding box center [290, 298] width 102 height 14
click at [235, 298] on input "Shop for Cheapest Rate" at bounding box center [228, 297] width 15 height 11
checkbox input "false"
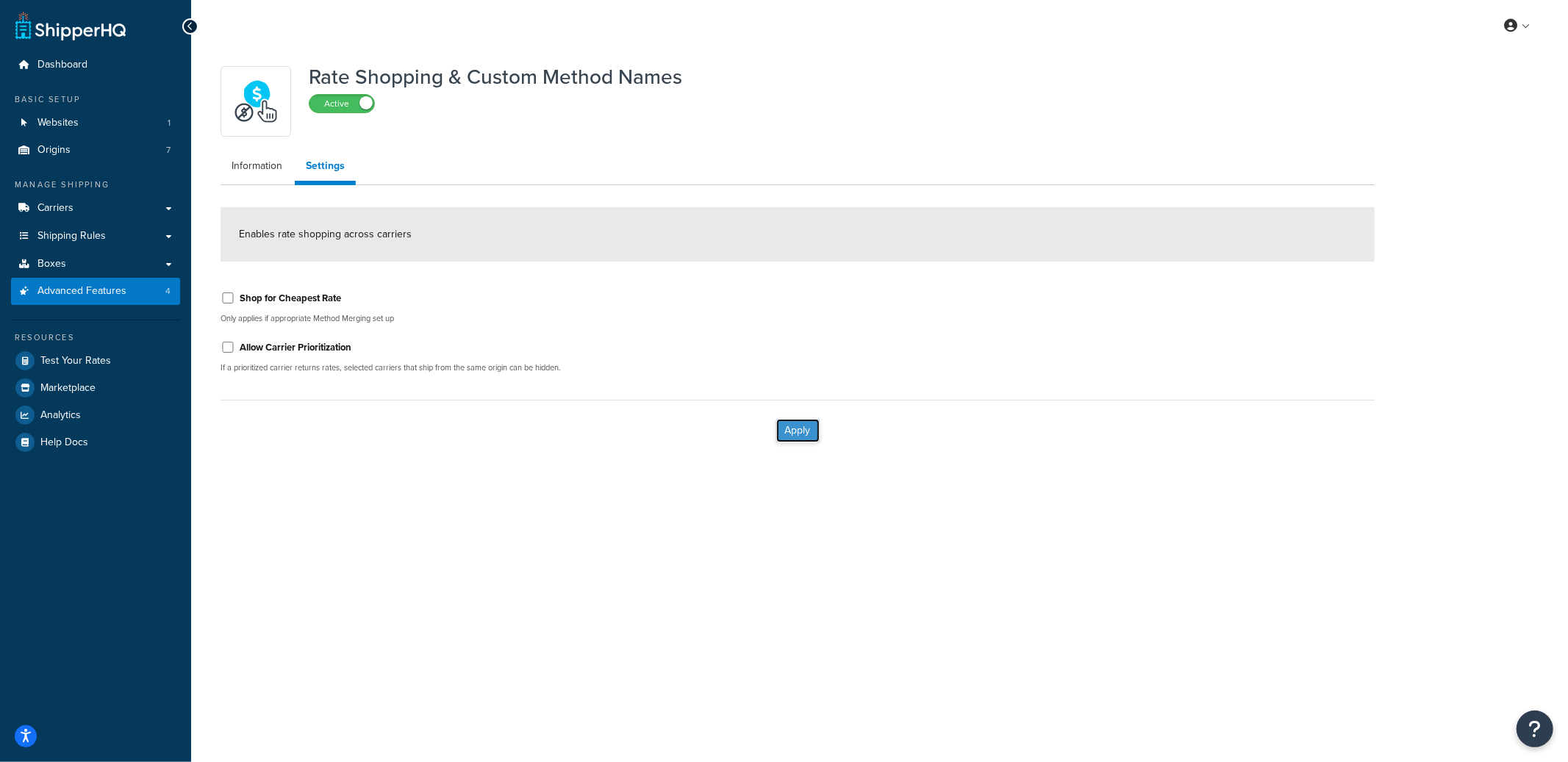
click at [815, 433] on button "Apply" at bounding box center [797, 431] width 44 height 23
click at [279, 294] on label "Shop for Cheapest Rate" at bounding box center [290, 298] width 102 height 14
click at [235, 294] on input "Shop for Cheapest Rate" at bounding box center [228, 297] width 15 height 11
checkbox input "true"
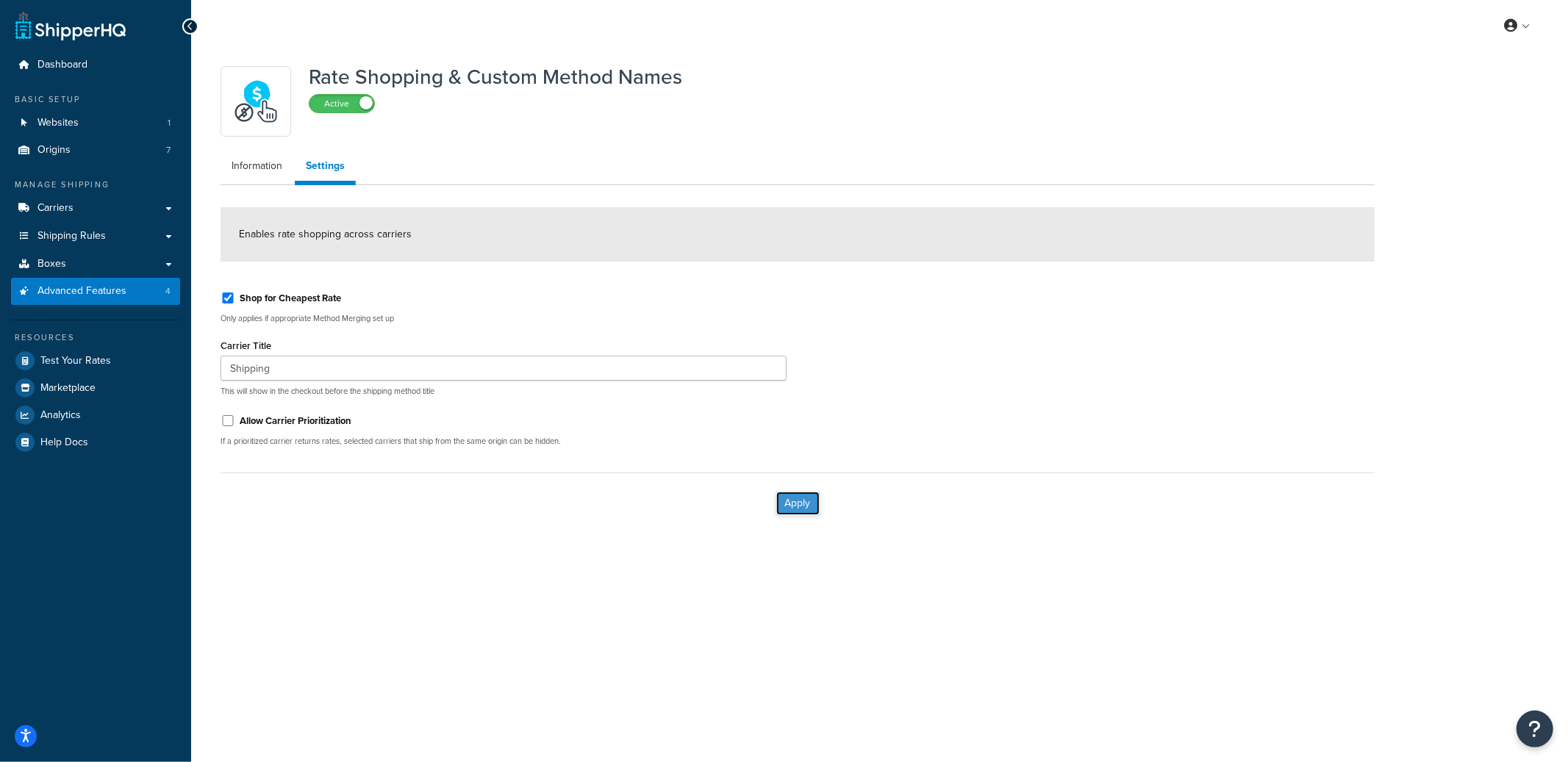
click at [807, 502] on button "Apply" at bounding box center [797, 503] width 44 height 23
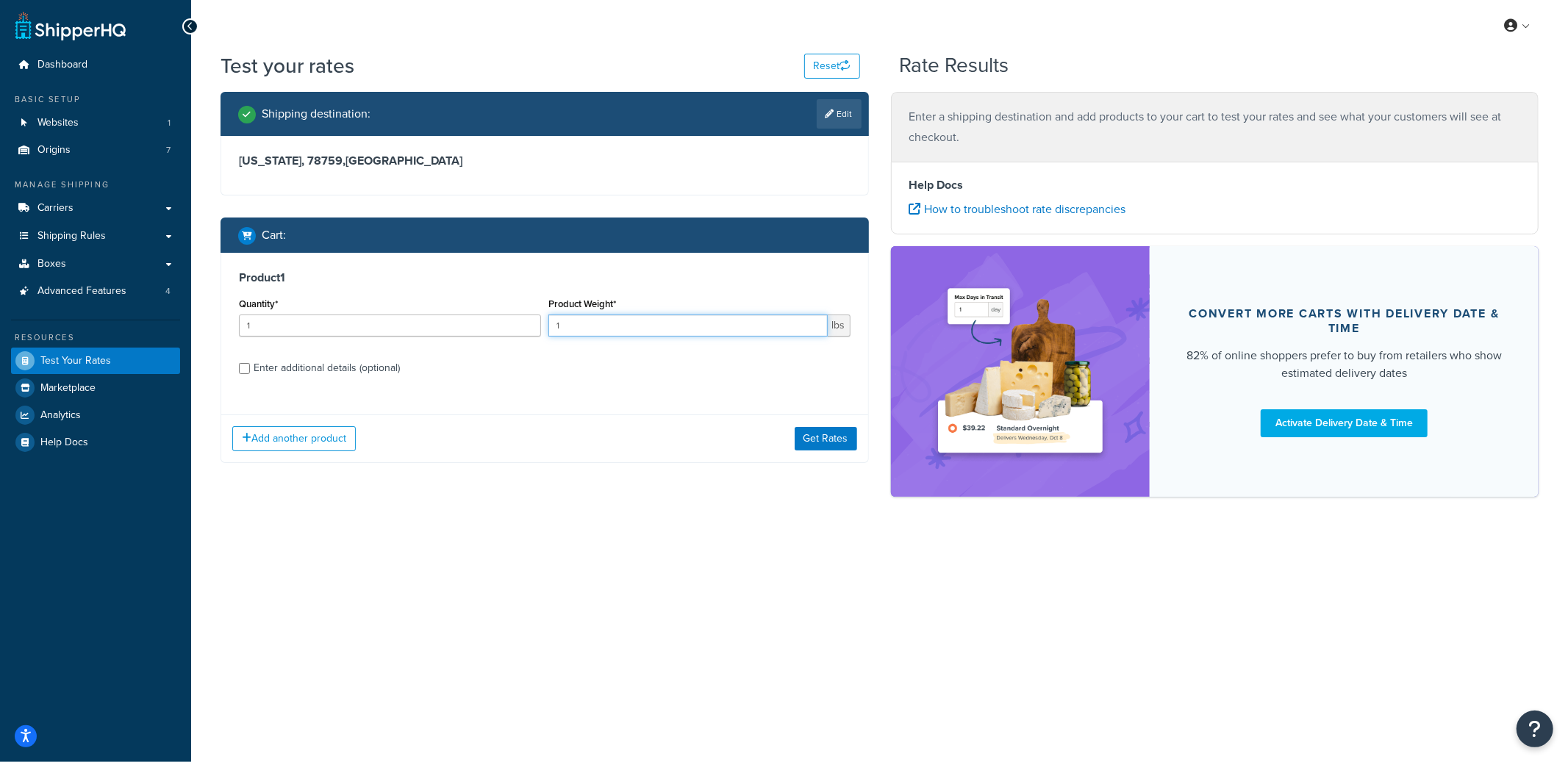
click at [657, 327] on input "1" at bounding box center [688, 325] width 279 height 22
drag, startPoint x: 657, startPoint y: 327, endPoint x: 566, endPoint y: 319, distance: 91.4
click at [566, 319] on input "1" at bounding box center [688, 325] width 279 height 22
type input "800"
click at [824, 442] on button "Get Rates" at bounding box center [825, 439] width 63 height 23
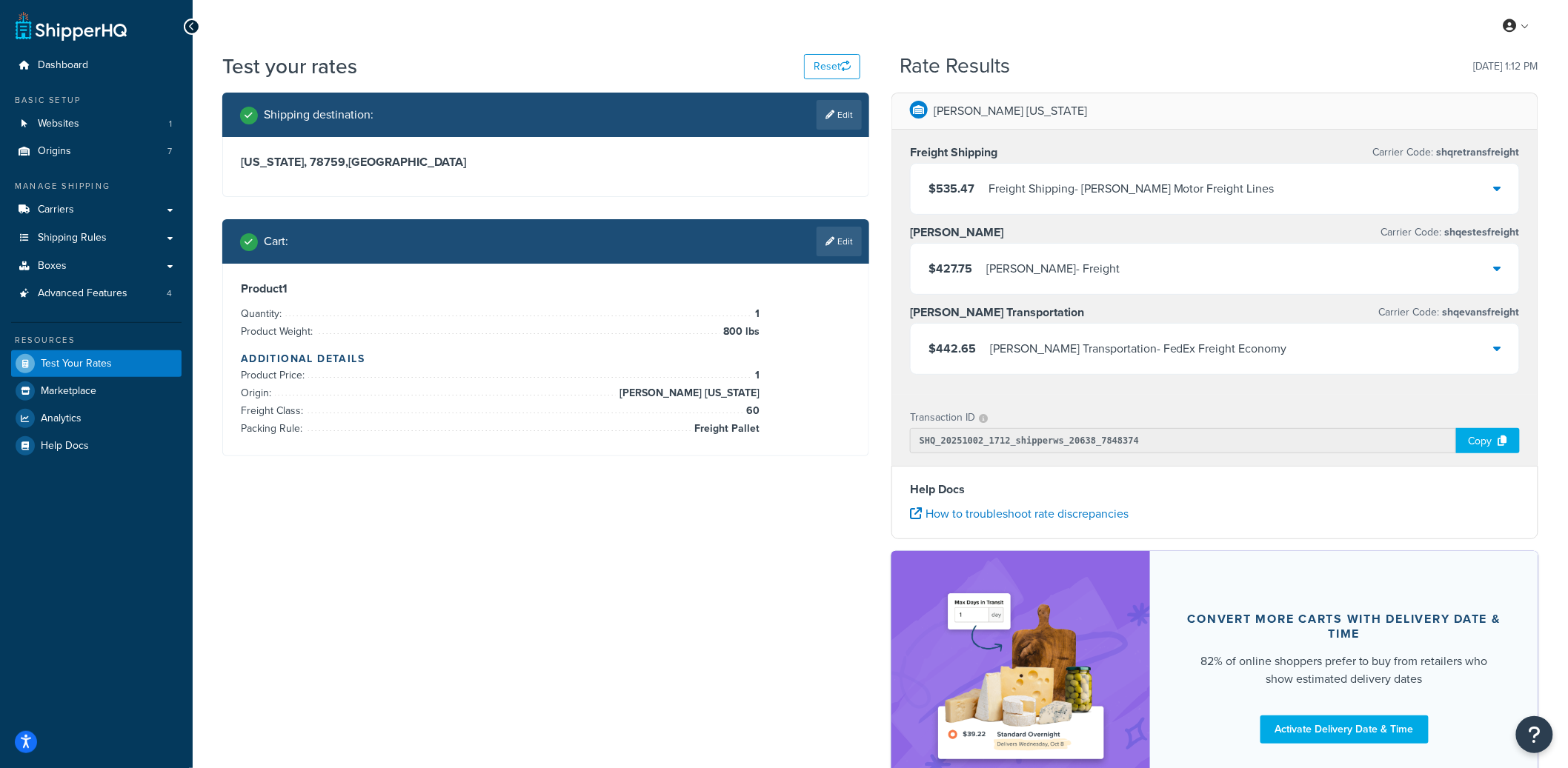
click at [1265, 205] on div "$535.47 Freight Shipping - Saia Motor Freight Lines" at bounding box center [1215, 189] width 608 height 51
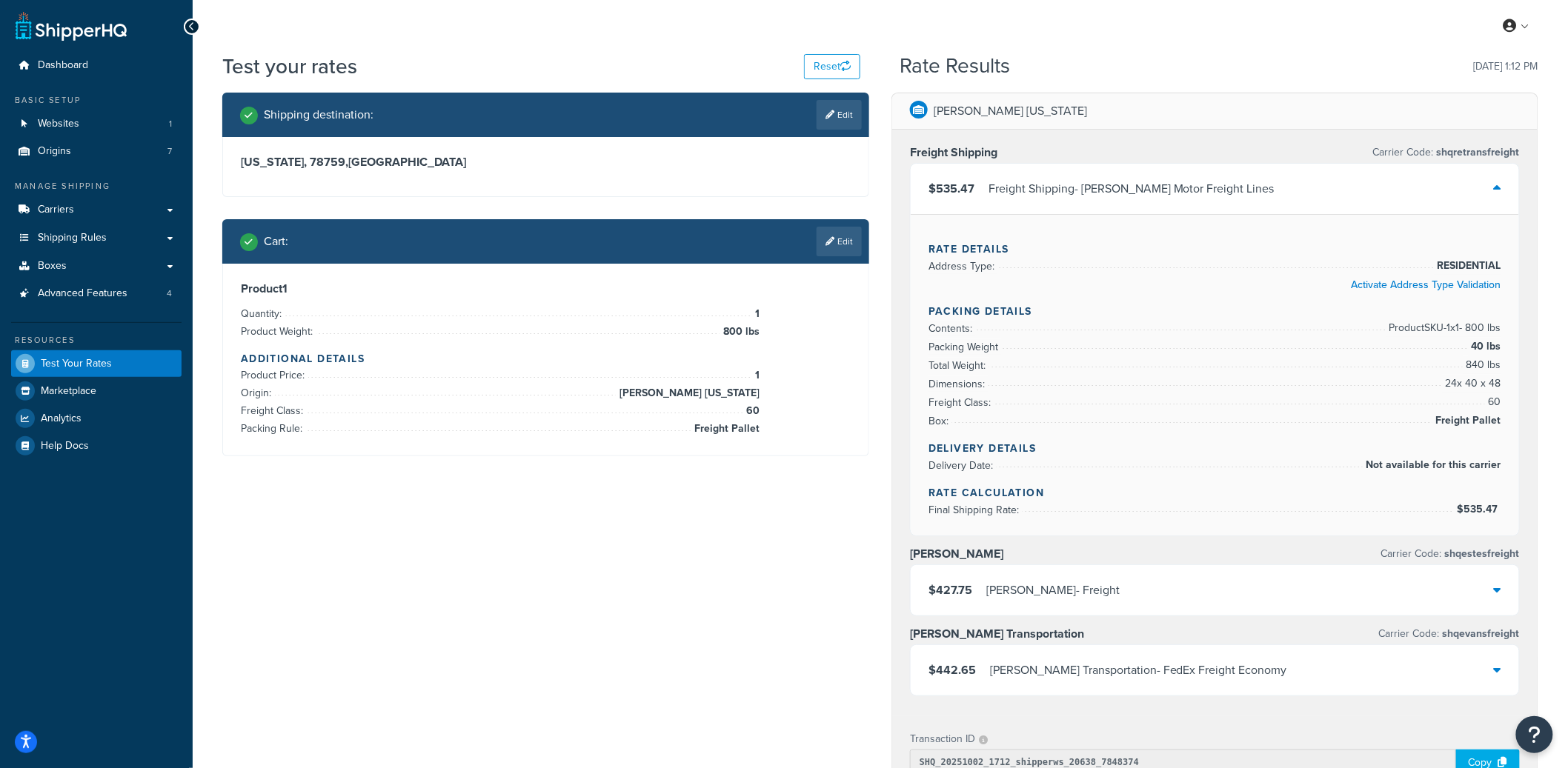
click at [1267, 201] on div "$535.47 Freight Shipping - Saia Motor Freight Lines" at bounding box center [1215, 189] width 608 height 51
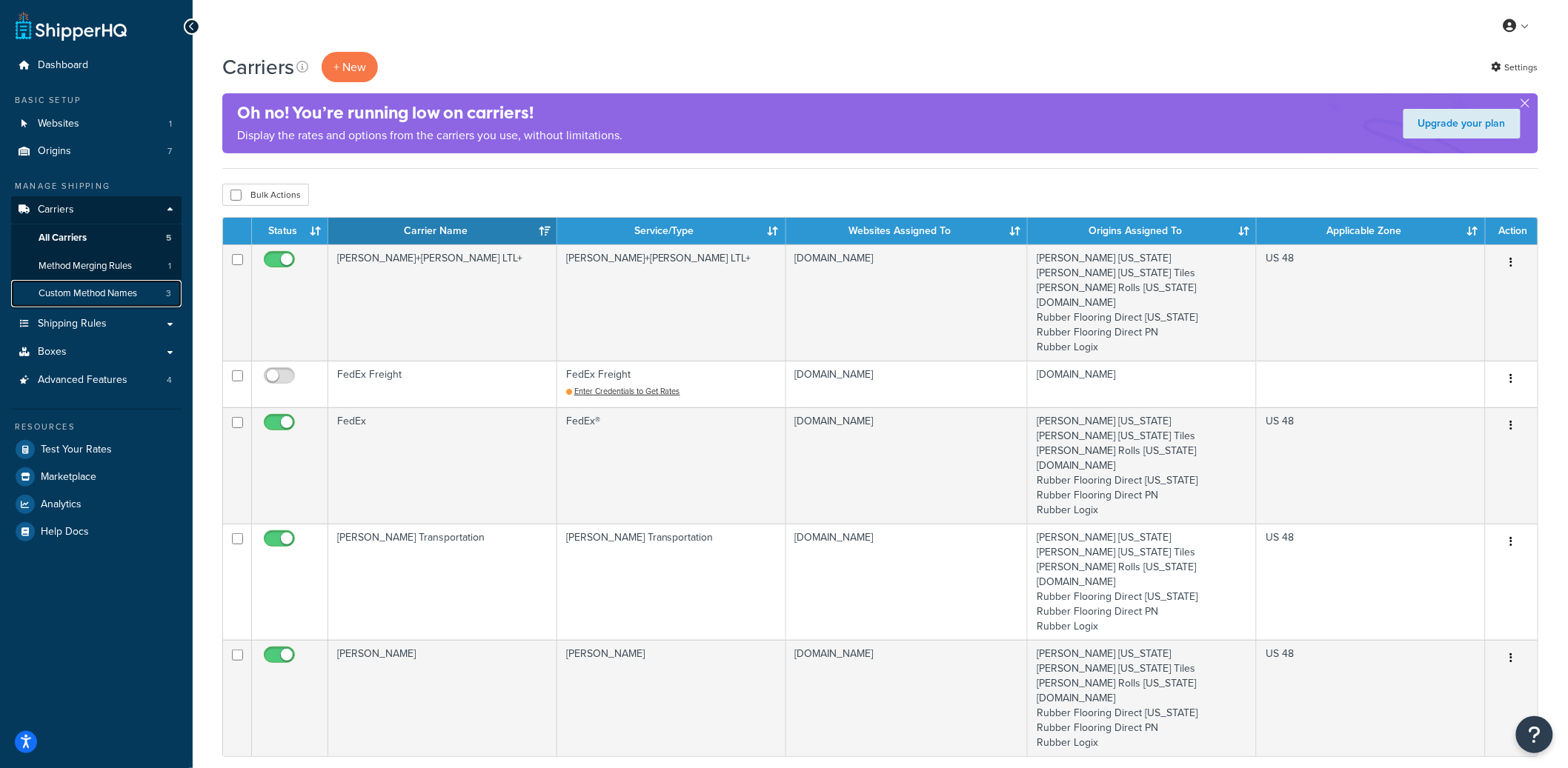
click at [140, 287] on link "Custom Method Names 3" at bounding box center [96, 294] width 171 height 27
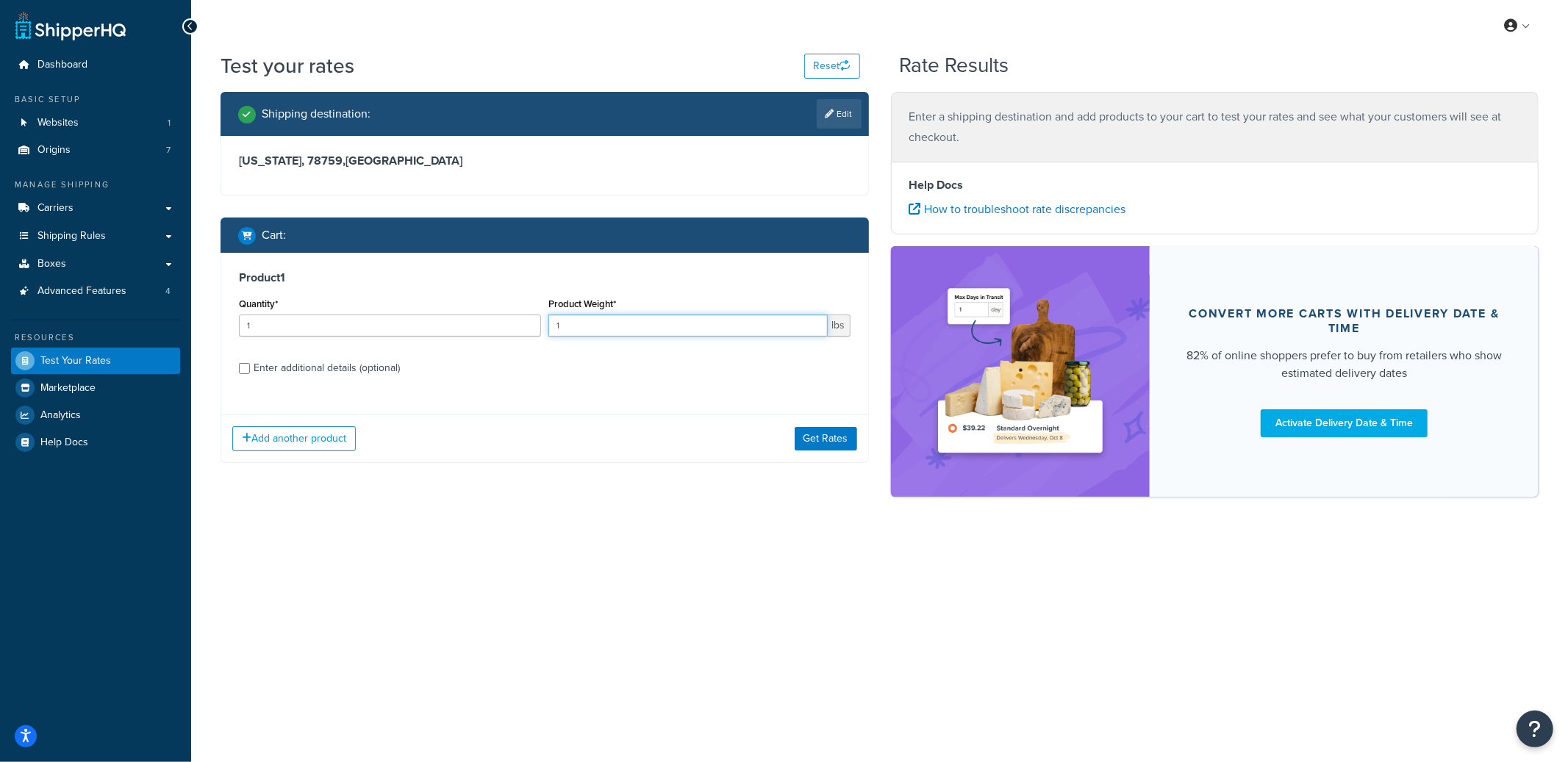
click at [669, 321] on input "1" at bounding box center [688, 325] width 279 height 22
type input "800"
click at [834, 446] on button "Get Rates" at bounding box center [825, 439] width 63 height 23
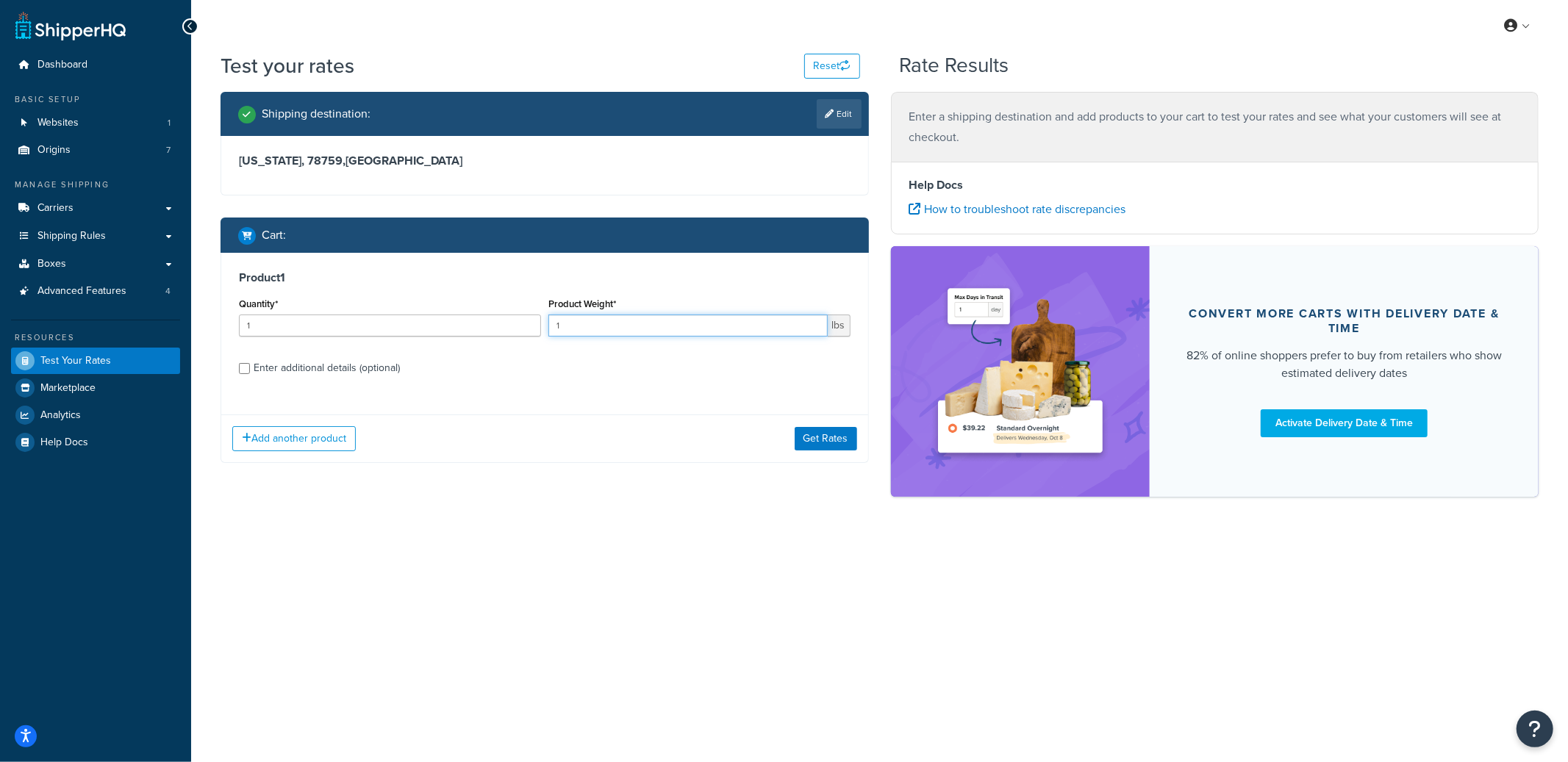
click at [657, 328] on input "1" at bounding box center [688, 325] width 279 height 22
type input "800"
click at [831, 443] on button "Get Rates" at bounding box center [825, 439] width 63 height 23
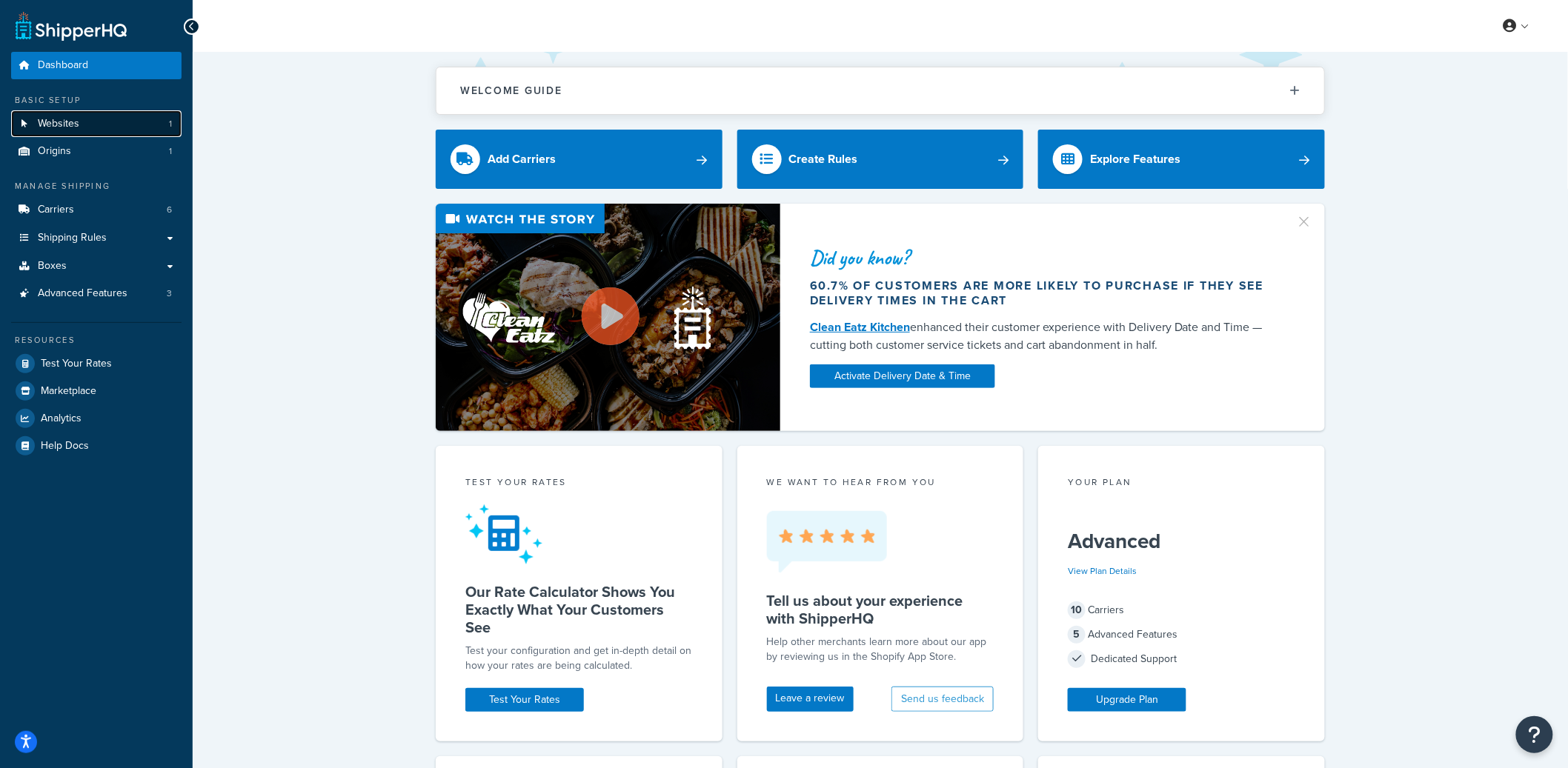
click at [129, 128] on link "Websites 1" at bounding box center [96, 124] width 171 height 27
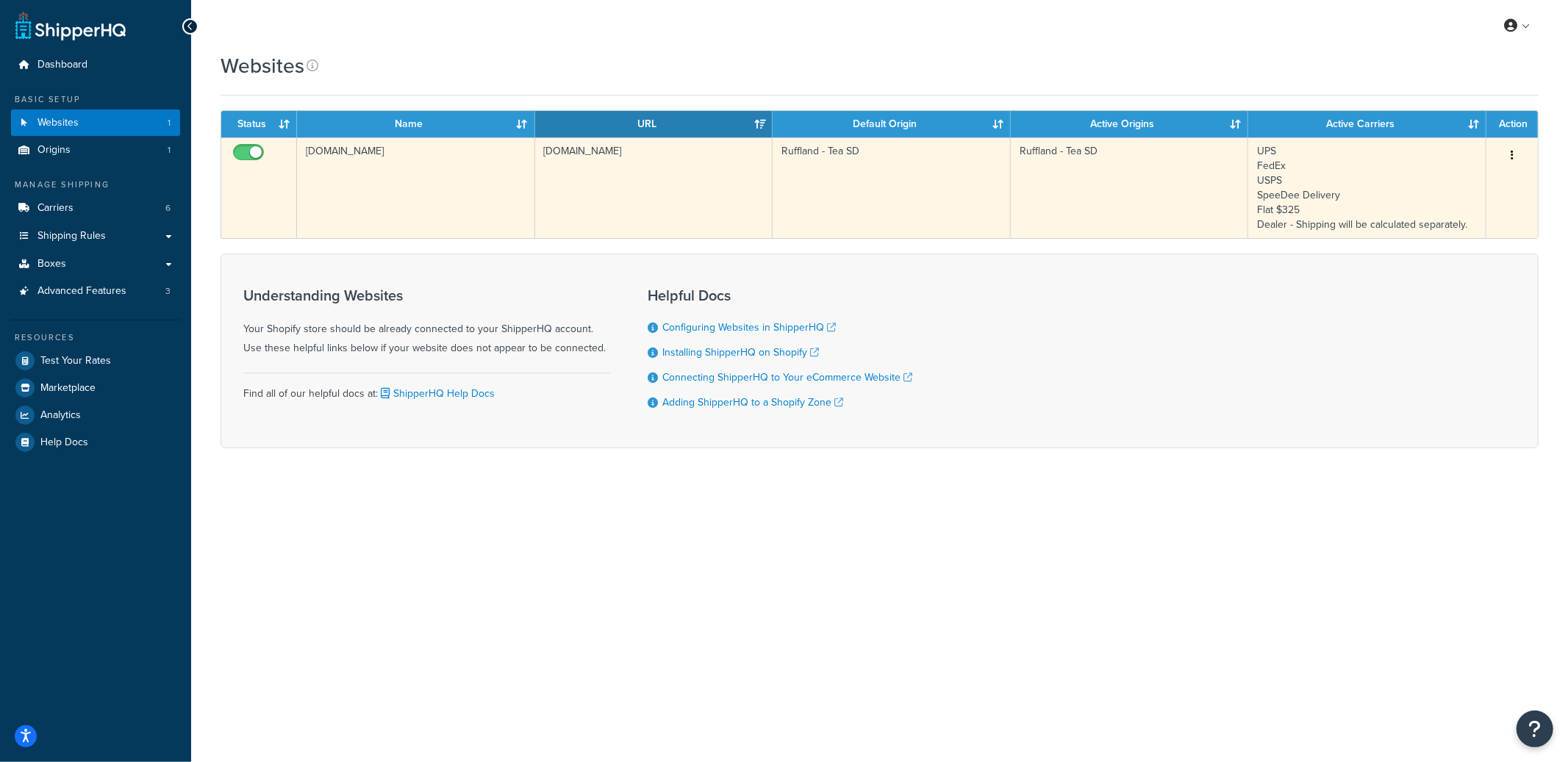
click at [634, 202] on td "[DOMAIN_NAME]" at bounding box center [654, 188] width 238 height 101
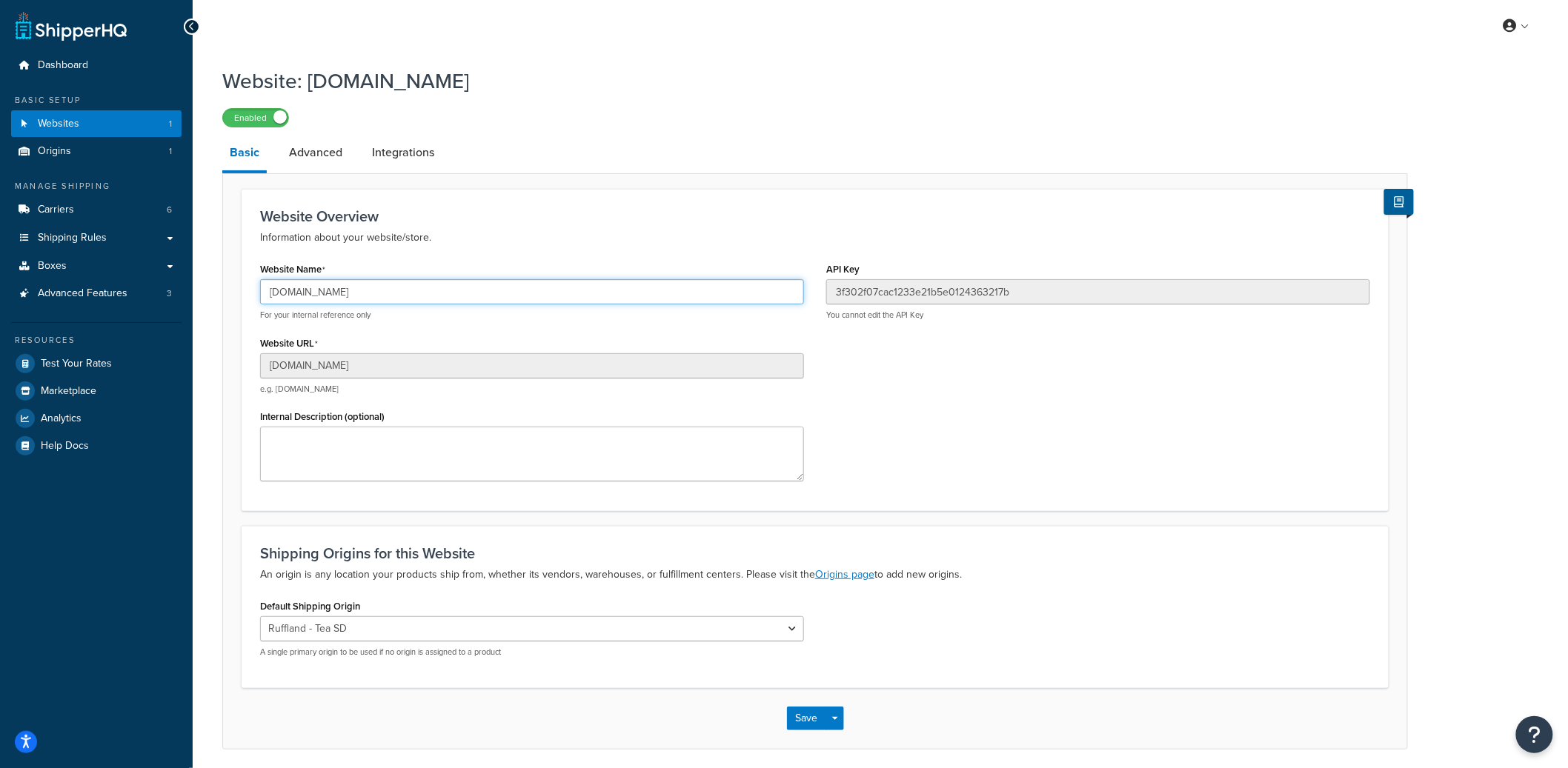
click at [358, 293] on input "[DOMAIN_NAME]" at bounding box center [531, 292] width 544 height 25
click at [358, 293] on input "rufflandperformancekennels.myshopify.com" at bounding box center [531, 292] width 544 height 25
click at [371, 297] on input "rufflandperformancekennels.myshopify.com" at bounding box center [531, 292] width 544 height 25
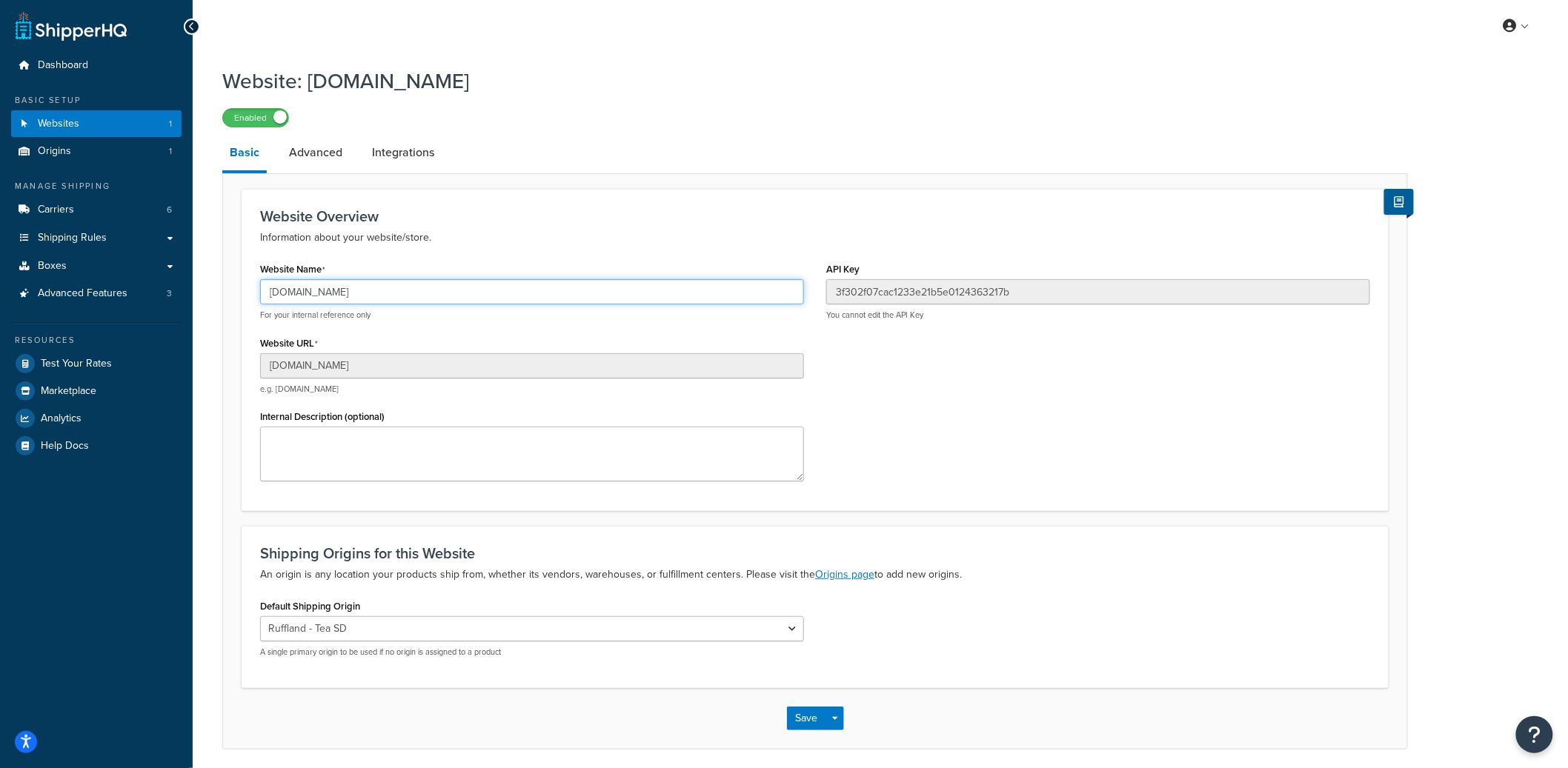
click at [371, 297] on input "rufflandperformancekennels.myshopify.com" at bounding box center [531, 292] width 544 height 25
drag, startPoint x: 97, startPoint y: 370, endPoint x: 204, endPoint y: 320, distance: 118.1
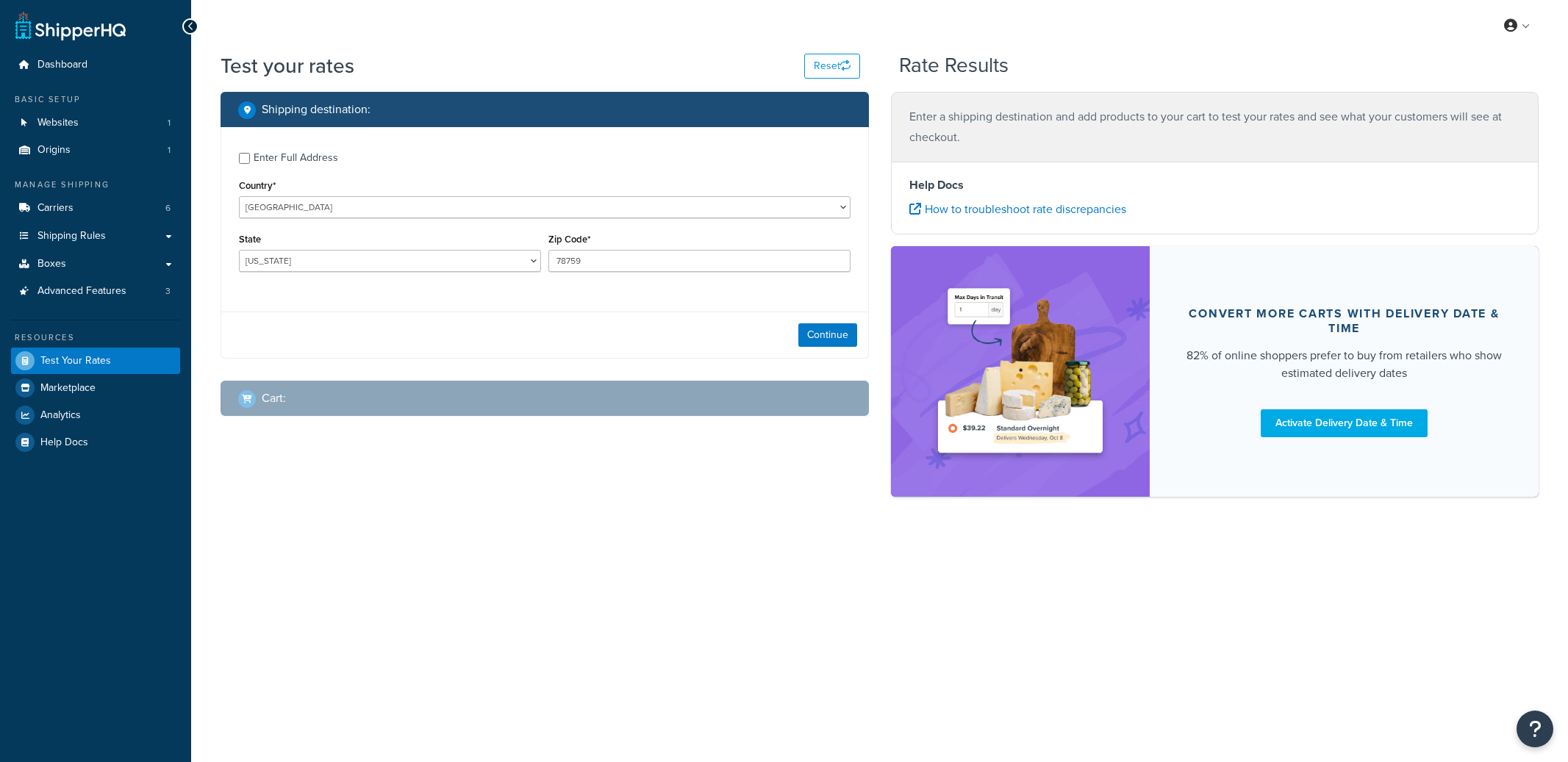
select select "[GEOGRAPHIC_DATA]"
checkbox input "true"
type input "57077"
select select "SD"
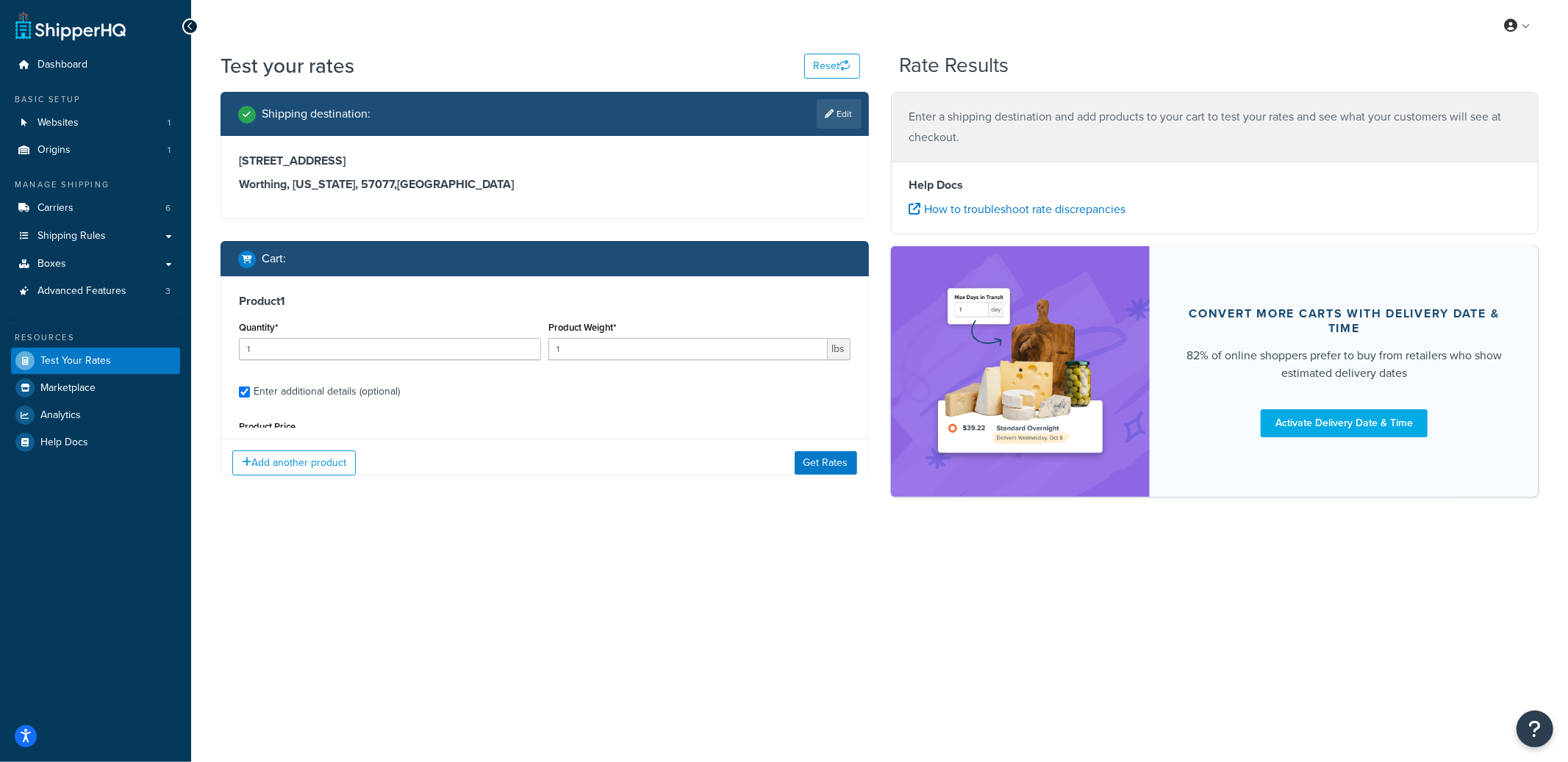
type input "0.5005"
type input "22.99"
type input "9"
type input "3"
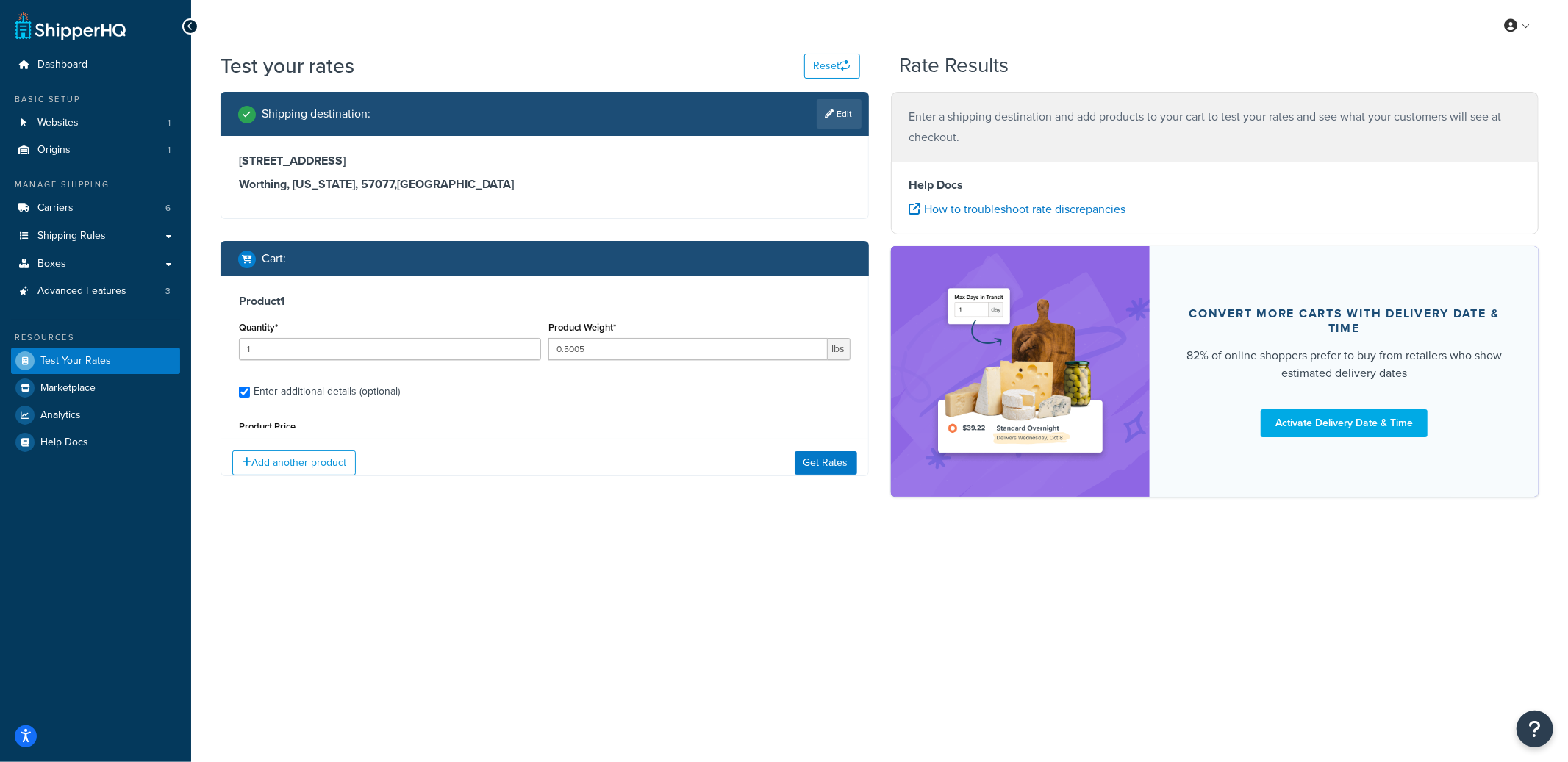
select select "79567"
select select "79569"
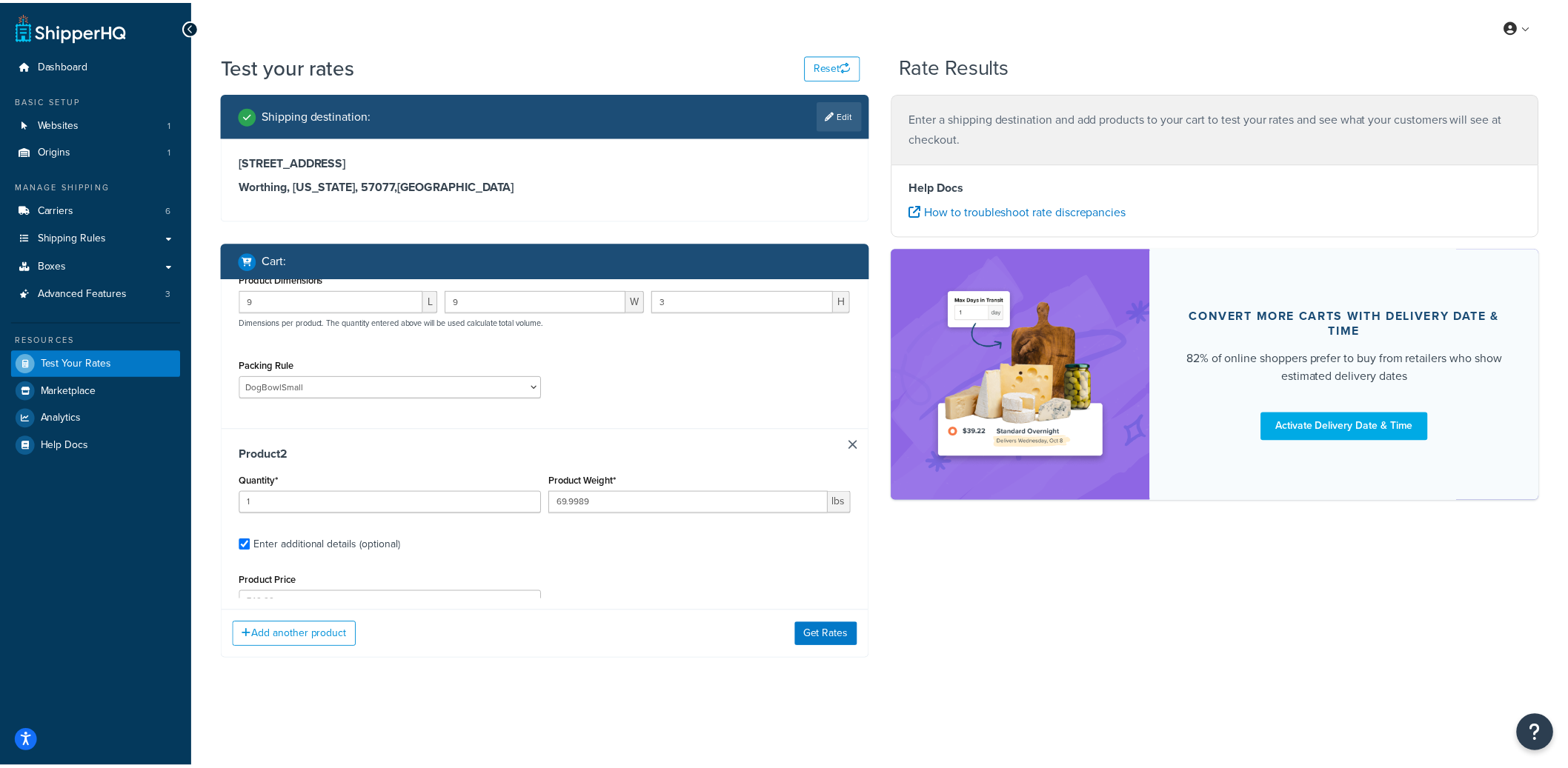
scroll to position [443, 0]
